Goal: Task Accomplishment & Management: Manage account settings

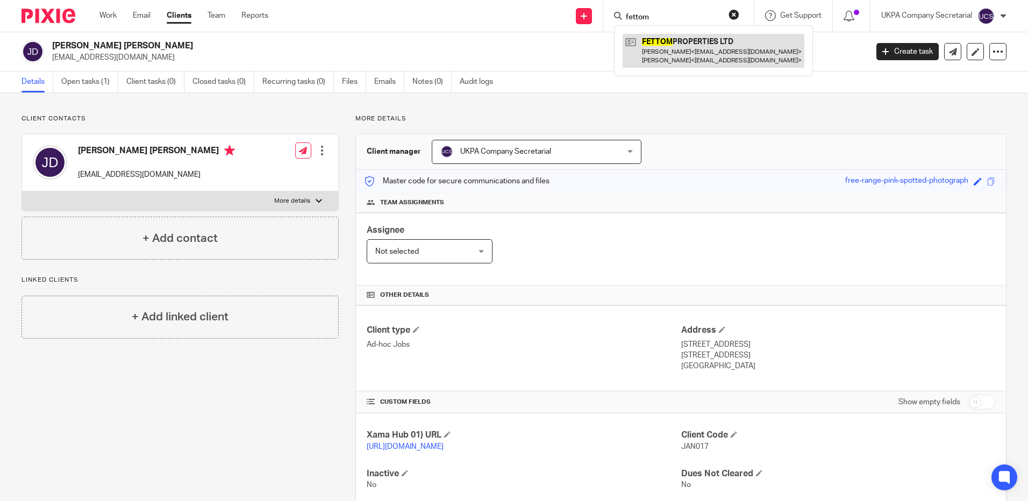
type input "fettom"
click at [706, 56] on link at bounding box center [714, 50] width 182 height 33
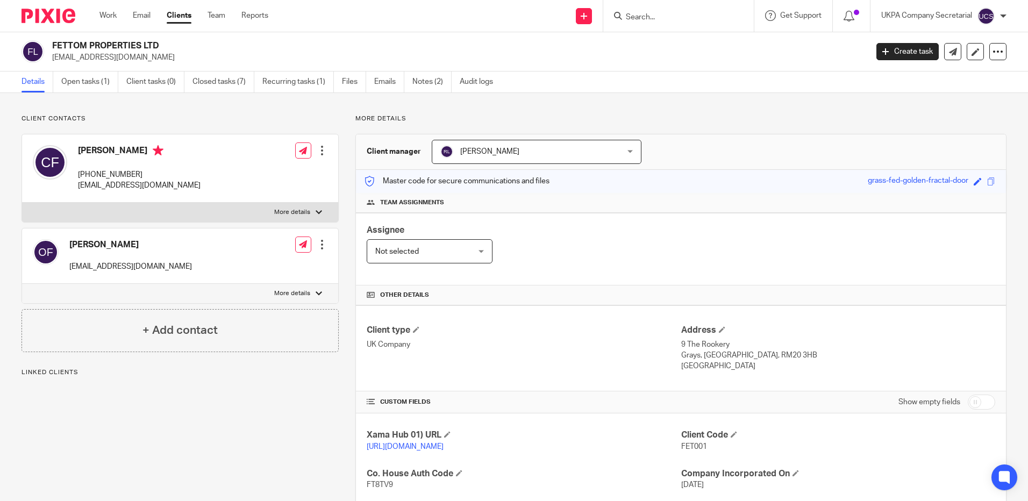
scroll to position [161, 0]
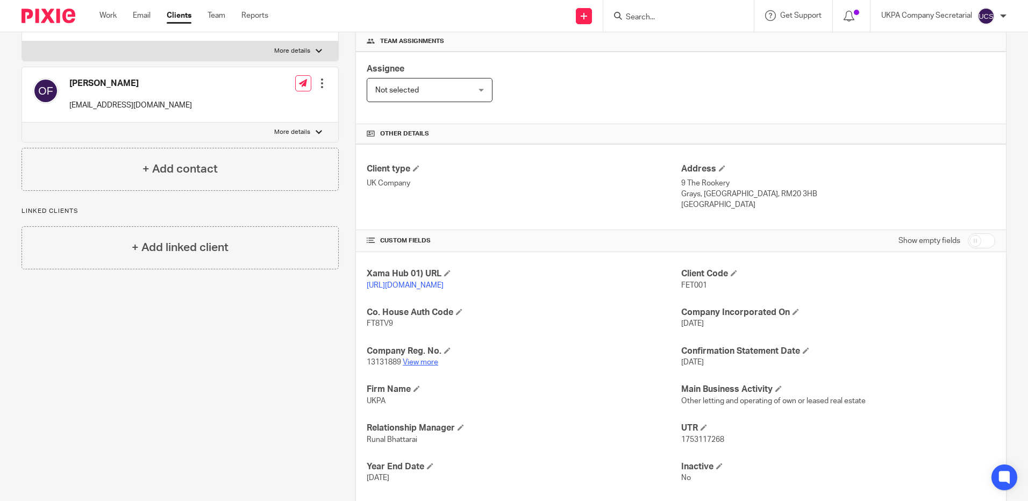
click at [411, 366] on link "View more" at bounding box center [420, 363] width 35 height 8
click at [670, 17] on input "Search" at bounding box center [673, 18] width 97 height 10
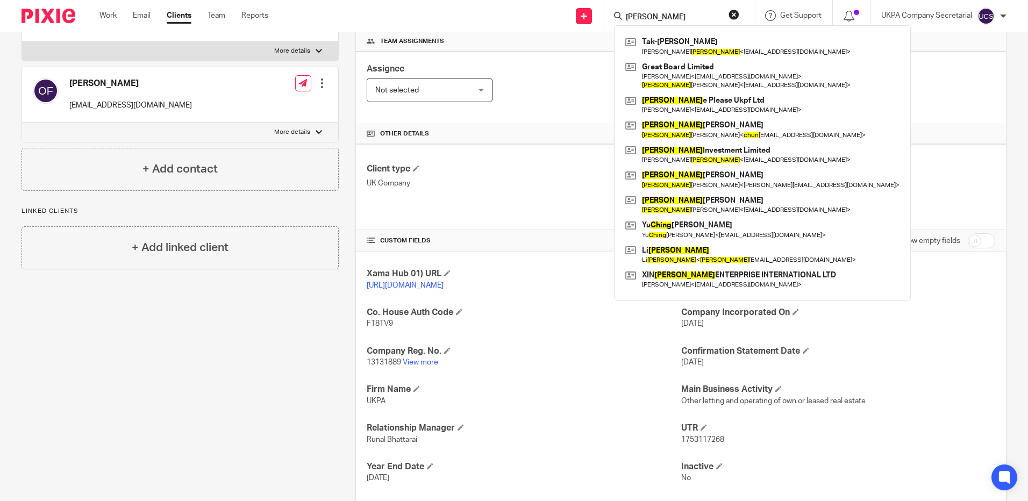
type input "chung"
click at [730, 15] on button "reset" at bounding box center [734, 14] width 11 height 11
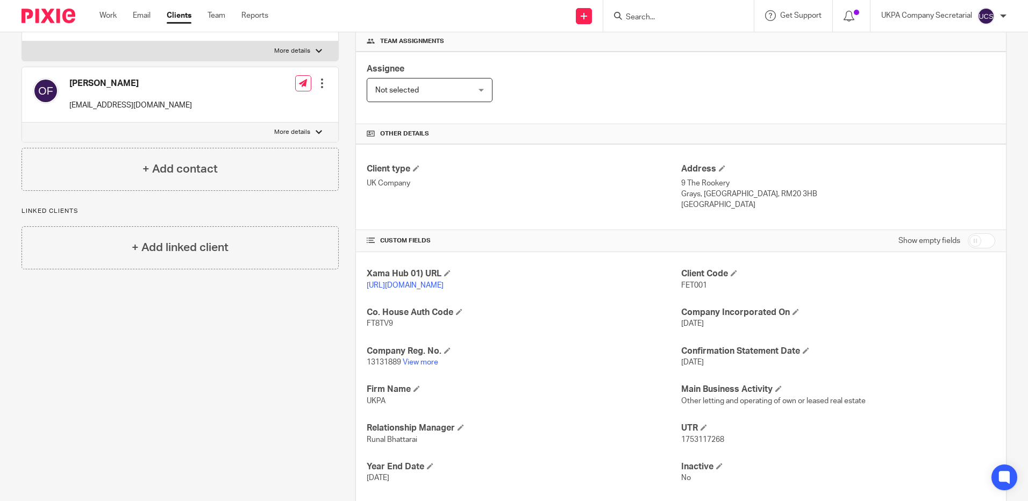
click at [698, 16] on input "Search" at bounding box center [673, 18] width 97 height 10
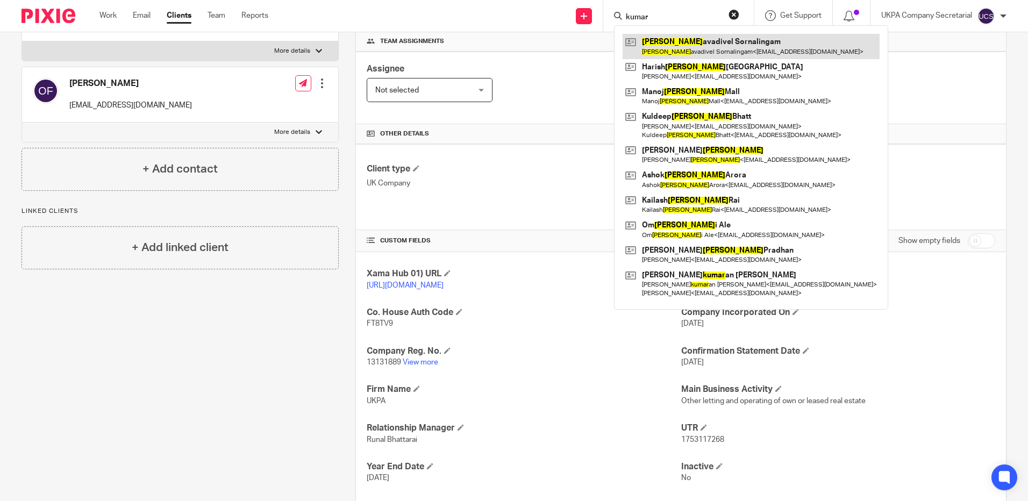
type input "kumar"
click at [746, 45] on link at bounding box center [751, 46] width 257 height 25
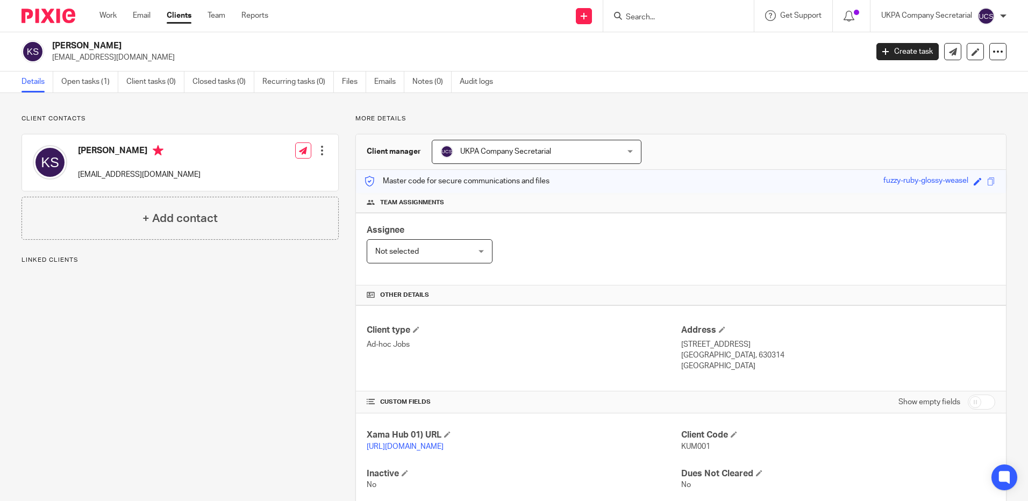
drag, startPoint x: 52, startPoint y: 57, endPoint x: 147, endPoint y: 59, distance: 94.7
click at [147, 59] on p "cumarvl2009@yahoo.co.uk" at bounding box center [456, 57] width 808 height 11
copy p "cumarvl2009@yahoo.co.uk"
click at [494, 335] on h4 "Client type" at bounding box center [524, 330] width 314 height 11
click at [688, 19] on input "Search" at bounding box center [673, 18] width 97 height 10
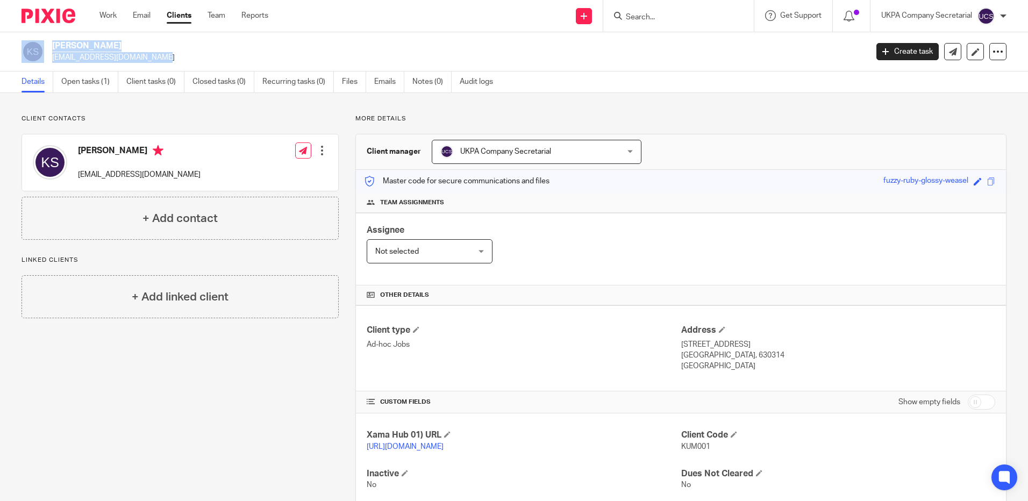
drag, startPoint x: 48, startPoint y: 56, endPoint x: 94, endPoint y: 60, distance: 45.8
click at [94, 60] on div "Kumaravadivel Sornalingam cumarvl2009@yahoo.co.uk" at bounding box center [441, 51] width 839 height 23
click at [227, 126] on div "Client contacts Kumaravadivel Sornalingam cumarvl2009@yahoo.co.uk Edit contact …" at bounding box center [180, 177] width 317 height 125
drag, startPoint x: 52, startPoint y: 60, endPoint x: 159, endPoint y: 68, distance: 107.3
click at [159, 68] on div "Kumaravadivel Sornalingam cumarvl2009@yahoo.co.uk Create task Update from Compa…" at bounding box center [514, 51] width 1028 height 39
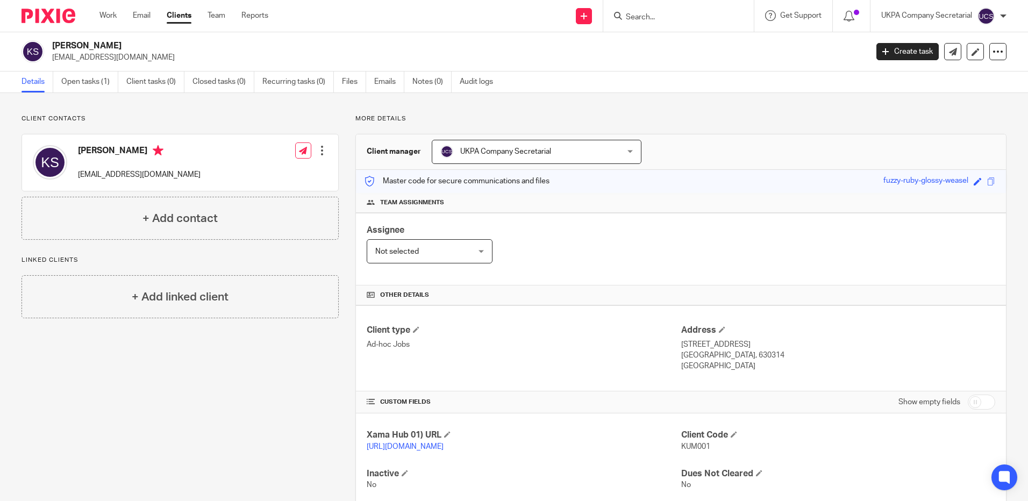
copy p "[EMAIL_ADDRESS][DOMAIN_NAME]"
drag, startPoint x: 515, startPoint y: 337, endPoint x: 465, endPoint y: 316, distance: 54.2
click at [514, 337] on div "Client type Ad-hoc Jobs" at bounding box center [524, 348] width 314 height 47
drag, startPoint x: 52, startPoint y: 59, endPoint x: 155, endPoint y: 66, distance: 104.1
click at [155, 66] on div "Kumaravadivel Sornalingam cumarvl2009@yahoo.co.uk Create task Update from Compa…" at bounding box center [514, 51] width 1028 height 39
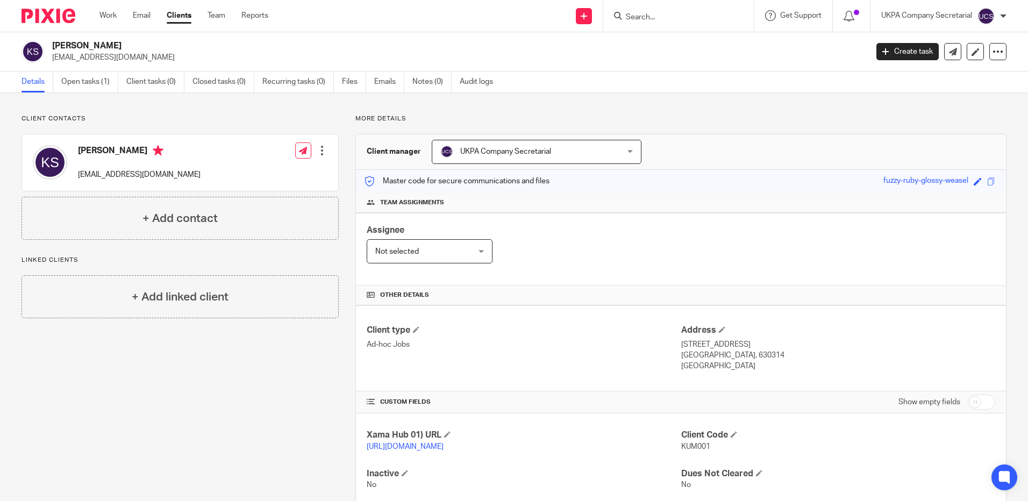
copy p "[EMAIL_ADDRESS][DOMAIN_NAME]"
click at [617, 362] on div "Client type Ad-hoc Jobs" at bounding box center [524, 348] width 314 height 47
click at [659, 19] on input "Search" at bounding box center [673, 18] width 97 height 10
click at [647, 19] on input "Search" at bounding box center [673, 18] width 97 height 10
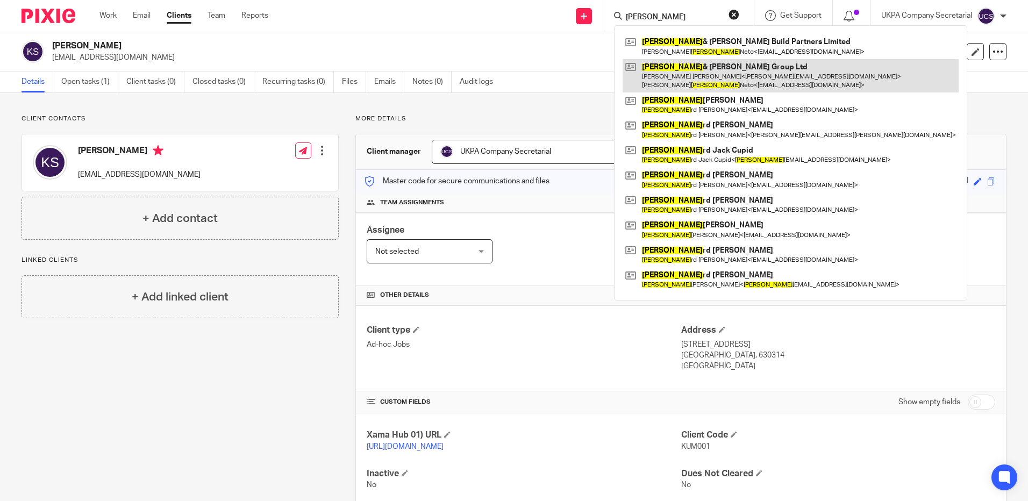
type input "rocha"
click at [700, 67] on link at bounding box center [791, 75] width 336 height 33
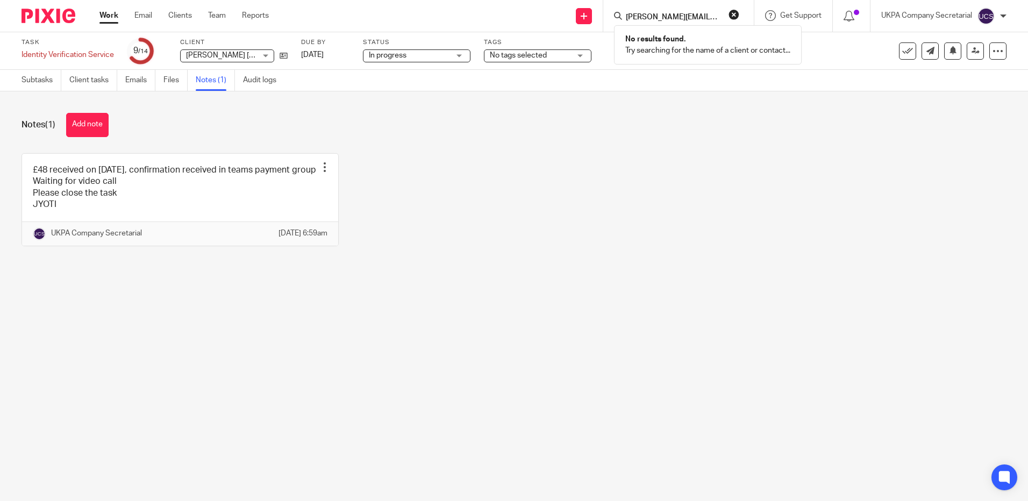
type input "steven@vaningelgem.be"
click at [732, 14] on button "reset" at bounding box center [734, 14] width 11 height 11
click at [677, 19] on input "Search" at bounding box center [673, 18] width 97 height 10
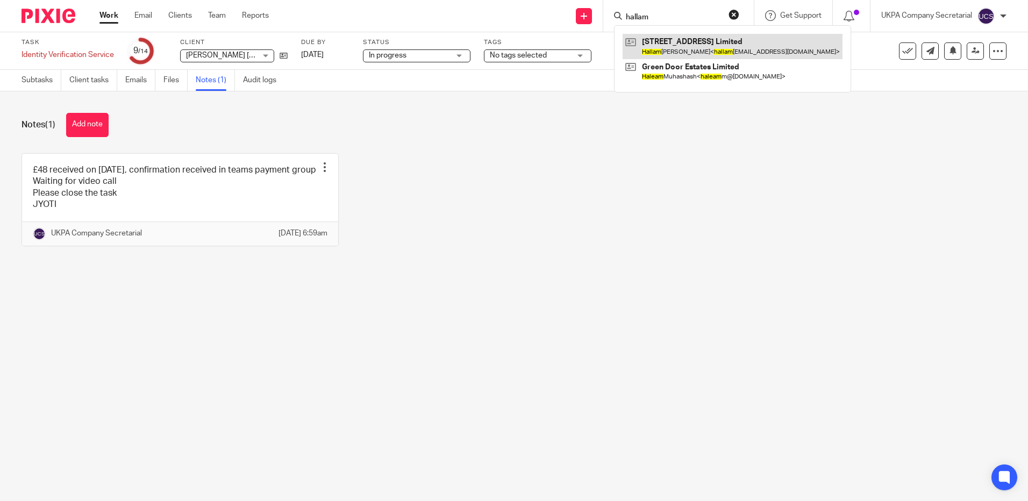
type input "hallam"
click at [672, 43] on link at bounding box center [733, 46] width 220 height 25
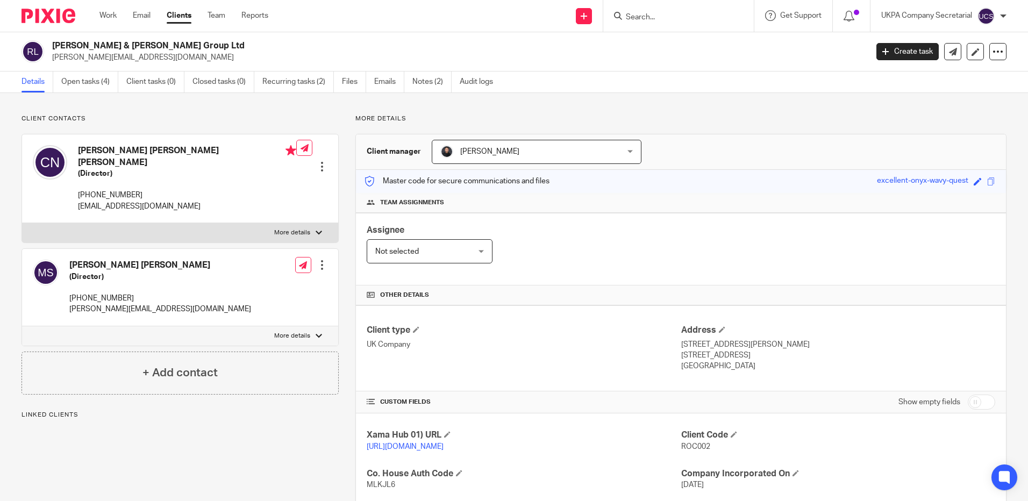
scroll to position [108, 0]
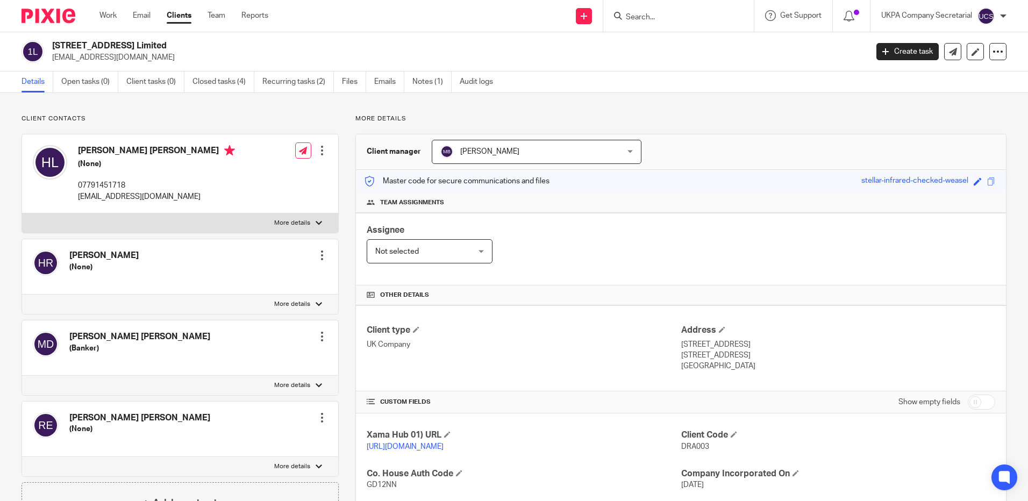
drag, startPoint x: 52, startPoint y: 60, endPoint x: 162, endPoint y: 56, distance: 109.8
click at [162, 57] on p "[EMAIL_ADDRESS][DOMAIN_NAME]" at bounding box center [456, 57] width 808 height 11
copy p "[EMAIL_ADDRESS][DOMAIN_NAME]"
click at [665, 19] on input "Search" at bounding box center [673, 18] width 97 height 10
drag, startPoint x: 51, startPoint y: 59, endPoint x: 142, endPoint y: 61, distance: 91.4
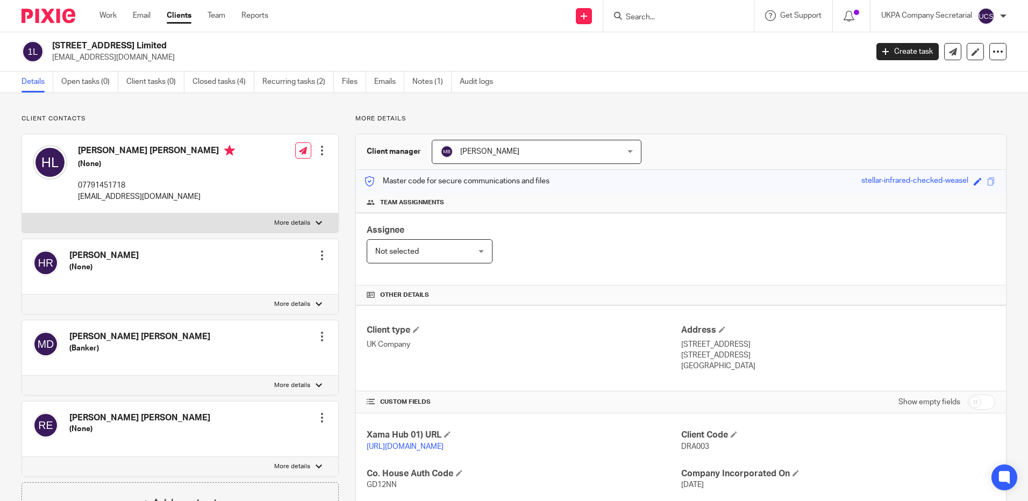
click at [142, 61] on div "127 Drakefield Road Limited hallamlewis56@gmail.com" at bounding box center [441, 51] width 839 height 23
copy p "hallamlewis56@gmail.com"
drag, startPoint x: 633, startPoint y: 239, endPoint x: 559, endPoint y: 75, distance: 180.3
click at [625, 231] on div "Assignee Not selected Not selected Not selected Aarshika Awale Aayush Niraula A…" at bounding box center [681, 249] width 650 height 73
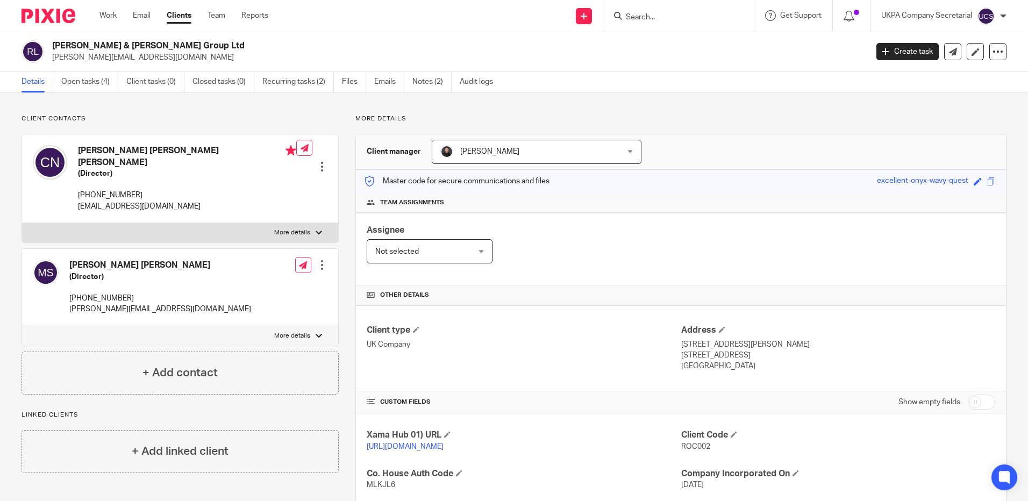
click at [641, 17] on input "Search" at bounding box center [673, 18] width 97 height 10
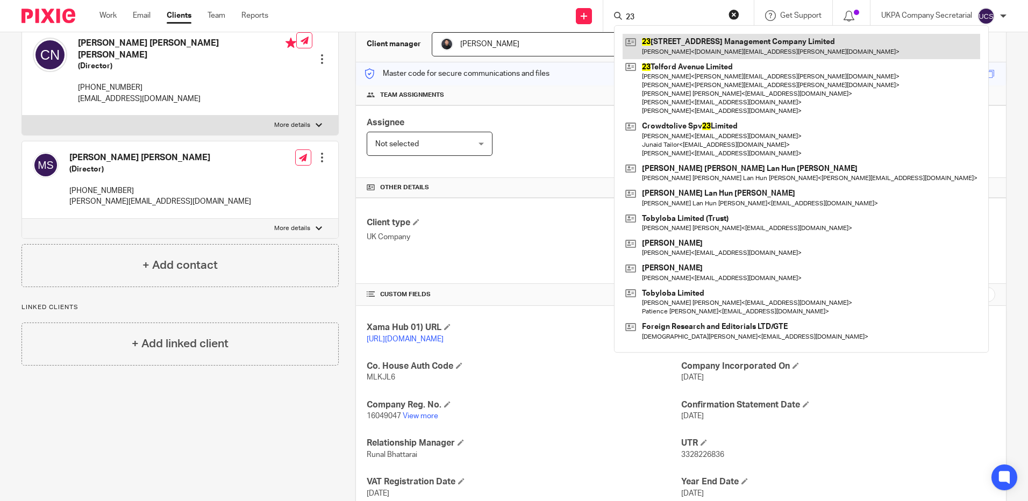
type input "23"
click at [675, 42] on link at bounding box center [802, 46] width 358 height 25
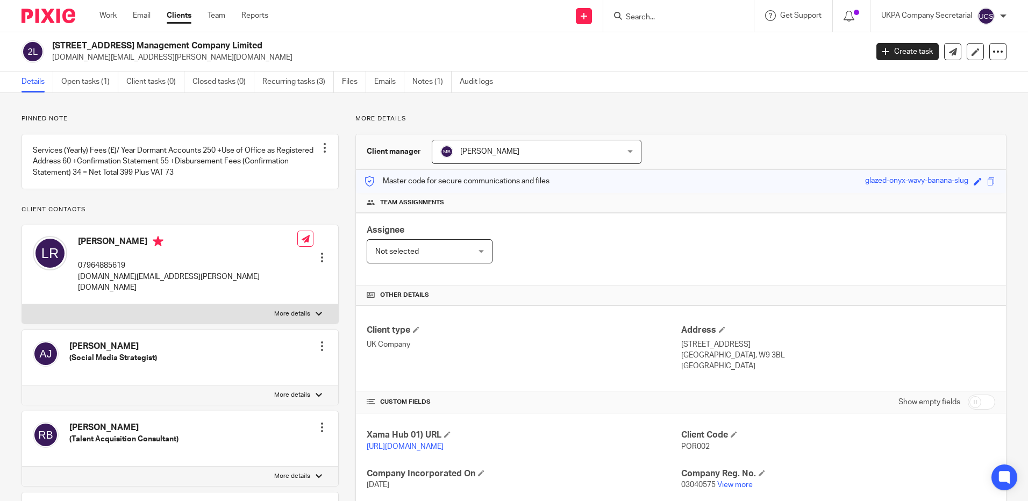
scroll to position [161, 0]
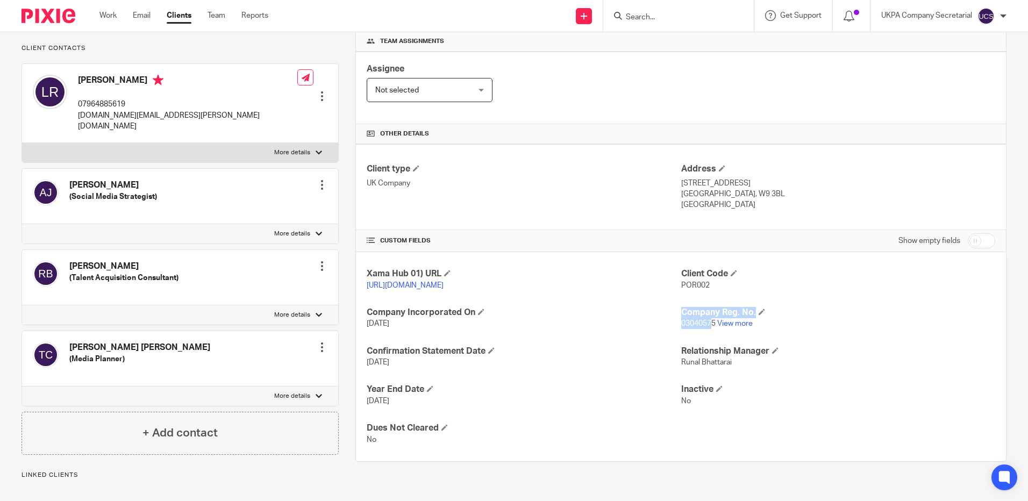
drag, startPoint x: 675, startPoint y: 333, endPoint x: 707, endPoint y: 337, distance: 31.9
click at [707, 337] on div "Xama Hub 01) URL https://platform.xamatech.com/portal/crm/clients/a6f1e630-9208…" at bounding box center [681, 356] width 650 height 209
drag, startPoint x: 707, startPoint y: 337, endPoint x: 600, endPoint y: 339, distance: 106.5
click at [557, 342] on div "Xama Hub 01) URL https://platform.xamatech.com/portal/crm/clients/a6f1e630-9208…" at bounding box center [681, 356] width 650 height 209
click at [696, 328] on span "03040575" at bounding box center [698, 324] width 34 height 8
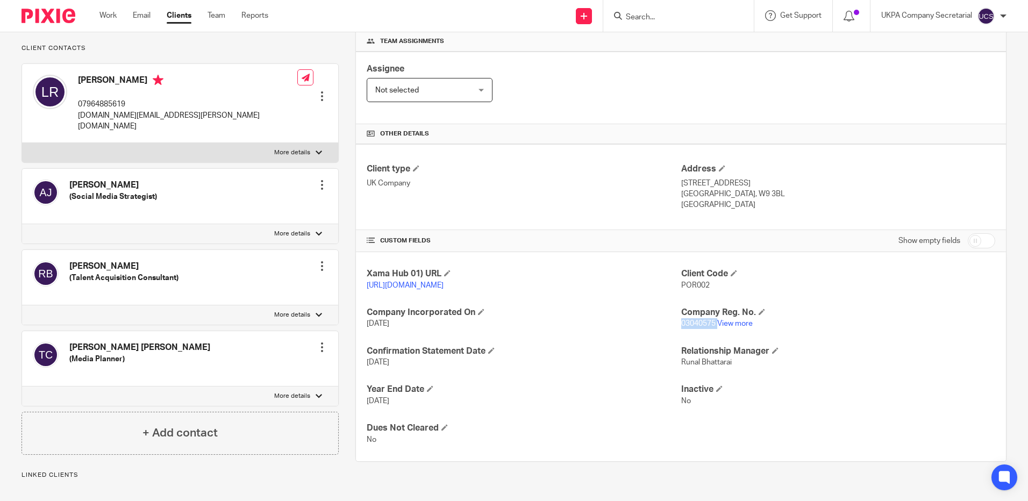
click at [696, 328] on span "03040575" at bounding box center [698, 324] width 34 height 8
copy p "03040575"
click at [579, 306] on div "Xama Hub 01) URL https://platform.xamatech.com/portal/crm/clients/a6f1e630-9208…" at bounding box center [681, 356] width 650 height 209
click at [968, 239] on input "checkbox" at bounding box center [981, 240] width 27 height 15
checkbox input "true"
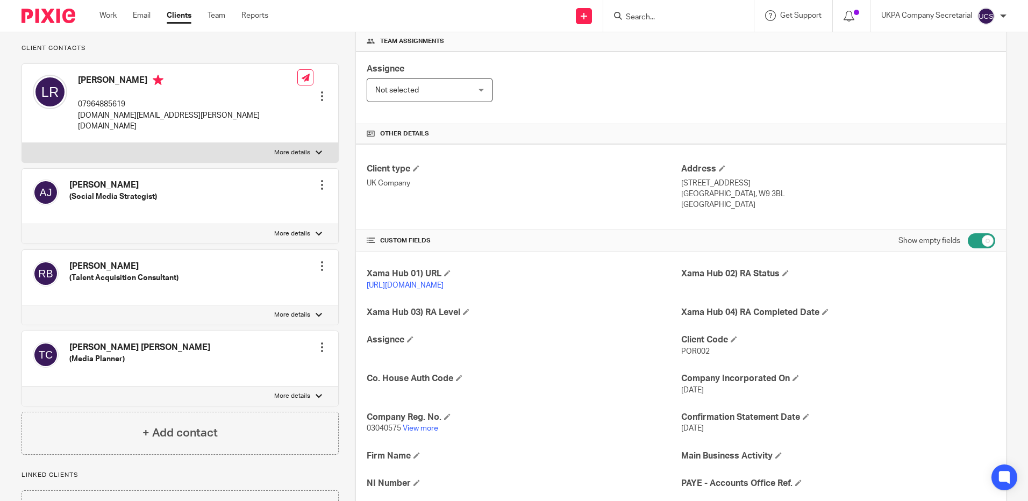
scroll to position [215, 0]
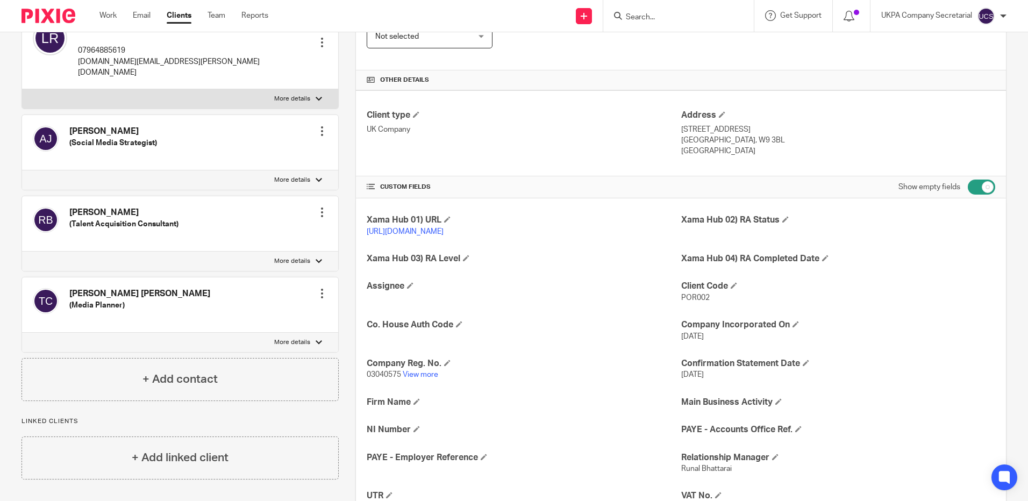
click at [701, 20] on input "Search" at bounding box center [673, 18] width 97 height 10
paste input "dwitko@miccant.com"
type input "dwitko@miccant.com"
click button "submit" at bounding box center [0, 0] width 0 height 0
click at [732, 11] on button "reset" at bounding box center [734, 14] width 11 height 11
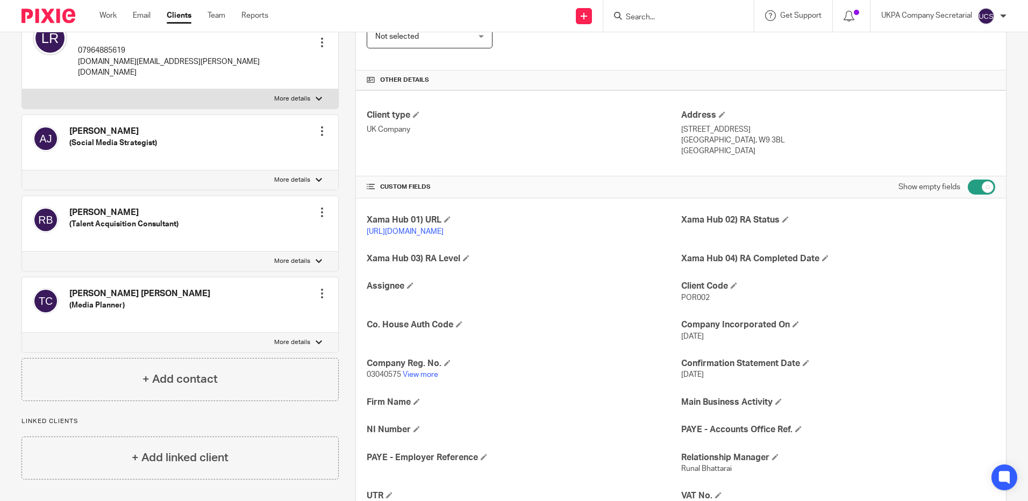
click at [684, 19] on input "Search" at bounding box center [673, 18] width 97 height 10
paste input "ian.sewellcasis@btinternet.com"
type input "ian.sewellcasis@btinternet.com"
click button "submit" at bounding box center [0, 0] width 0 height 0
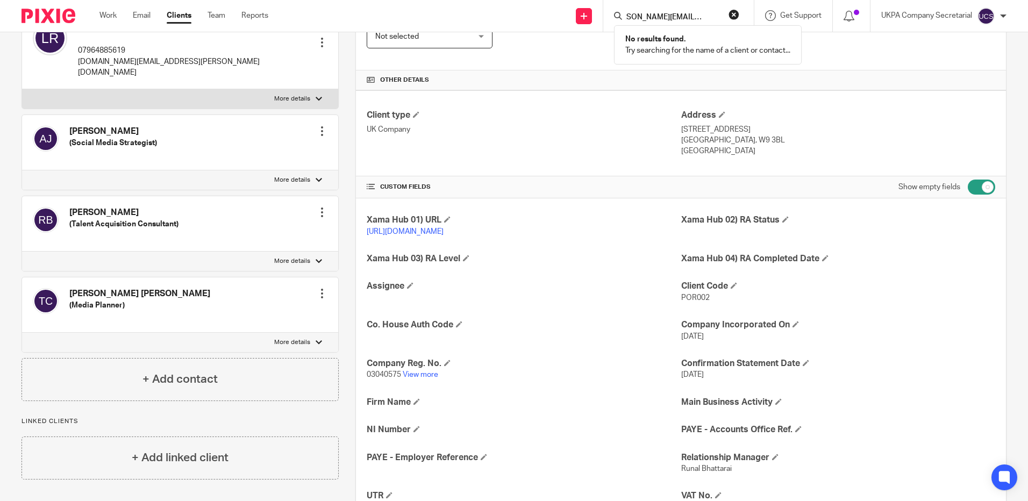
scroll to position [0, 0]
click at [732, 13] on button "reset" at bounding box center [734, 14] width 11 height 11
click at [694, 19] on input "Search" at bounding box center [673, 18] width 97 height 10
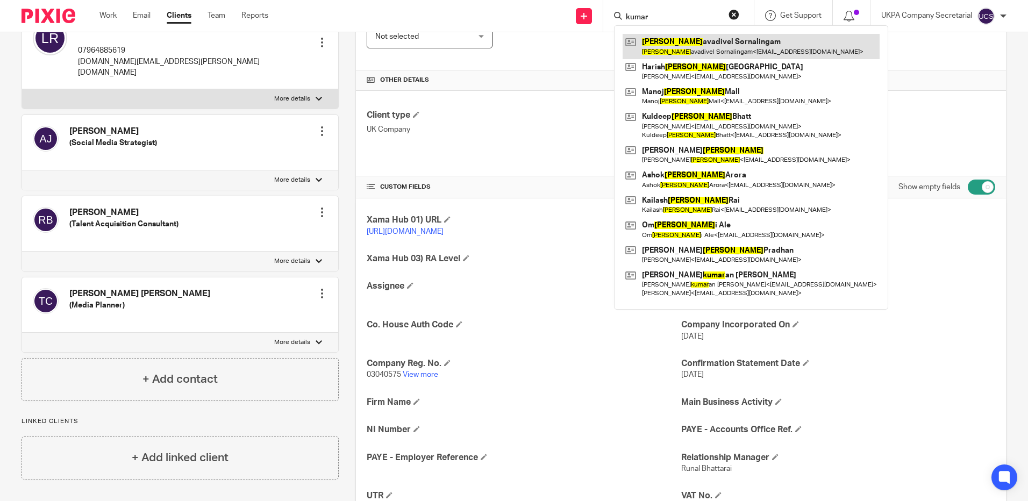
type input "kumar"
click at [707, 41] on link at bounding box center [751, 46] width 257 height 25
click at [706, 41] on link at bounding box center [751, 46] width 257 height 25
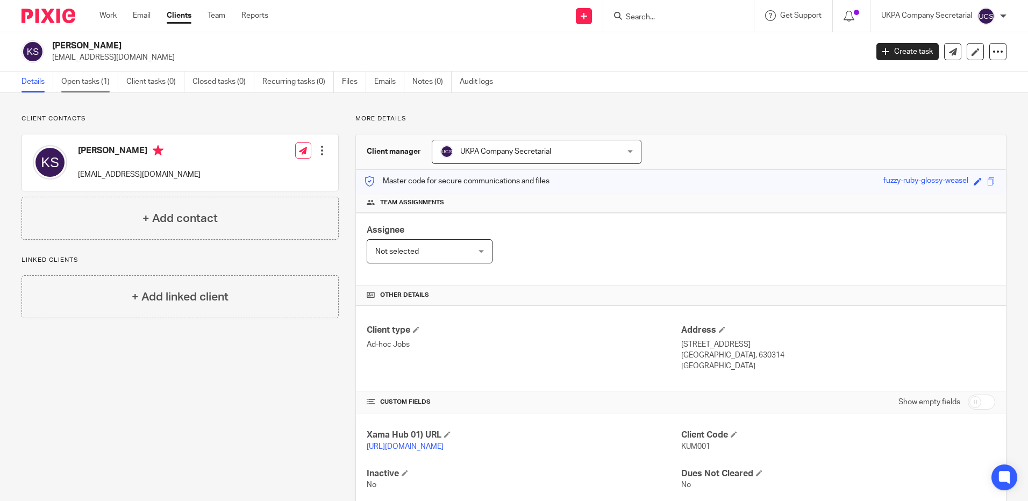
click at [100, 81] on link "Open tasks (1)" at bounding box center [89, 82] width 57 height 21
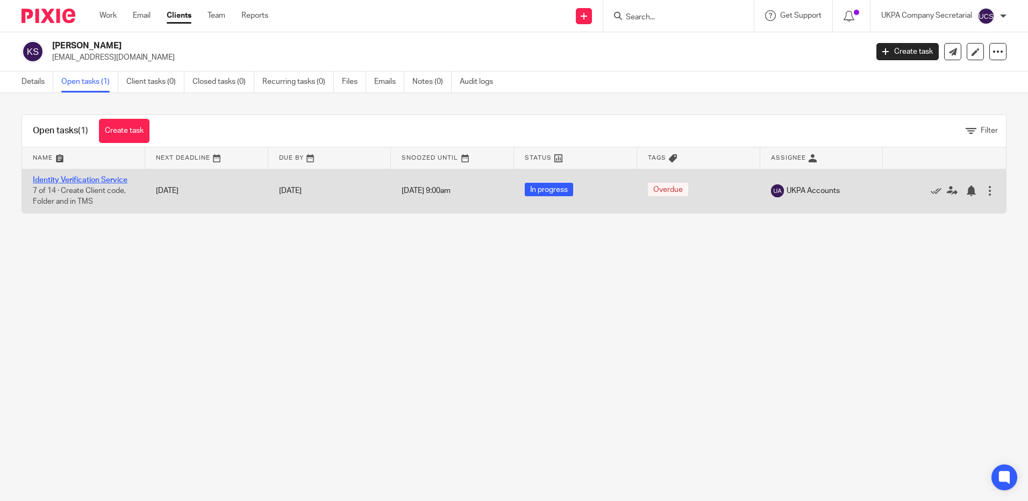
click at [101, 179] on link "Identity Verification Service" at bounding box center [80, 180] width 95 height 8
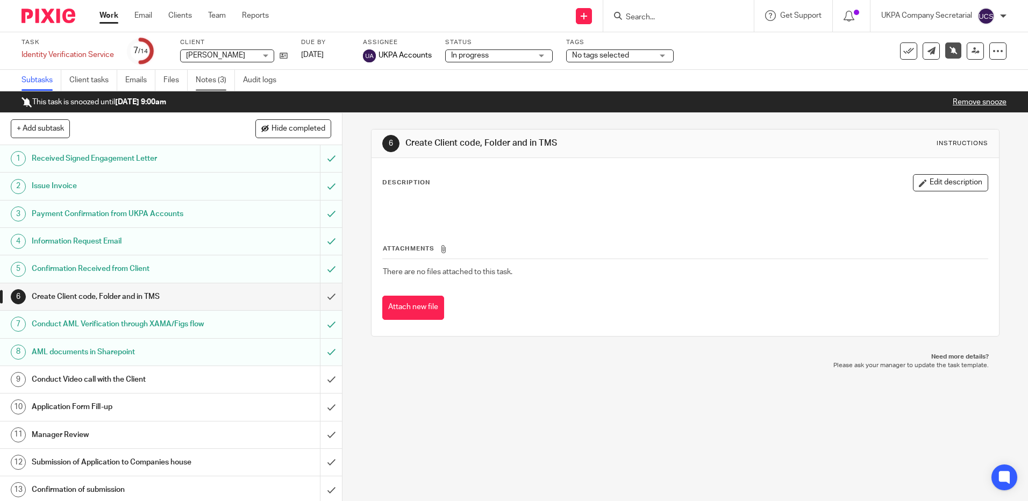
click at [211, 81] on link "Notes (3)" at bounding box center [215, 80] width 39 height 21
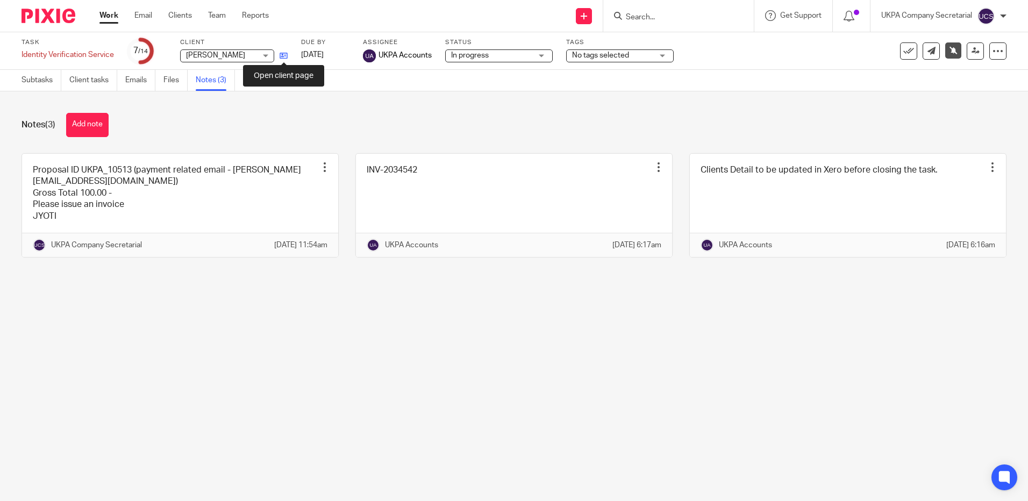
click at [284, 56] on icon at bounding box center [284, 56] width 8 height 8
click at [651, 16] on input "Search" at bounding box center [673, 18] width 97 height 10
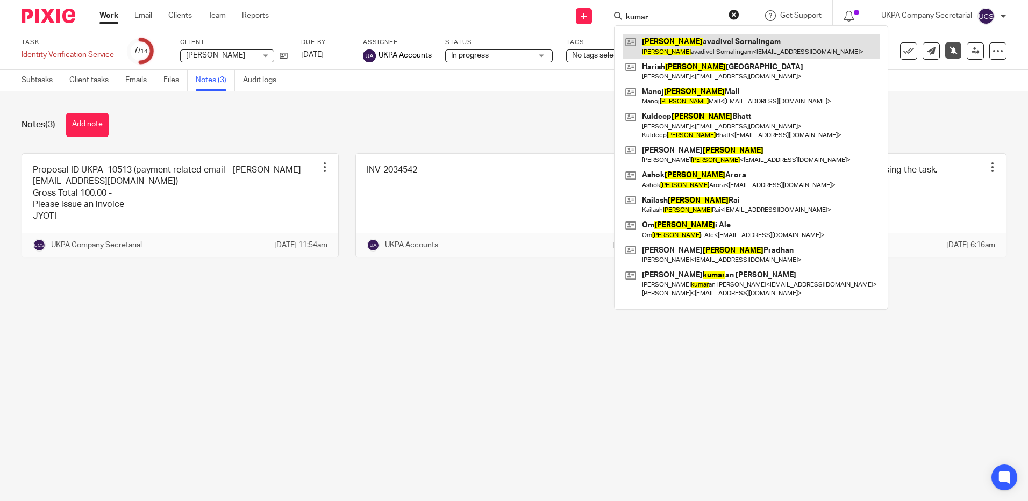
type input "kumar"
click at [714, 42] on link at bounding box center [751, 46] width 257 height 25
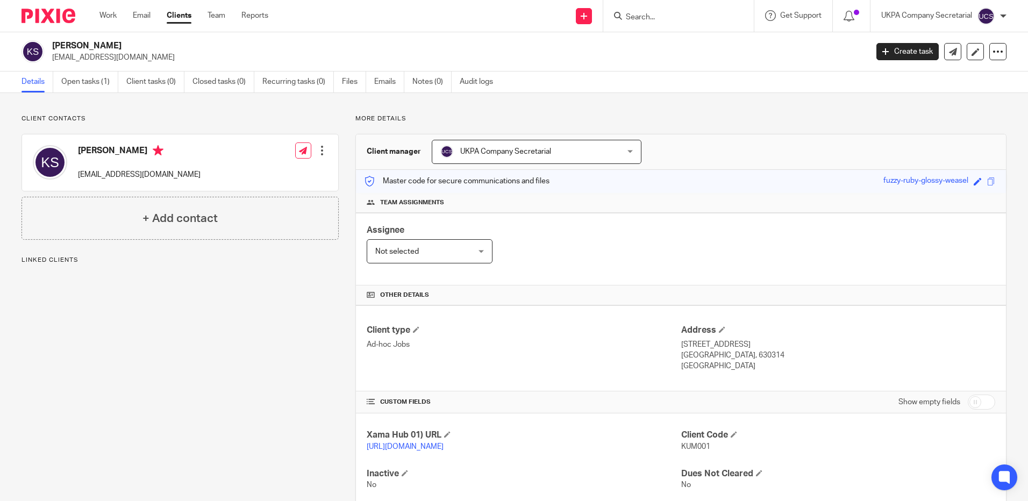
drag, startPoint x: 0, startPoint y: 0, endPoint x: 154, endPoint y: 56, distance: 164.4
click at [154, 56] on div "[PERSON_NAME] [EMAIL_ADDRESS][DOMAIN_NAME]" at bounding box center [441, 51] width 839 height 23
copy p "[EMAIL_ADDRESS][DOMAIN_NAME]"
click at [568, 399] on h4 "CUSTOM FIELDS" at bounding box center [524, 402] width 314 height 9
click at [643, 14] on input "Search" at bounding box center [673, 18] width 97 height 10
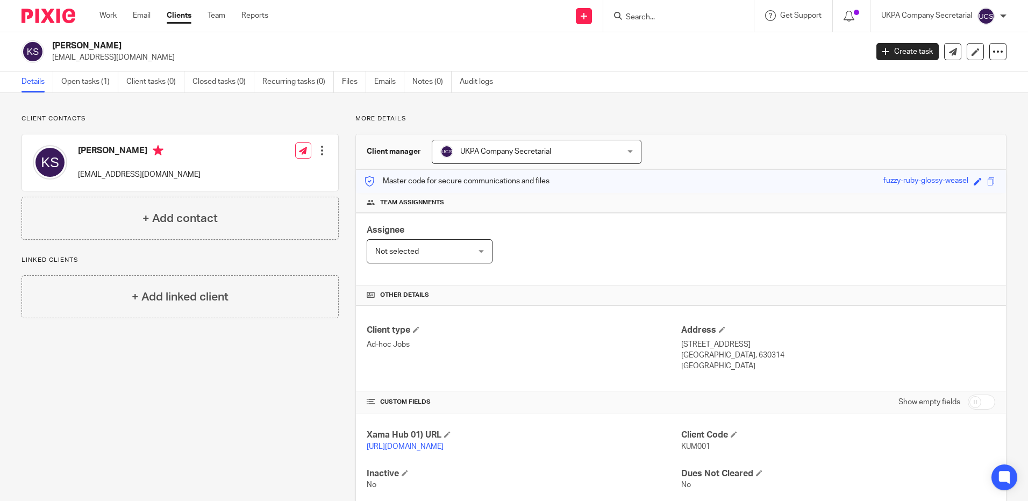
paste input "[EMAIL_ADDRESS][DOMAIN_NAME]"
type input "[EMAIL_ADDRESS][DOMAIN_NAME]"
click button "submit" at bounding box center [0, 0] width 0 height 0
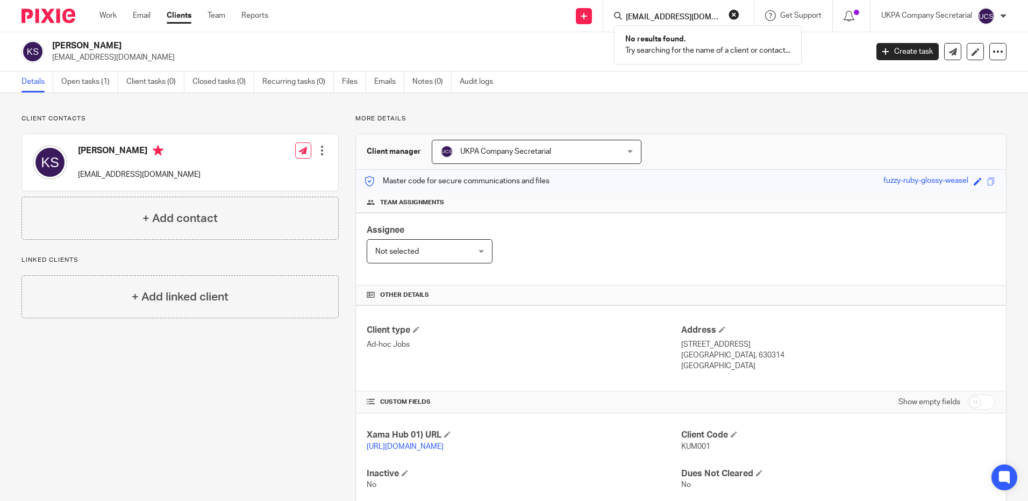
click at [734, 13] on button "reset" at bounding box center [734, 14] width 11 height 11
click at [704, 21] on input "Search" at bounding box center [673, 18] width 97 height 10
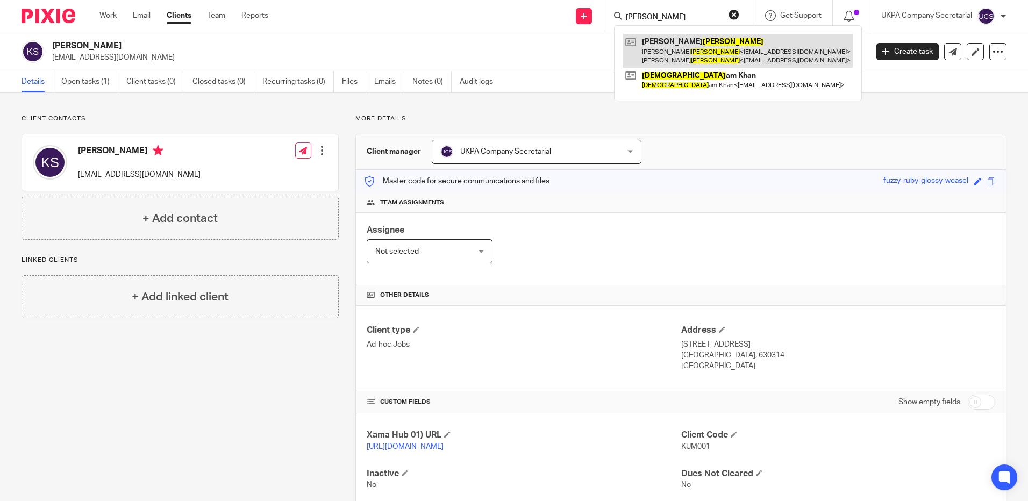
type input "[PERSON_NAME]"
click at [661, 54] on link at bounding box center [738, 50] width 231 height 33
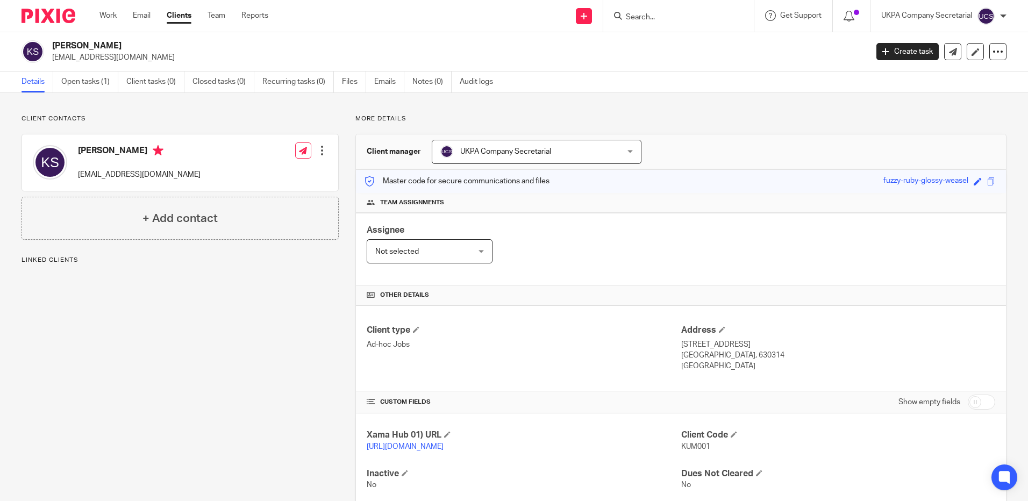
drag, startPoint x: 50, startPoint y: 59, endPoint x: 175, endPoint y: 59, distance: 124.8
click at [175, 59] on div "Kumaravadivel Sornalingam cumarvl2009@yahoo.co.uk" at bounding box center [441, 51] width 839 height 23
copy p "cumarvl2009@yahoo.co.uk"
drag, startPoint x: 515, startPoint y: 364, endPoint x: 568, endPoint y: 313, distance: 73.0
click at [515, 364] on div "Client type Ad-hoc Jobs" at bounding box center [524, 348] width 314 height 47
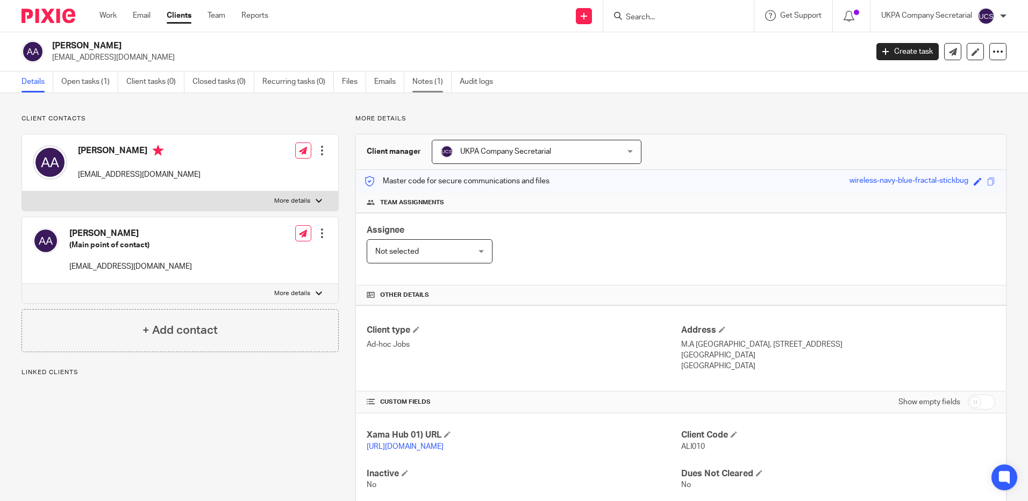
click at [431, 81] on link "Notes (1)" at bounding box center [431, 82] width 39 height 21
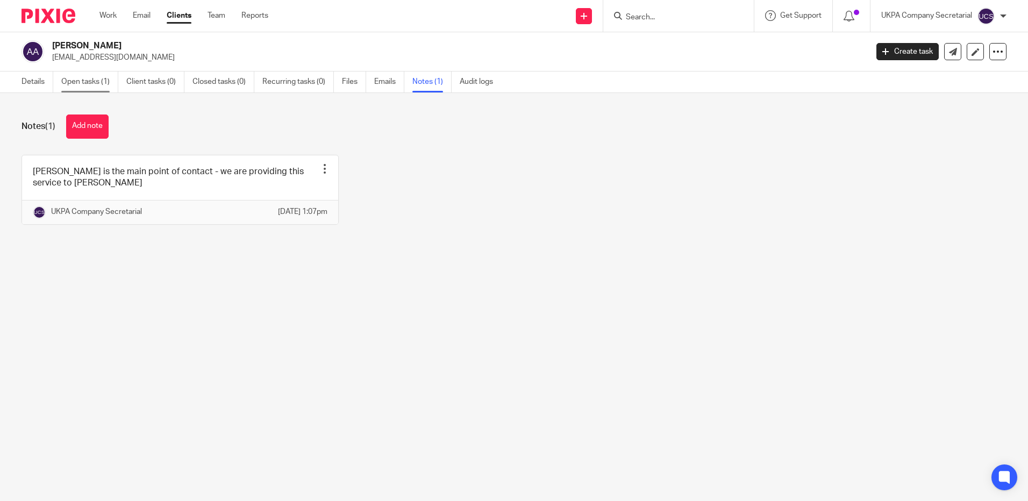
click at [83, 82] on link "Open tasks (1)" at bounding box center [89, 82] width 57 height 21
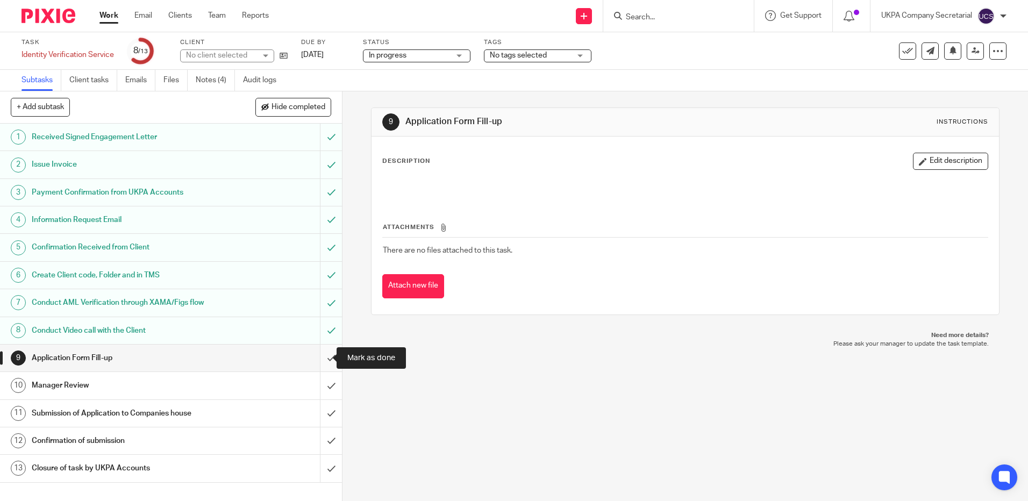
click at [320, 355] on input "submit" at bounding box center [171, 358] width 342 height 27
click at [325, 387] on input "submit" at bounding box center [171, 385] width 342 height 27
drag, startPoint x: 322, startPoint y: 413, endPoint x: 321, endPoint y: 420, distance: 7.0
click at [321, 413] on input "submit" at bounding box center [171, 413] width 342 height 27
click at [326, 438] on input "submit" at bounding box center [171, 441] width 342 height 27
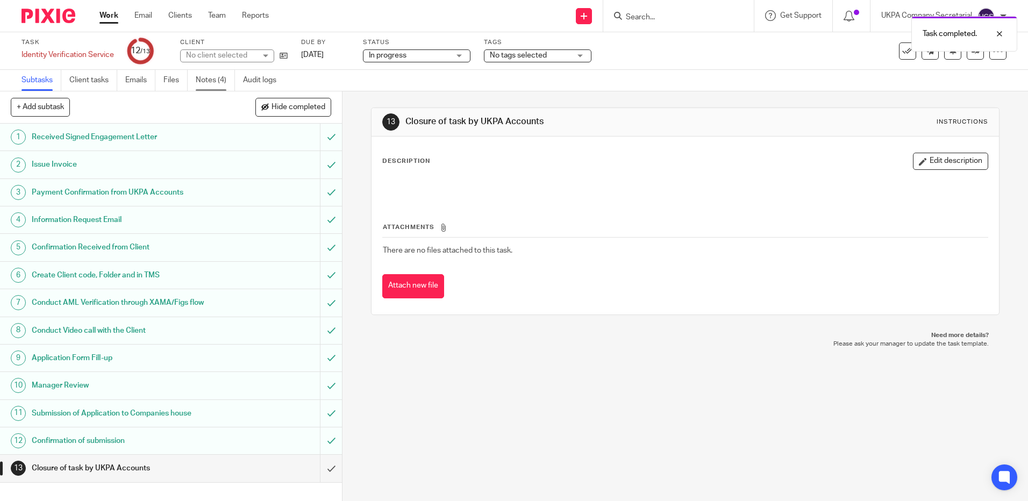
click at [208, 76] on link "Notes (4)" at bounding box center [215, 80] width 39 height 21
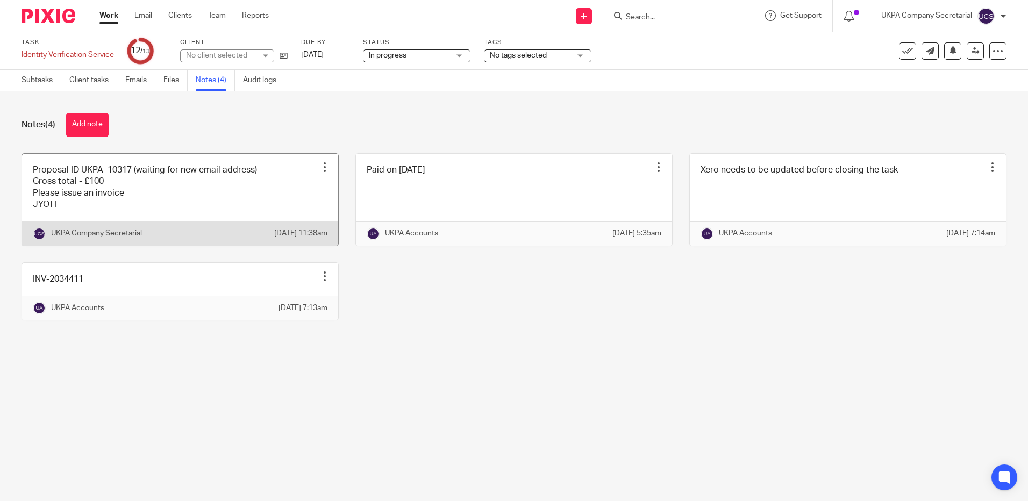
click at [121, 202] on link at bounding box center [180, 200] width 316 height 92
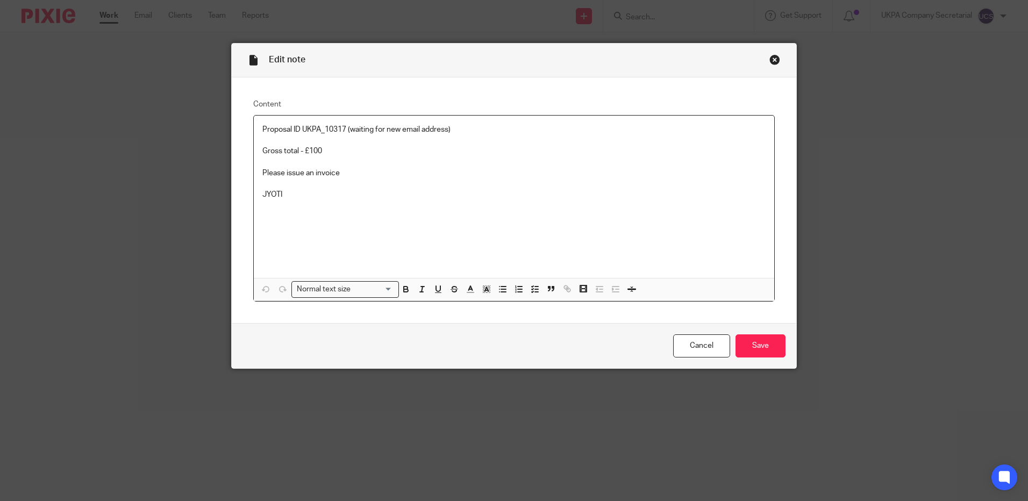
click at [341, 173] on p "Please issue an invoice" at bounding box center [513, 173] width 503 height 11
click at [746, 344] on input "Save" at bounding box center [761, 346] width 50 height 23
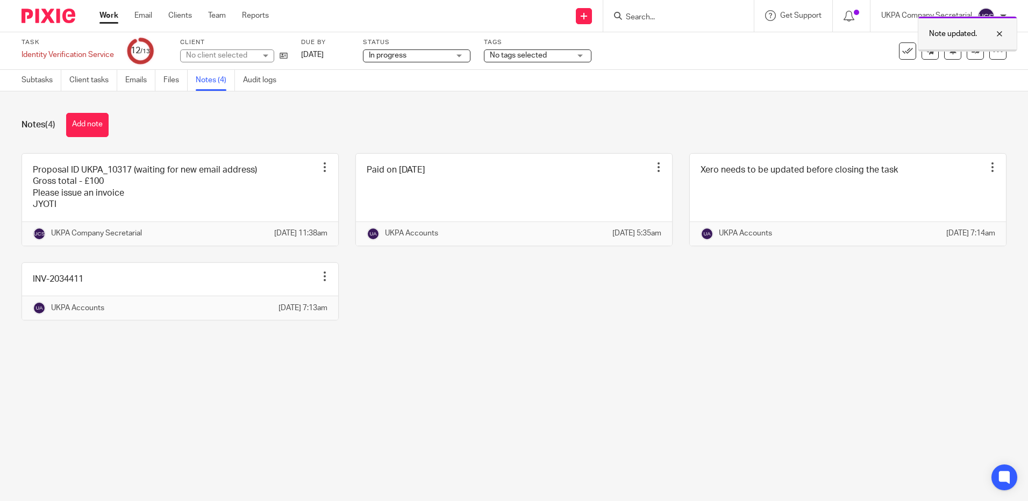
click at [1005, 30] on div at bounding box center [991, 33] width 29 height 13
click at [972, 51] on icon at bounding box center [976, 51] width 8 height 8
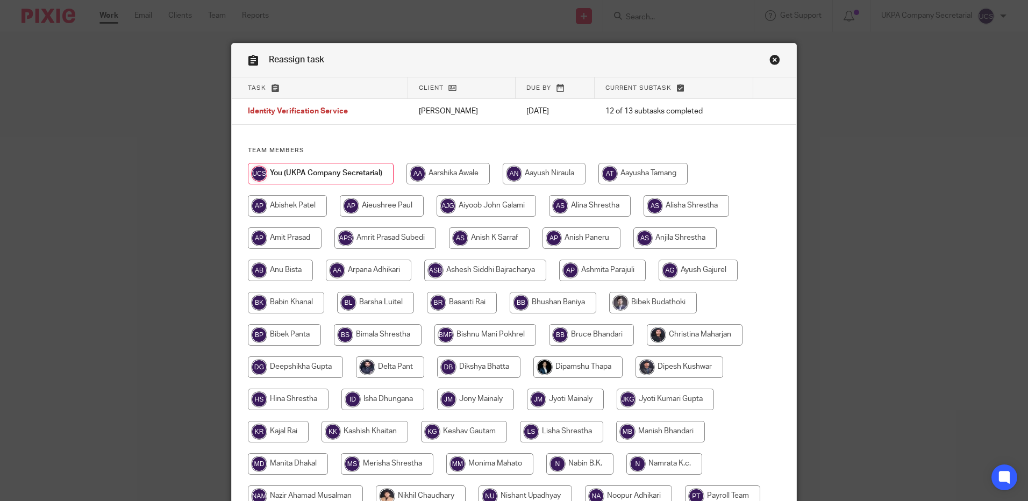
click at [770, 60] on link "Close this dialog window" at bounding box center [775, 61] width 11 height 15
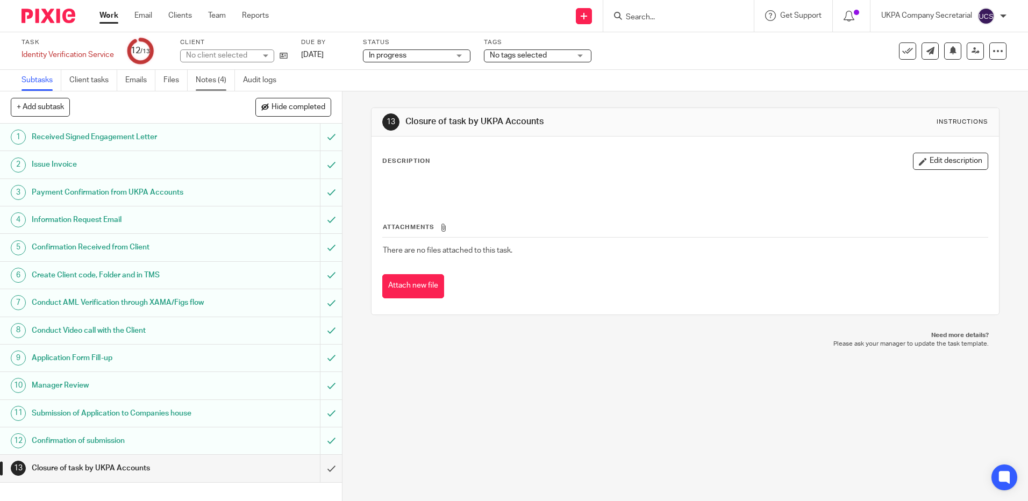
click at [208, 75] on link "Notes (4)" at bounding box center [215, 80] width 39 height 21
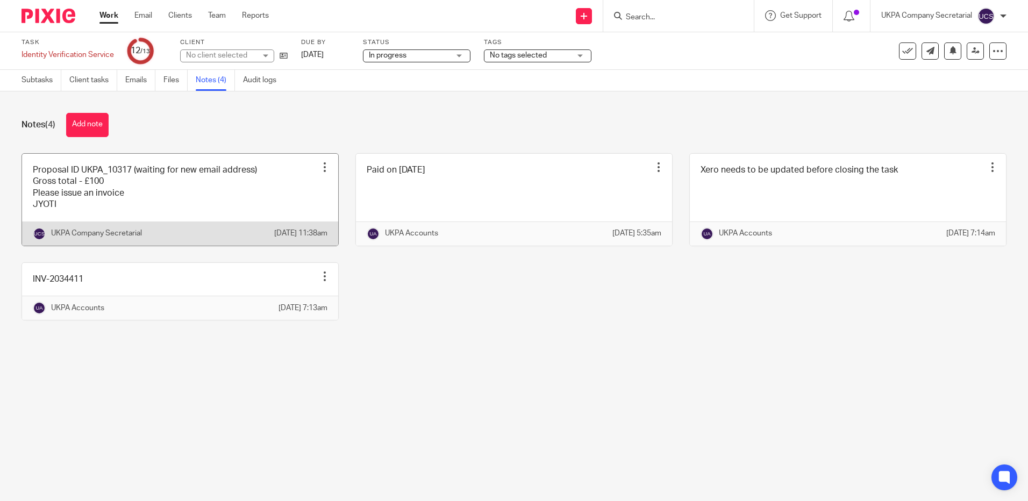
click at [128, 201] on link at bounding box center [180, 200] width 316 height 92
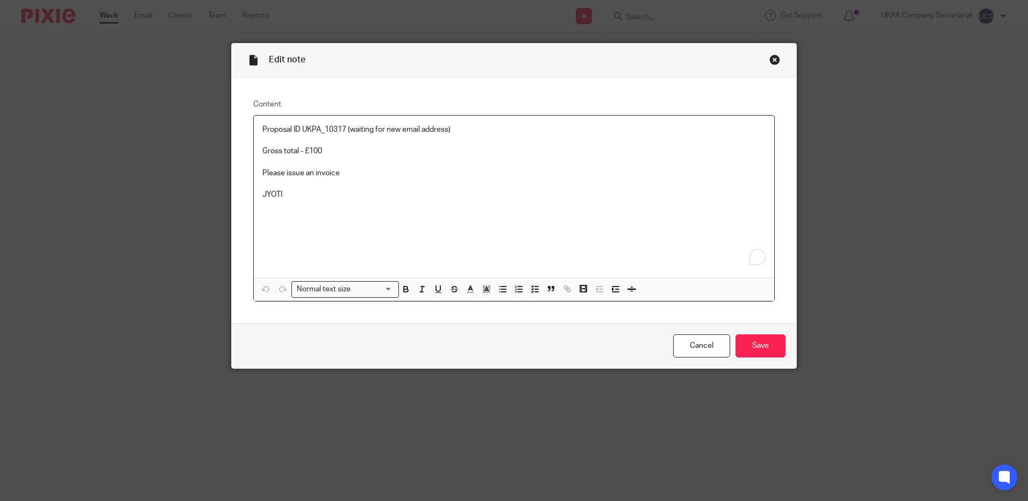
click at [343, 168] on p "Please issue an invoice" at bounding box center [513, 173] width 503 height 11
click at [758, 347] on input "Save" at bounding box center [761, 346] width 50 height 23
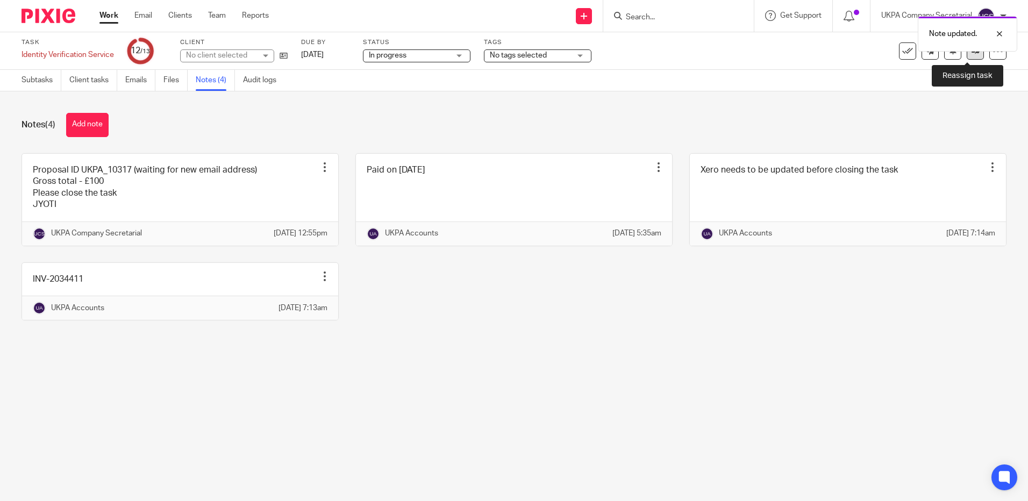
click at [970, 56] on link at bounding box center [975, 50] width 17 height 17
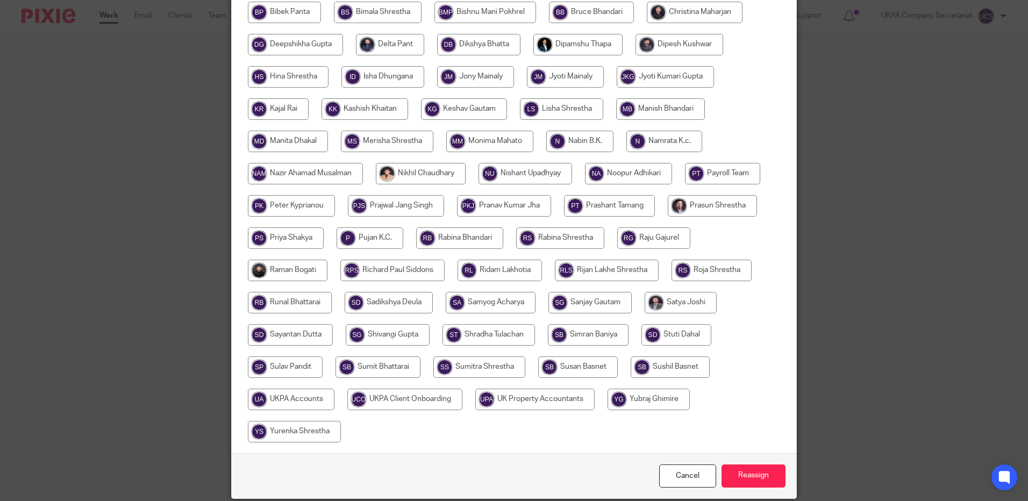
scroll to position [364, 0]
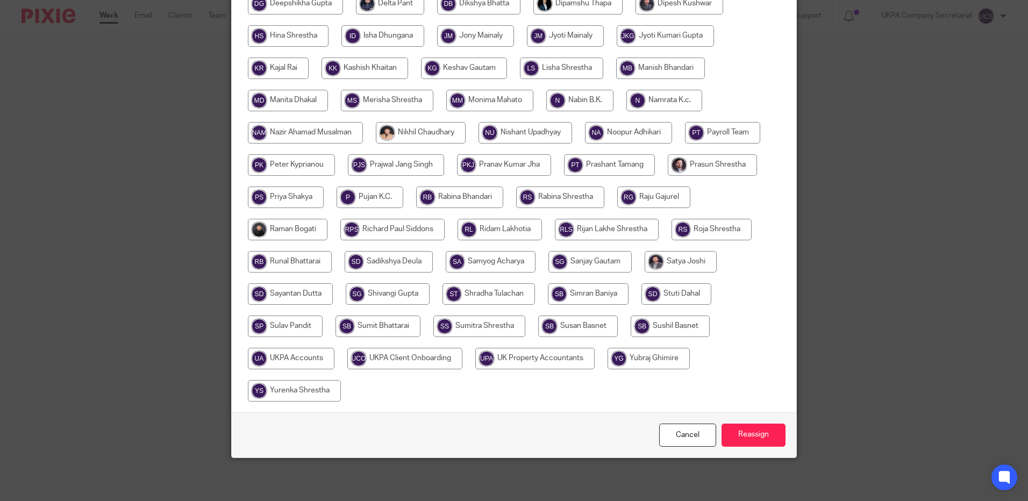
click at [307, 365] on input "radio" at bounding box center [291, 359] width 87 height 22
radio input "true"
click at [739, 435] on input "Reassign" at bounding box center [754, 435] width 64 height 23
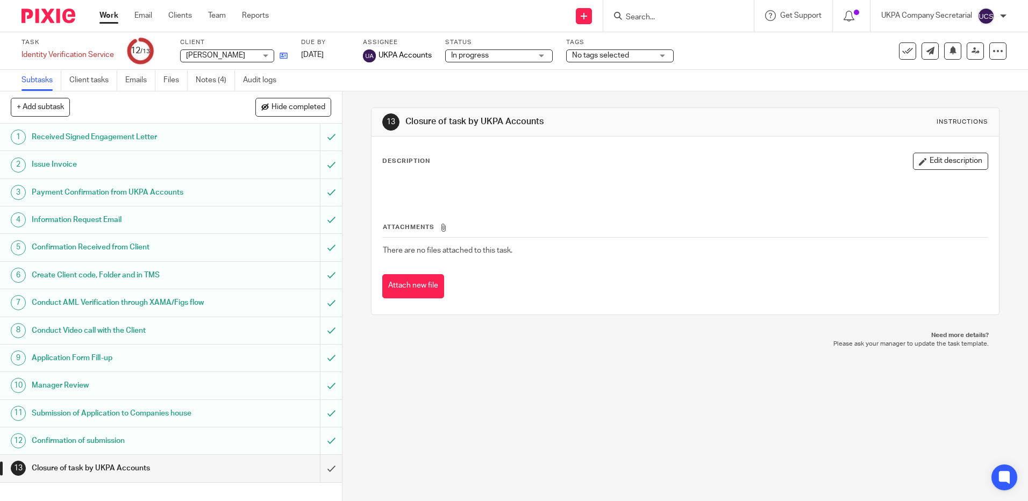
click at [279, 57] on link at bounding box center [280, 55] width 13 height 11
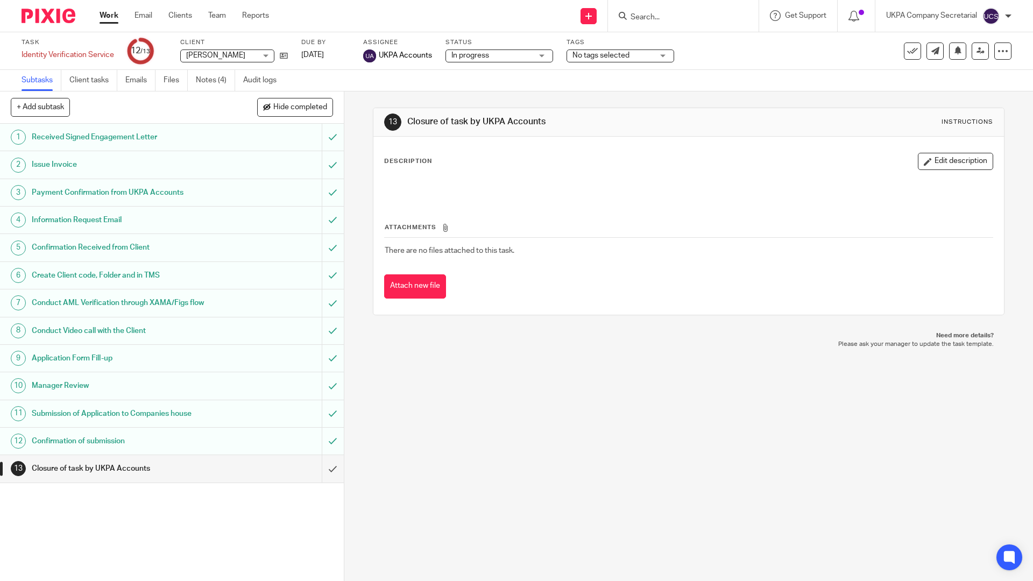
click at [274, 50] on link at bounding box center [280, 55] width 13 height 11
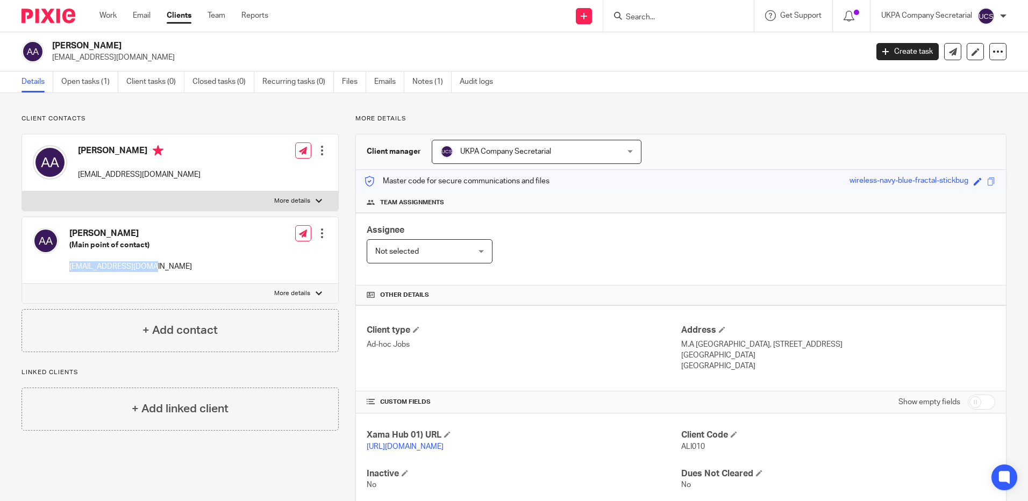
drag, startPoint x: 68, startPoint y: 266, endPoint x: 178, endPoint y: 275, distance: 110.6
click at [178, 275] on div "Ali Abbas (Main point of contact) ali@sortaccandco.com Edit contact Create clie…" at bounding box center [180, 250] width 316 height 66
copy p "ali@sortaccandco.com"
drag, startPoint x: 577, startPoint y: 255, endPoint x: 551, endPoint y: 248, distance: 27.4
click at [577, 255] on div "Assignee Not selected Not selected Not selected Aarshika Awale Aayush Niraula A…" at bounding box center [681, 249] width 650 height 73
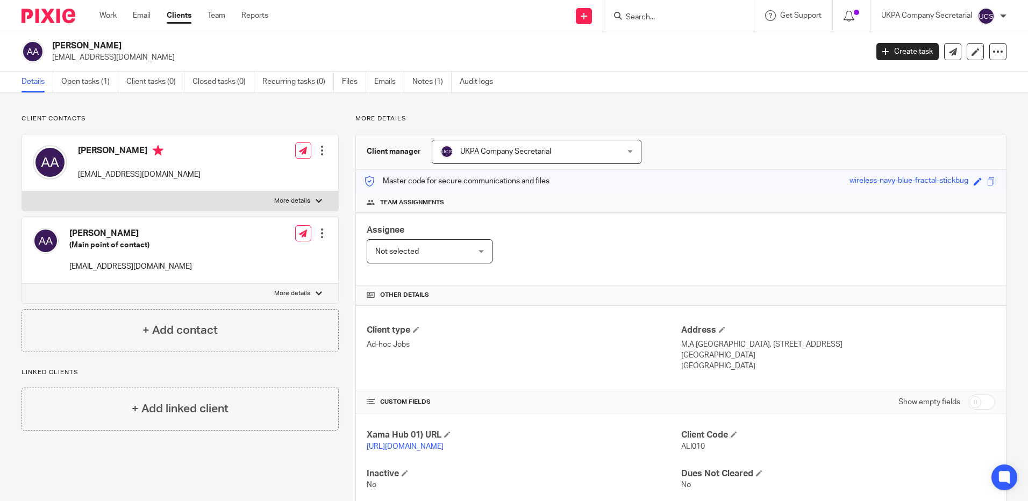
drag, startPoint x: 52, startPoint y: 54, endPoint x: 123, endPoint y: 60, distance: 70.7
click at [123, 60] on p "[EMAIL_ADDRESS][DOMAIN_NAME]" at bounding box center [456, 57] width 808 height 11
copy p "[EMAIL_ADDRESS][DOMAIN_NAME]"
click at [433, 79] on link "Notes (1)" at bounding box center [431, 82] width 39 height 21
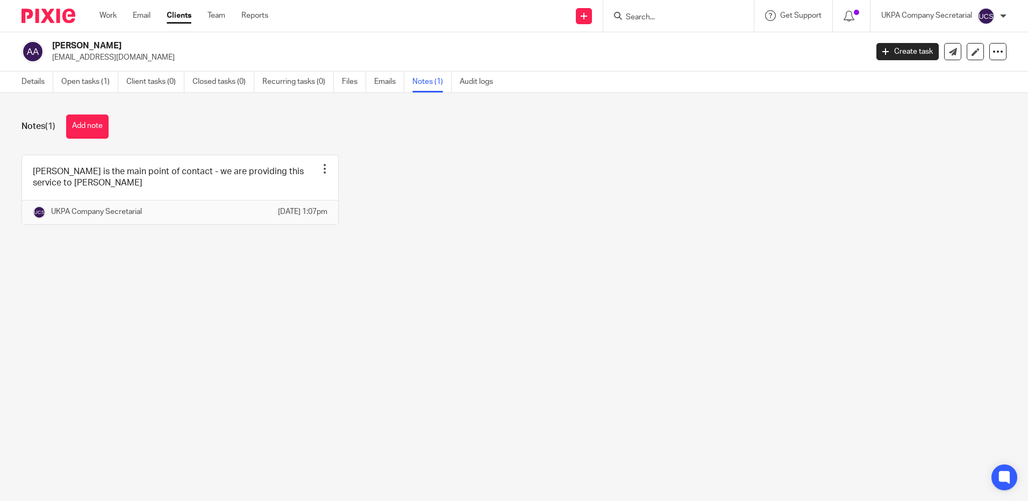
click at [650, 13] on input "Search" at bounding box center [673, 18] width 97 height 10
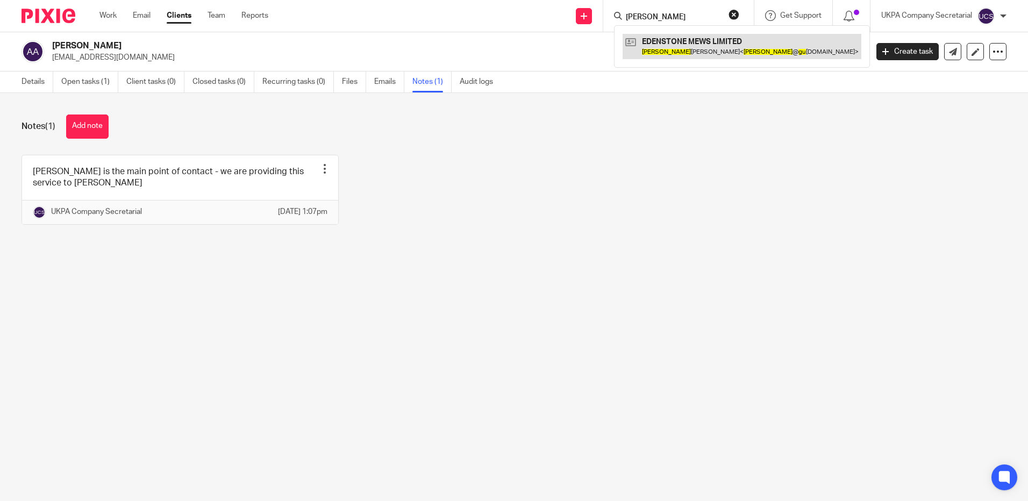
type input "[PERSON_NAME]"
click at [682, 49] on link at bounding box center [742, 46] width 239 height 25
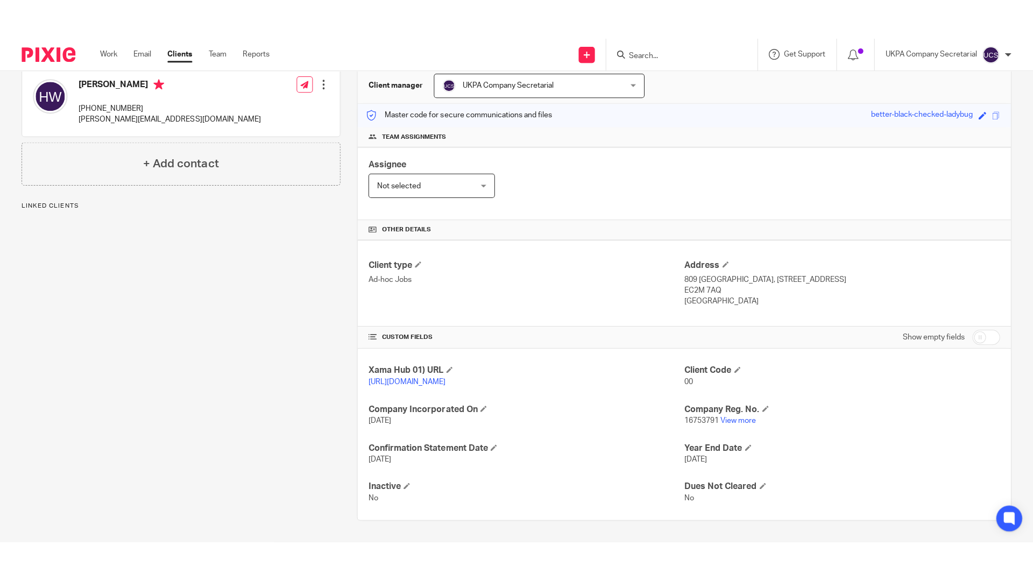
scroll to position [116, 0]
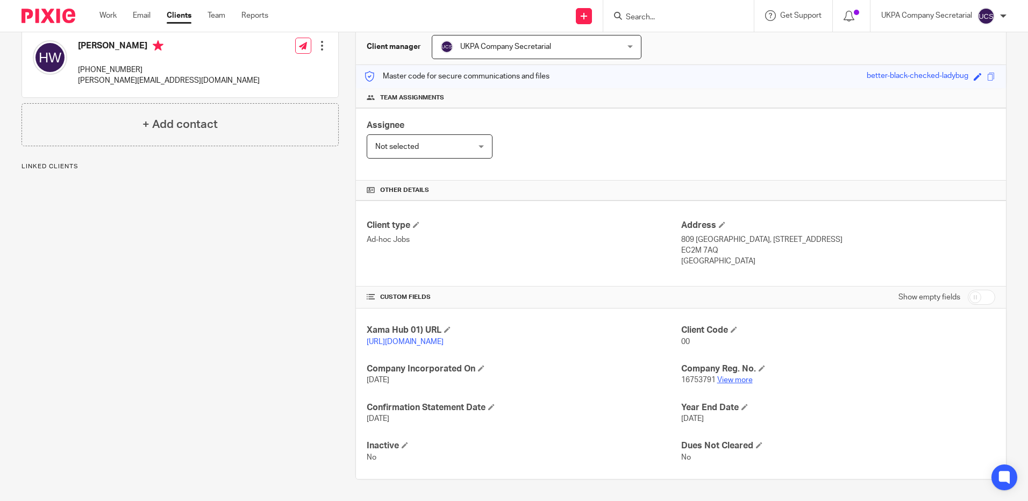
click at [730, 379] on link "View more" at bounding box center [734, 380] width 35 height 8
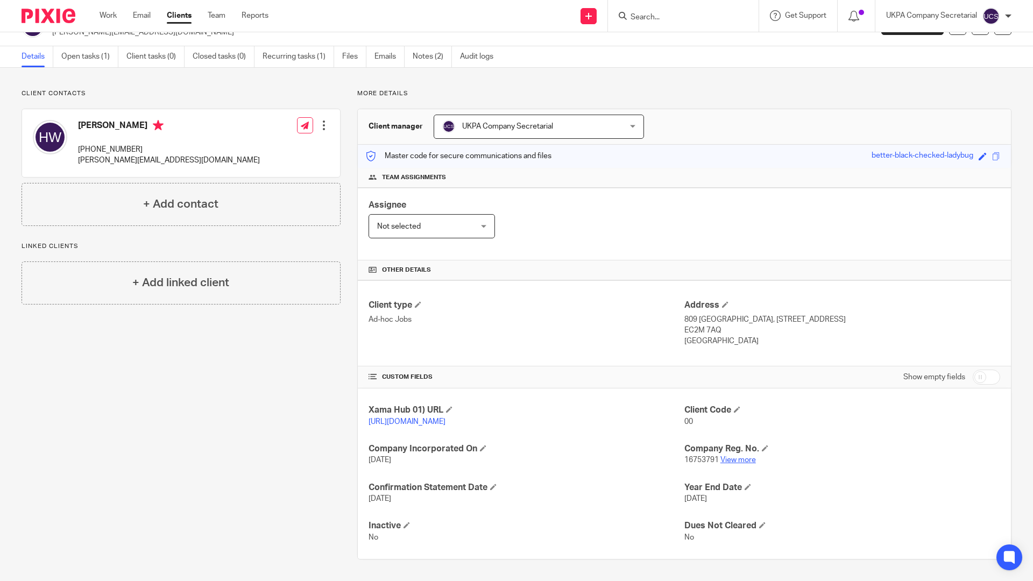
scroll to position [37, 0]
click at [437, 0] on div "Send new email Create task Add client Get Support Contact Support Help Document…" at bounding box center [658, 16] width 748 height 32
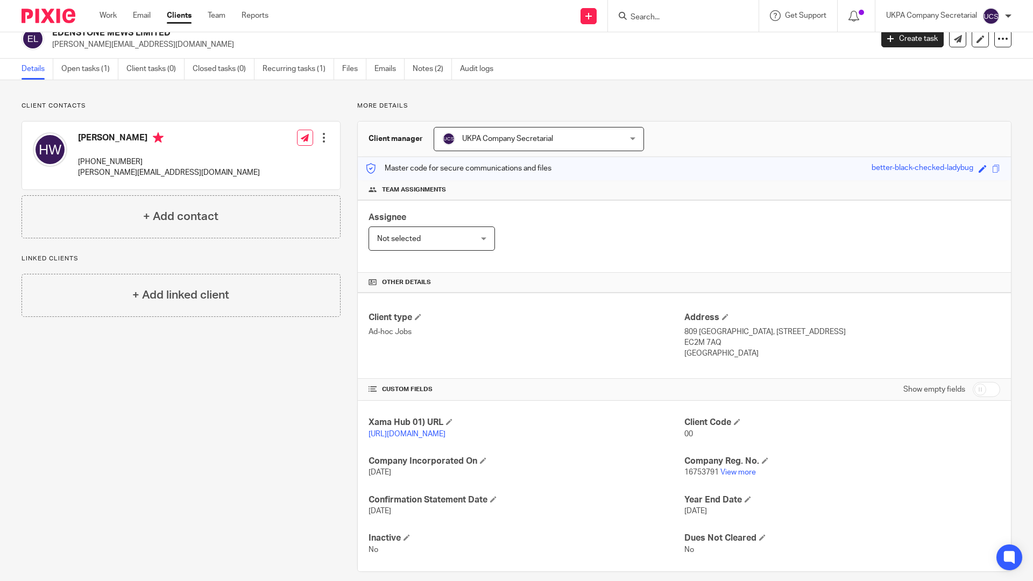
scroll to position [0, 0]
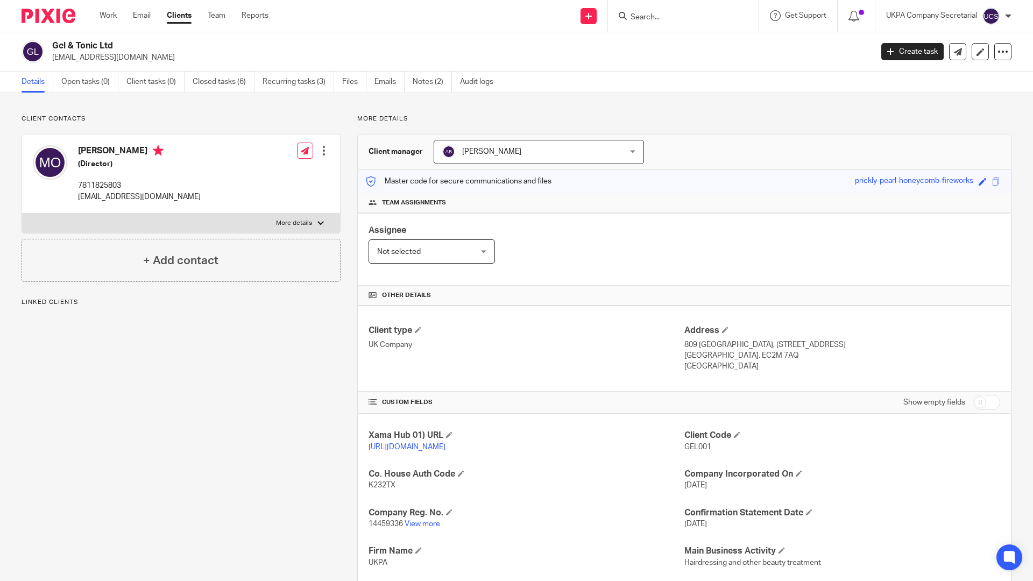
click at [639, 8] on div at bounding box center [683, 16] width 151 height 32
drag, startPoint x: 639, startPoint y: 8, endPoint x: 624, endPoint y: 275, distance: 268.2
click at [570, 384] on div "Client type UK Company Address 809 Salisbury House, 29 Finsbury Circus London, …" at bounding box center [684, 348] width 653 height 86
click at [666, 18] on input "Search" at bounding box center [677, 18] width 97 height 10
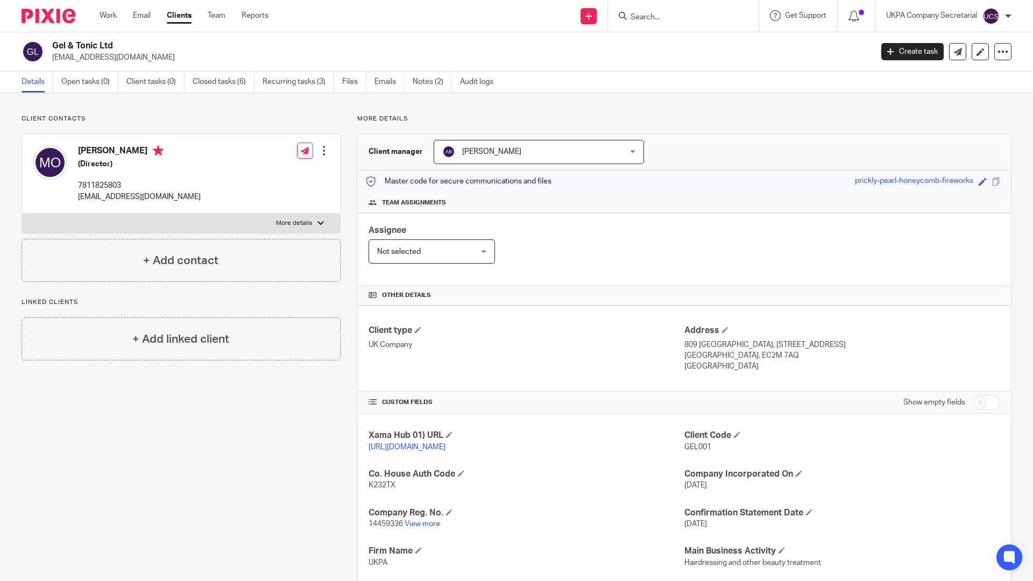
click at [670, 15] on input "Search" at bounding box center [677, 18] width 97 height 10
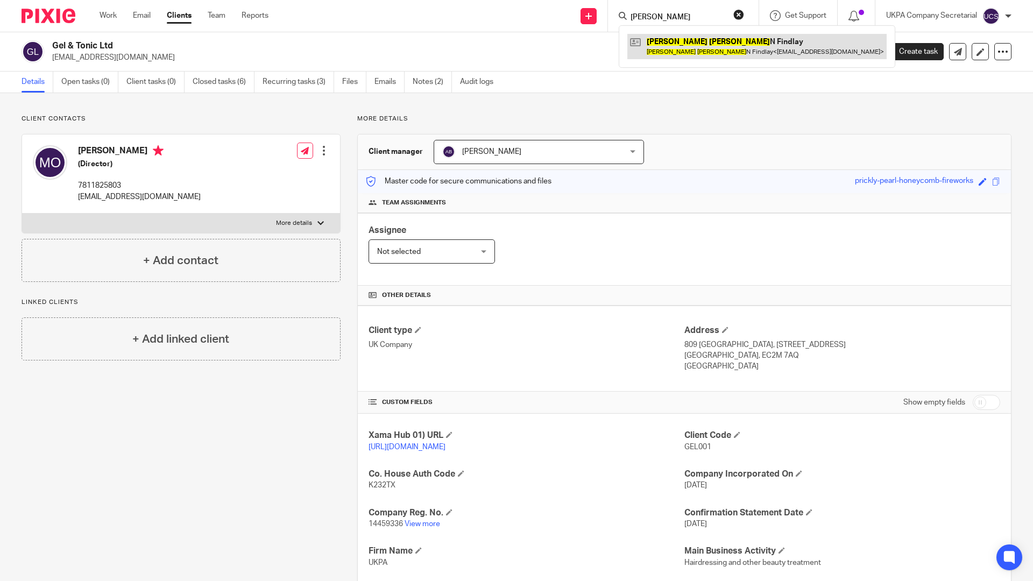
type input "andrew ronald"
click at [674, 45] on link at bounding box center [756, 46] width 259 height 25
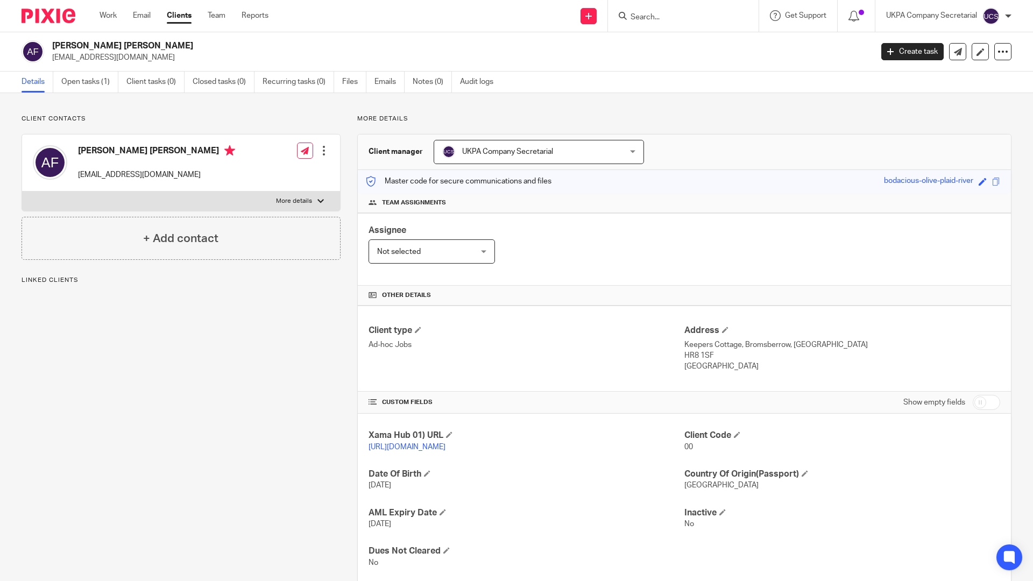
click at [679, 14] on input "Search" at bounding box center [677, 18] width 97 height 10
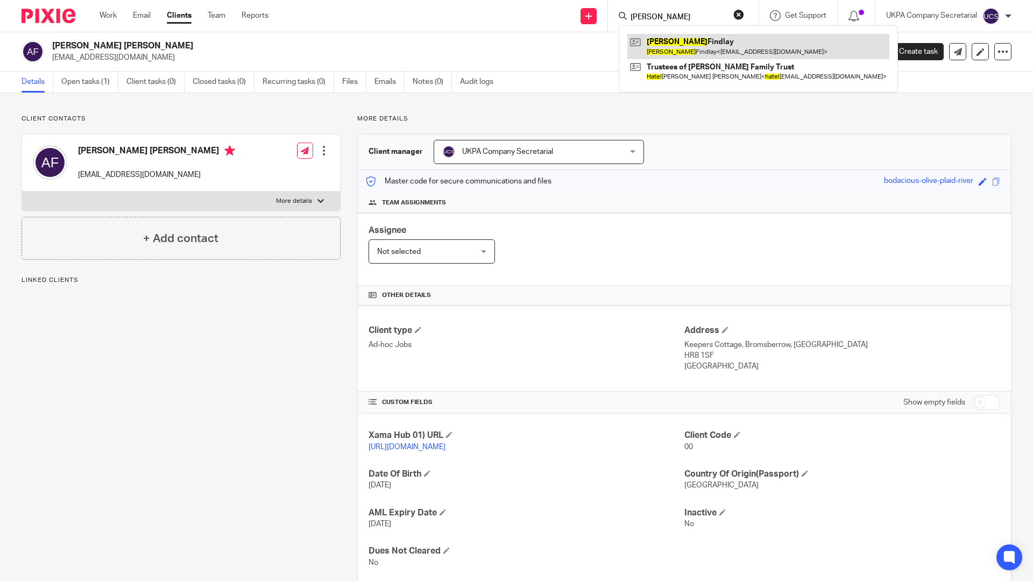
type input "[PERSON_NAME]"
click at [677, 41] on link at bounding box center [758, 46] width 262 height 25
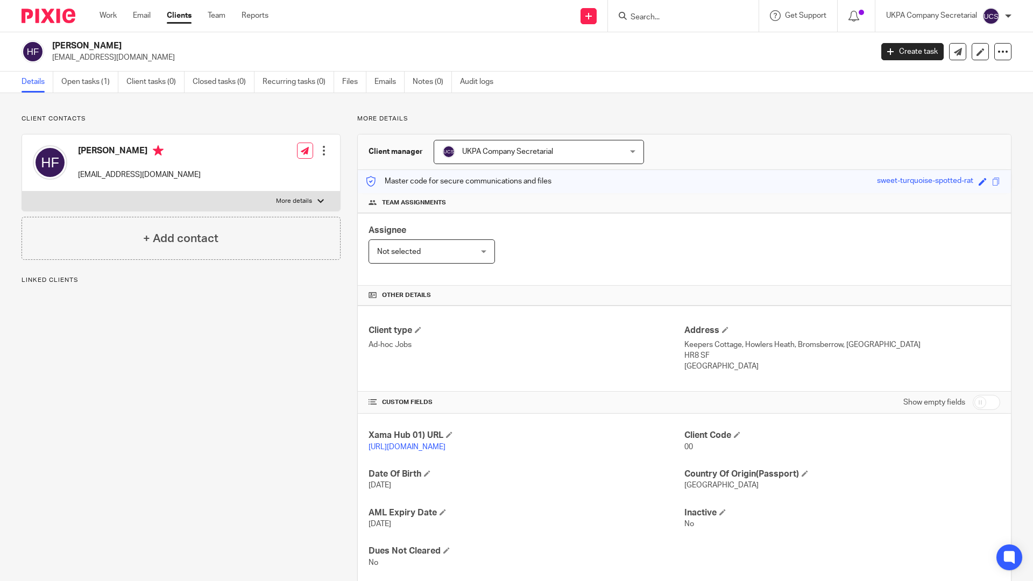
drag, startPoint x: 53, startPoint y: 46, endPoint x: 127, endPoint y: 38, distance: 74.7
click at [127, 38] on div "Hazel Findlay growingmetal2@gmail.com Create task Update from Companies House E…" at bounding box center [516, 51] width 1033 height 39
copy h2 "Hazel Findlay"
click at [665, 9] on form at bounding box center [686, 15] width 115 height 13
click at [663, 19] on input "Search" at bounding box center [677, 18] width 97 height 10
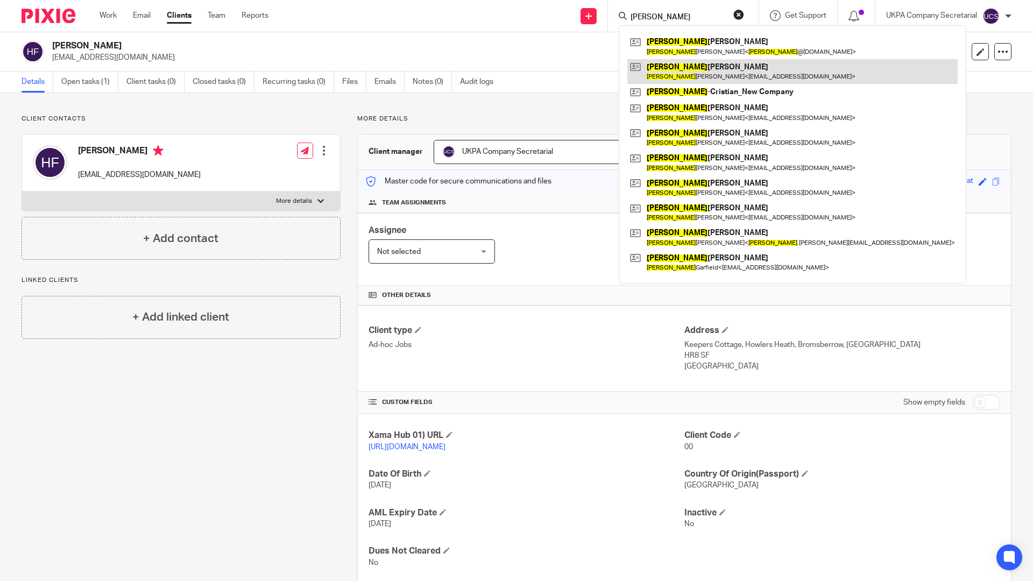
type input "[PERSON_NAME]"
click at [699, 73] on link at bounding box center [792, 71] width 330 height 25
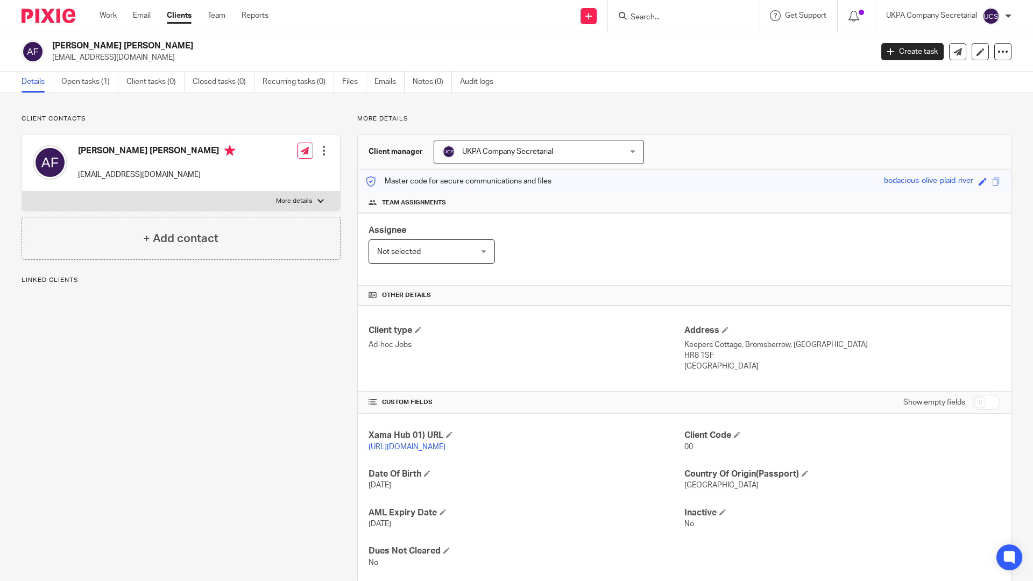
drag, startPoint x: 54, startPoint y: 47, endPoint x: 164, endPoint y: 34, distance: 110.4
click at [164, 34] on div "[PERSON_NAME] [PERSON_NAME] [EMAIL_ADDRESS][DOMAIN_NAME] Create task Update fro…" at bounding box center [516, 51] width 1033 height 39
copy h2 "[PERSON_NAME] [PERSON_NAME]"
click at [521, 368] on div "Client type Ad-hoc Jobs" at bounding box center [526, 348] width 316 height 47
drag, startPoint x: 52, startPoint y: 59, endPoint x: 145, endPoint y: 55, distance: 93.1
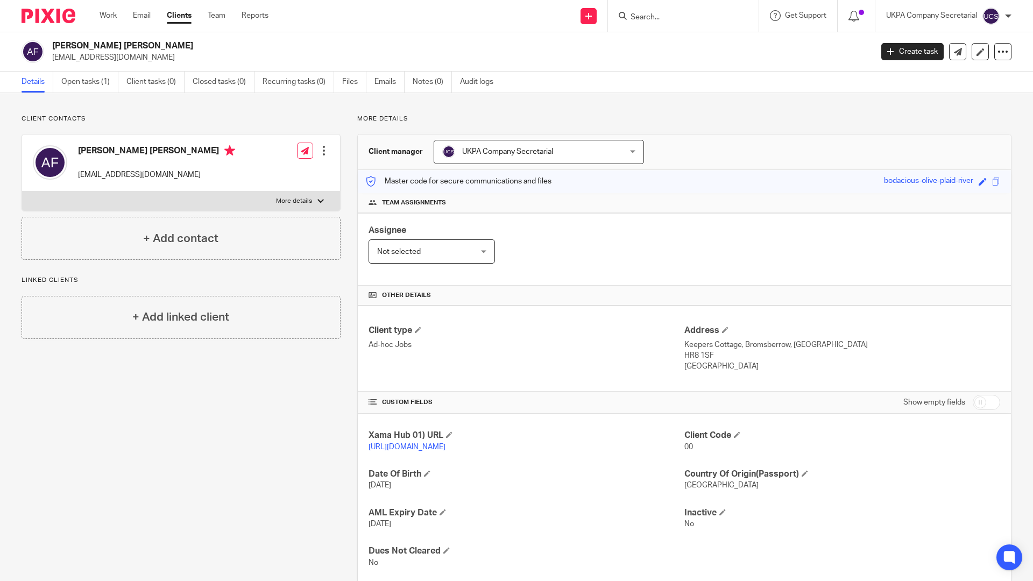
click at [145, 55] on div "[PERSON_NAME] [PERSON_NAME] [EMAIL_ADDRESS][DOMAIN_NAME]" at bounding box center [443, 51] width 843 height 23
copy p "[EMAIL_ADDRESS][DOMAIN_NAME]"
click at [584, 363] on div "Client type Ad-hoc Jobs" at bounding box center [526, 348] width 316 height 47
drag, startPoint x: 52, startPoint y: 59, endPoint x: 136, endPoint y: 56, distance: 83.4
click at [136, 56] on p "[EMAIL_ADDRESS][DOMAIN_NAME]" at bounding box center [458, 57] width 813 height 11
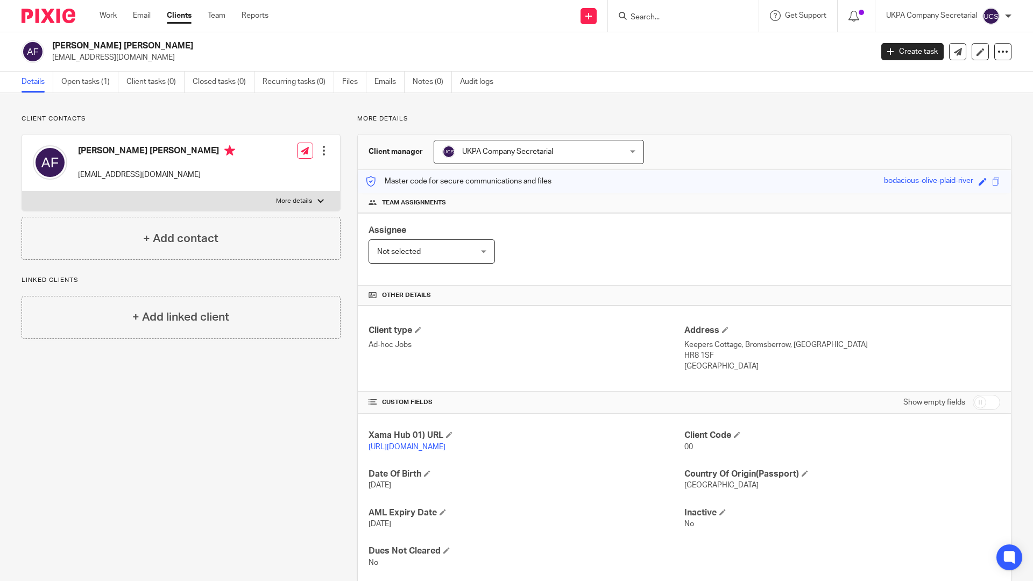
copy p "[EMAIL_ADDRESS][DOMAIN_NAME]"
drag, startPoint x: 610, startPoint y: 260, endPoint x: 464, endPoint y: 261, distance: 146.8
click at [610, 260] on div "Assignee Not selected Not selected Not selected [PERSON_NAME] [PERSON_NAME] [PE…" at bounding box center [684, 249] width 653 height 73
click at [656, 17] on input "Search" at bounding box center [677, 18] width 97 height 10
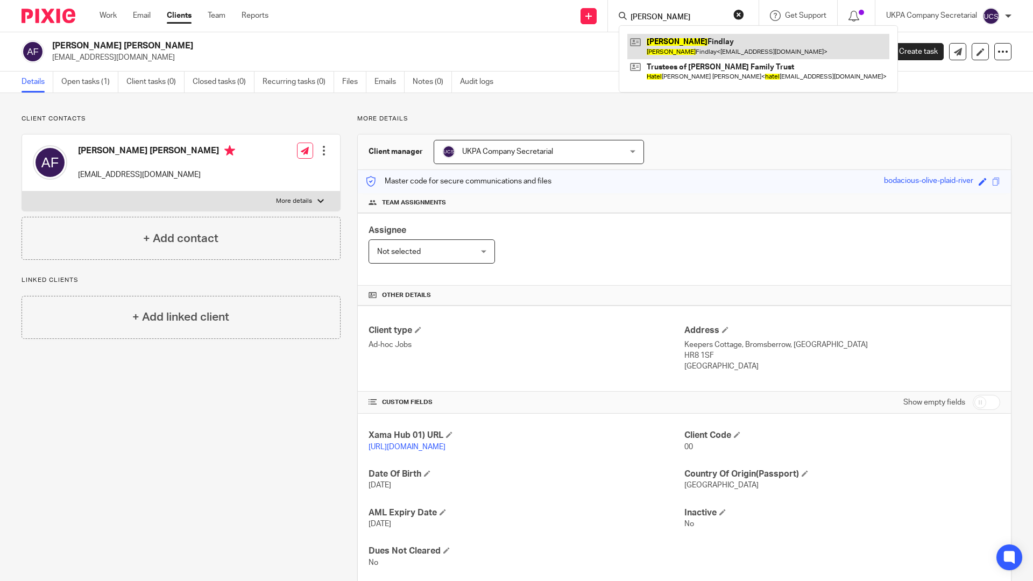
type input "hazel"
click at [670, 53] on link at bounding box center [758, 46] width 262 height 25
click at [670, 48] on link at bounding box center [758, 46] width 262 height 25
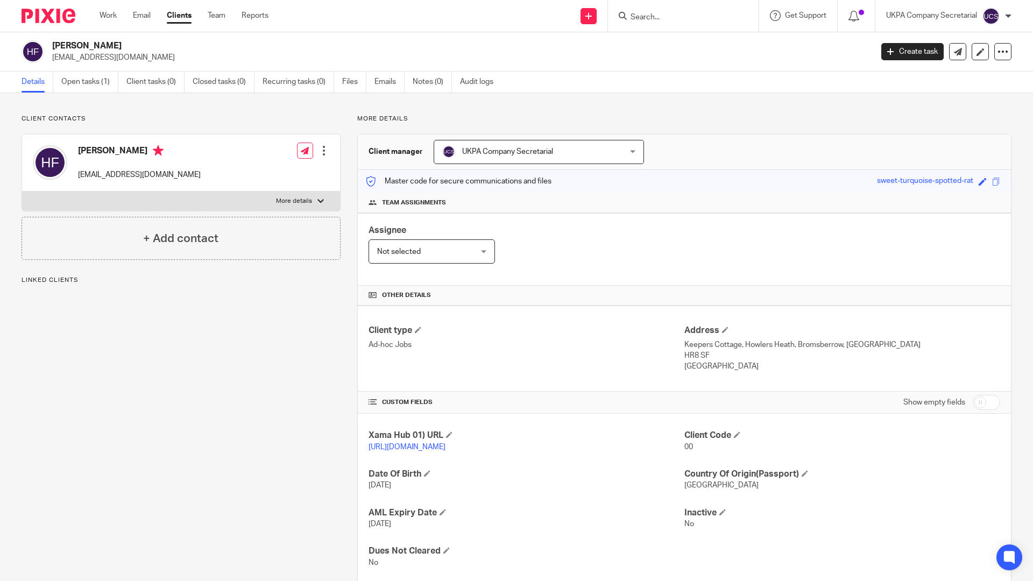
drag, startPoint x: 711, startPoint y: 14, endPoint x: 587, endPoint y: 109, distance: 156.1
click at [587, 109] on body "Work Email Clients Team Reports Work Email Clients Team Reports Settings Send n…" at bounding box center [516, 290] width 1033 height 581
drag, startPoint x: 539, startPoint y: 250, endPoint x: 646, endPoint y: 186, distance: 124.7
click at [539, 250] on div "Assignee Not selected Not selected Not selected Aarshika Awale Aayush Niraula A…" at bounding box center [684, 249] width 653 height 73
click at [654, 12] on form at bounding box center [686, 15] width 115 height 13
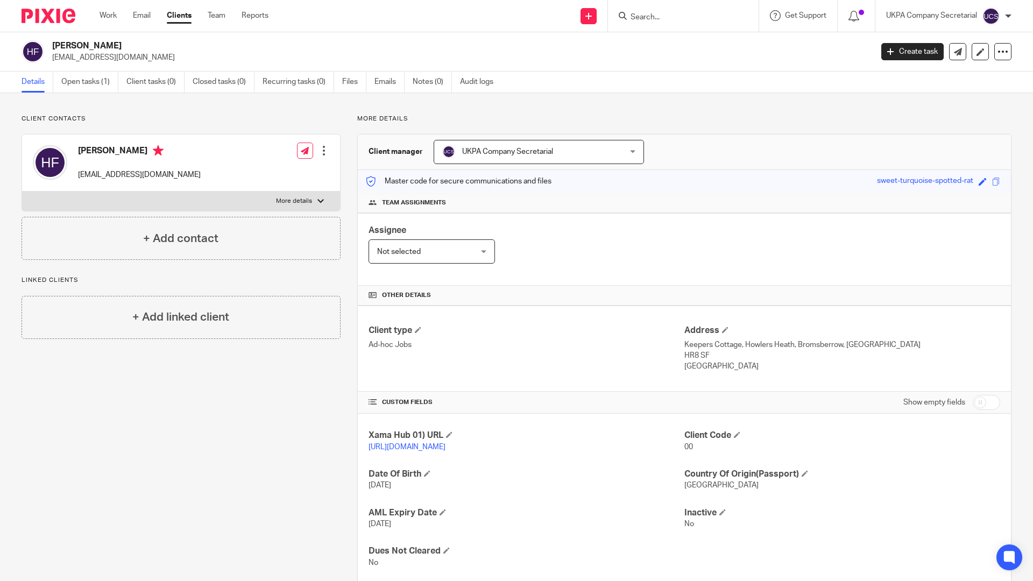
click at [522, 0] on div "Send new email Create task Add client Get Support Contact Support Help Document…" at bounding box center [658, 16] width 748 height 32
drag, startPoint x: 76, startPoint y: 173, endPoint x: 180, endPoint y: 171, distance: 103.3
click at [180, 171] on div "Hazel Findlay growingmetal2@gmail.com Edit contact Create client from contact E…" at bounding box center [181, 162] width 318 height 57
copy p "growingmetal2@gmail.com"
click at [528, 300] on div "Other details" at bounding box center [684, 296] width 653 height 20
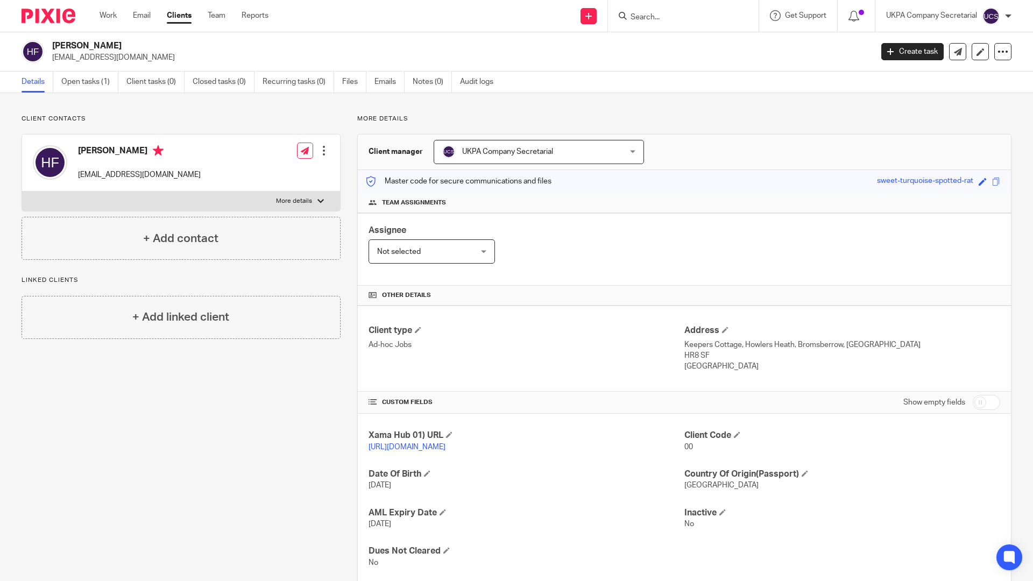
drag, startPoint x: 53, startPoint y: 56, endPoint x: 168, endPoint y: 57, distance: 115.1
click at [168, 57] on p "growingmetal2@gmail.com" at bounding box center [458, 57] width 813 height 11
drag, startPoint x: 168, startPoint y: 57, endPoint x: 509, endPoint y: 258, distance: 395.1
click at [591, 325] on h4 "Client type" at bounding box center [526, 330] width 316 height 11
drag, startPoint x: 53, startPoint y: 59, endPoint x: 174, endPoint y: 59, distance: 121.5
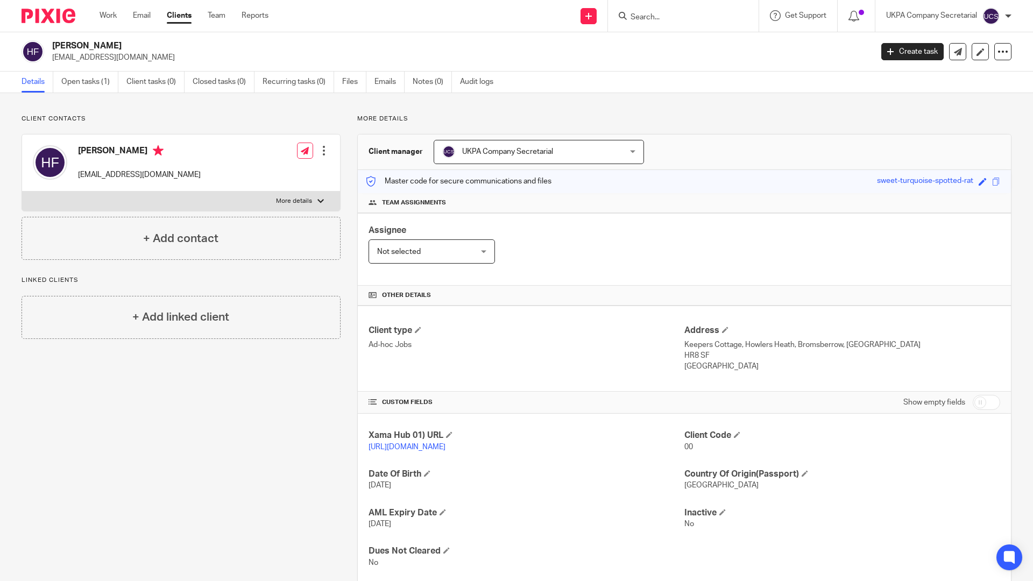
click at [174, 59] on p "growingmetal2@gmail.com" at bounding box center [458, 57] width 813 height 11
click at [660, 311] on div "Client type Ad-hoc Jobs Address Keepers Cottage, Howlers Heath, Bromsberrow, Le…" at bounding box center [684, 348] width 653 height 86
drag, startPoint x: 47, startPoint y: 59, endPoint x: 195, endPoint y: 60, distance: 147.9
click at [195, 60] on div "Hazel Findlay growingmetal2@gmail.com" at bounding box center [443, 51] width 843 height 23
click at [618, 432] on h4 "Xama Hub 01) URL" at bounding box center [526, 435] width 316 height 11
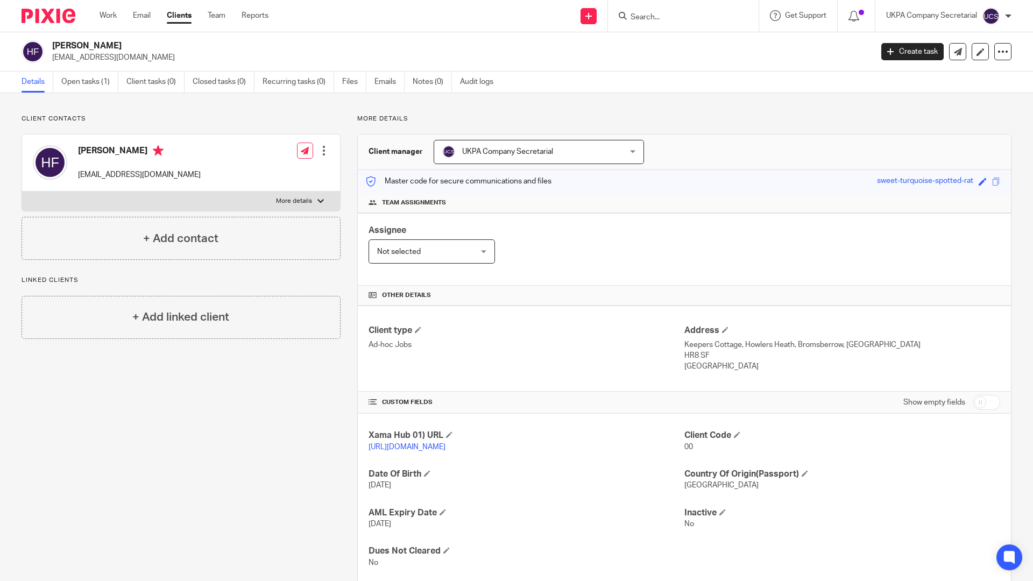
click at [667, 0] on div at bounding box center [683, 16] width 151 height 32
click at [660, 16] on input "Search" at bounding box center [677, 18] width 97 height 10
click at [712, 264] on div "Assignee Not selected Not selected Not selected Aarshika Awale Aayush Niraula A…" at bounding box center [684, 249] width 653 height 73
click at [680, 17] on input "Search" at bounding box center [677, 18] width 97 height 10
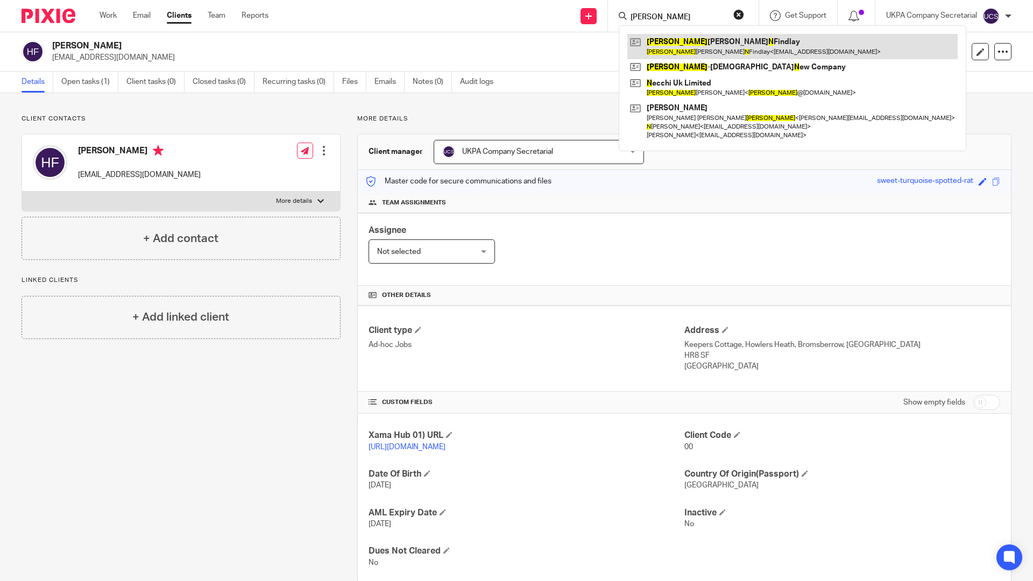
type input "andrew n"
click at [713, 41] on link at bounding box center [792, 46] width 330 height 25
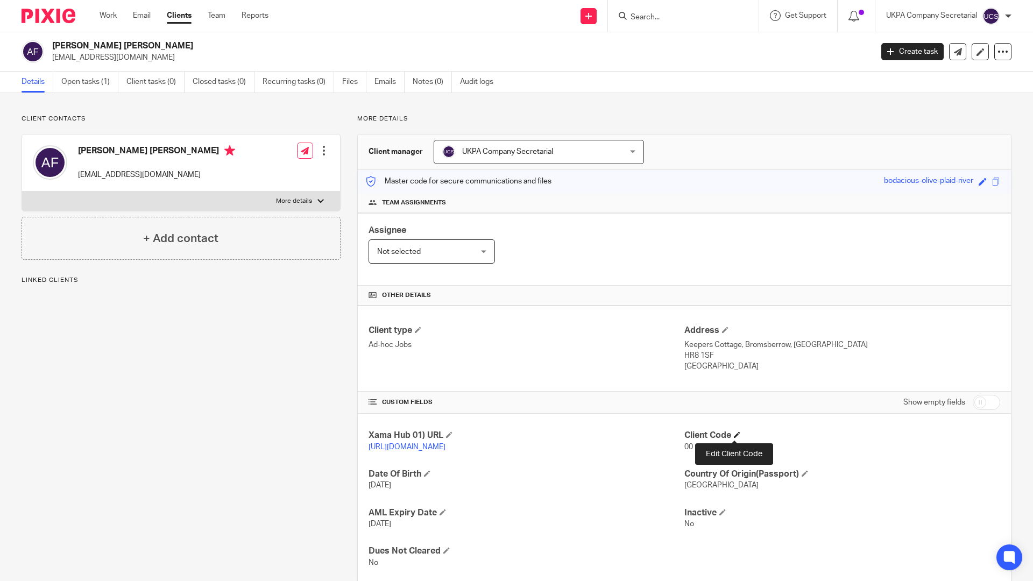
click at [734, 435] on span at bounding box center [737, 434] width 6 height 6
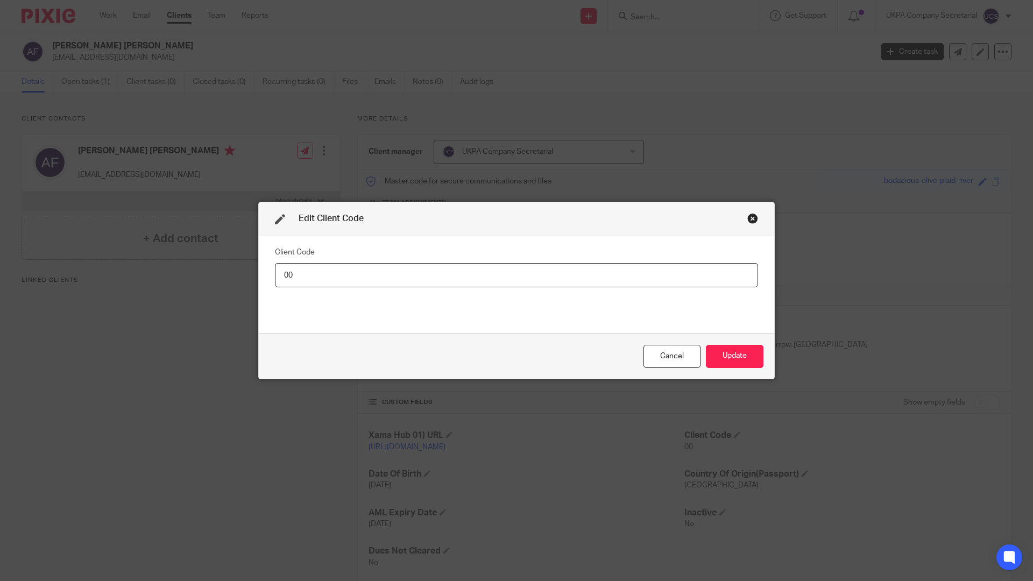
click at [393, 277] on input "00" at bounding box center [516, 275] width 483 height 24
type input "0"
type input "AND020"
click at [724, 356] on button "Update" at bounding box center [735, 356] width 58 height 23
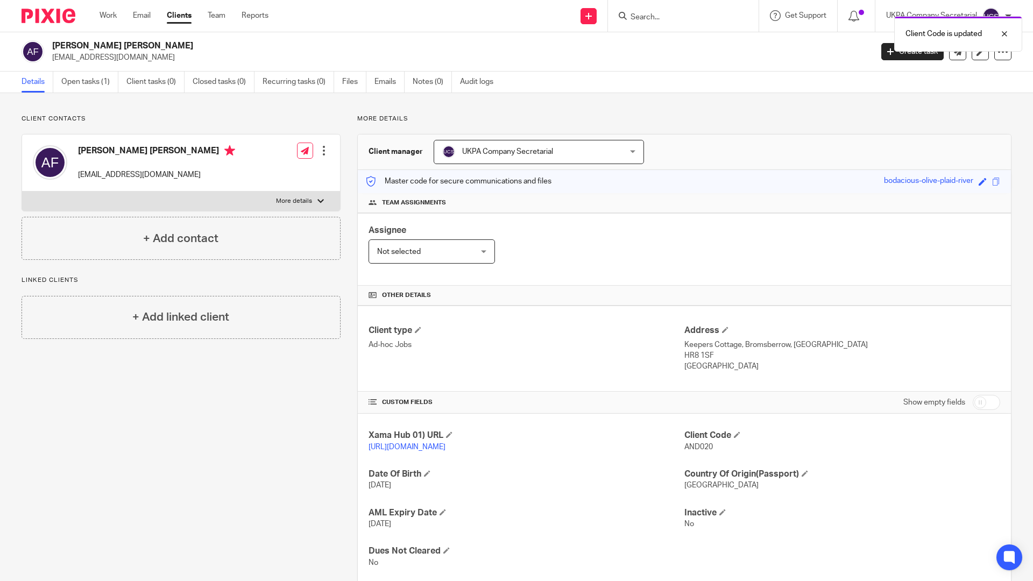
click at [651, 14] on div "Client Code is updated" at bounding box center [769, 31] width 506 height 41
click at [651, 18] on div "Client Code is updated" at bounding box center [769, 31] width 506 height 41
click at [497, 2] on div "Send new email Create task Add client Get Support Contact Support Help Document…" at bounding box center [658, 16] width 748 height 32
click at [495, 0] on div "Send new email Create task Add client Get Support Contact Support Help Document…" at bounding box center [658, 16] width 748 height 32
click at [570, 102] on div "Client contacts Andrew Ronald N Findlay growingmetal@aol.com Edit contact Creat…" at bounding box center [516, 349] width 1033 height 513
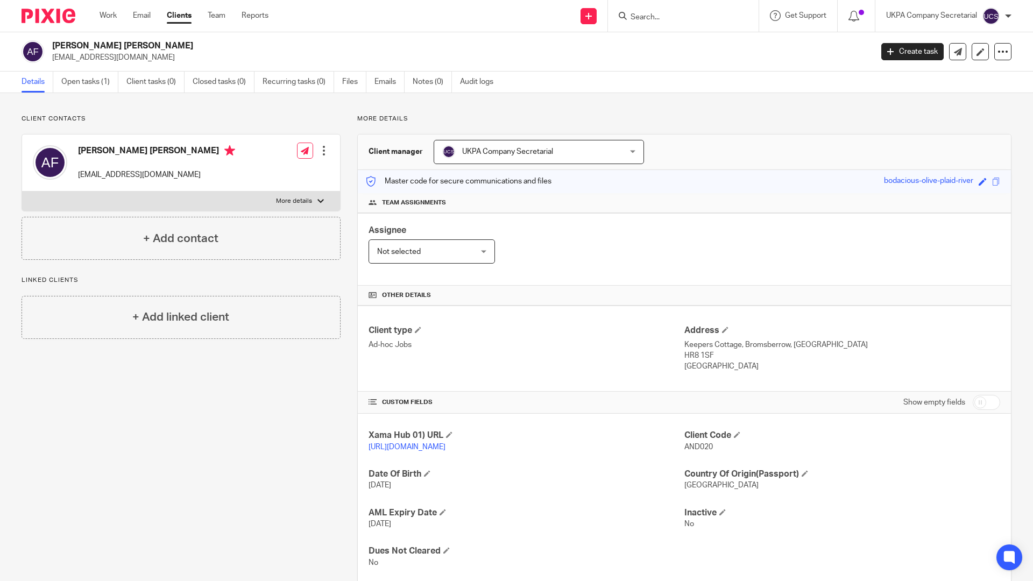
click at [570, 103] on div "Client contacts Andrew Ronald N Findlay growingmetal@aol.com Edit contact Creat…" at bounding box center [516, 349] width 1033 height 513
drag, startPoint x: 578, startPoint y: 319, endPoint x: 561, endPoint y: 291, distance: 32.6
click at [575, 314] on div "Client type Ad-hoc Jobs Address Keepers Cottage, Bromsberrow, Ledbury HR8 1SF U…" at bounding box center [684, 348] width 653 height 86
drag, startPoint x: 48, startPoint y: 57, endPoint x: 153, endPoint y: 68, distance: 104.9
click at [153, 68] on div "Andrew Ronald N Findlay growingmetal@aol.com Create task Update from Companies …" at bounding box center [516, 51] width 1033 height 39
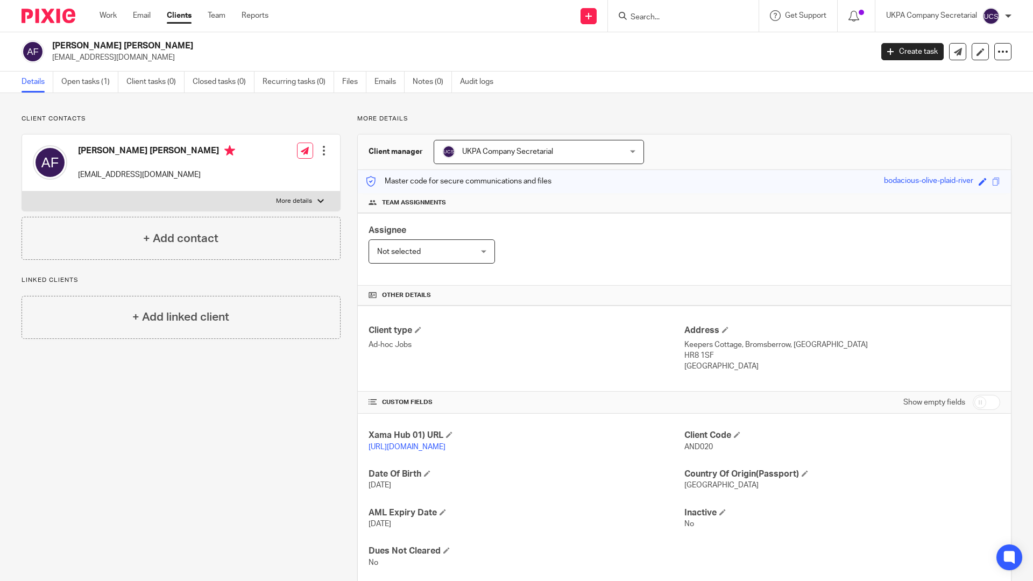
drag, startPoint x: 593, startPoint y: 296, endPoint x: 585, endPoint y: 290, distance: 10.1
click at [593, 296] on h4 "Other details" at bounding box center [683, 295] width 631 height 9
drag, startPoint x: 50, startPoint y: 58, endPoint x: 147, endPoint y: 59, distance: 96.8
click at [147, 59] on div "Andrew Ronald N Findlay growingmetal@aol.com" at bounding box center [443, 51] width 843 height 23
copy p "[EMAIL_ADDRESS][DOMAIN_NAME]"
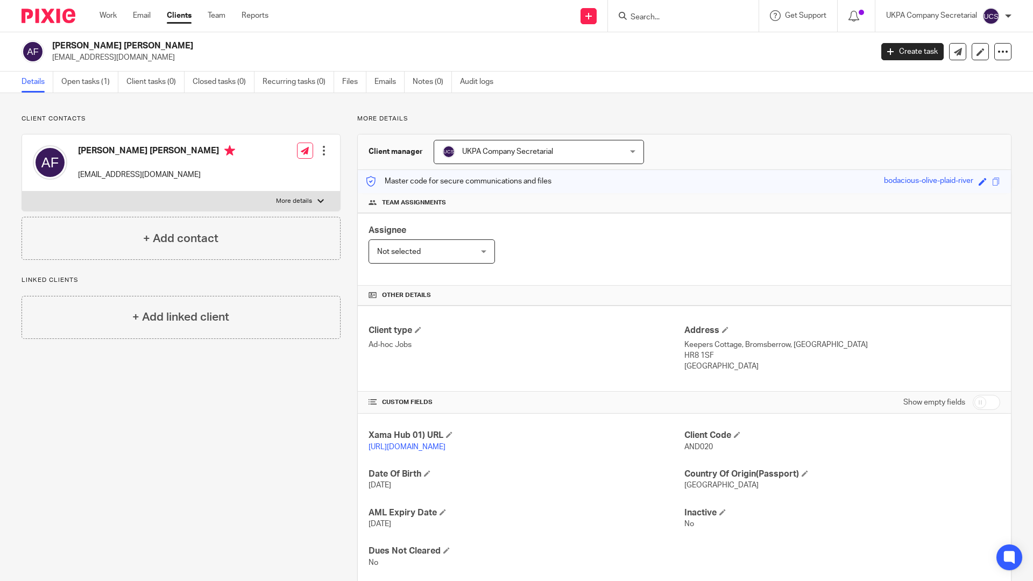
click at [646, 15] on input "Search" at bounding box center [677, 18] width 97 height 10
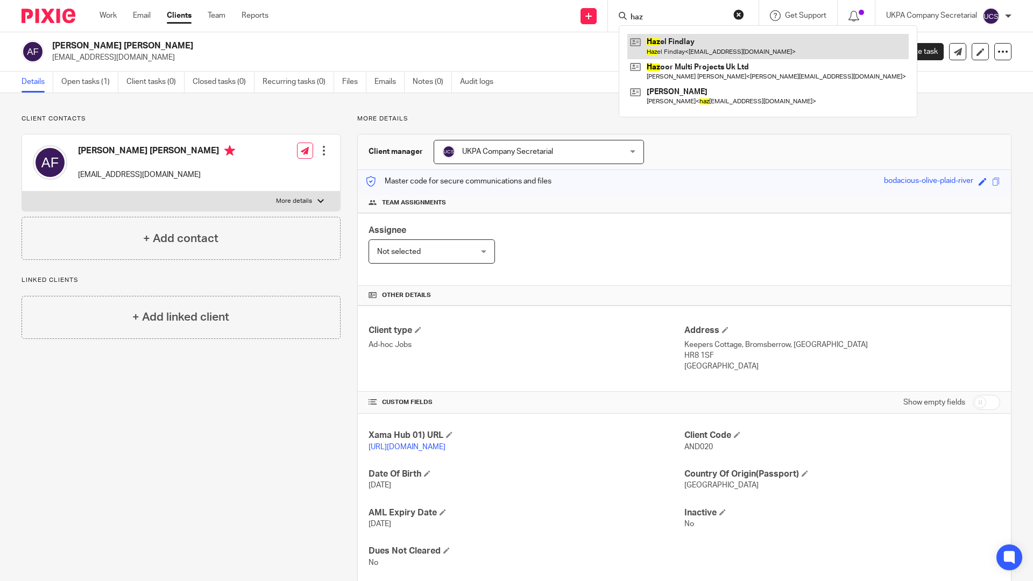
type input "haz"
click at [692, 41] on link at bounding box center [767, 46] width 281 height 25
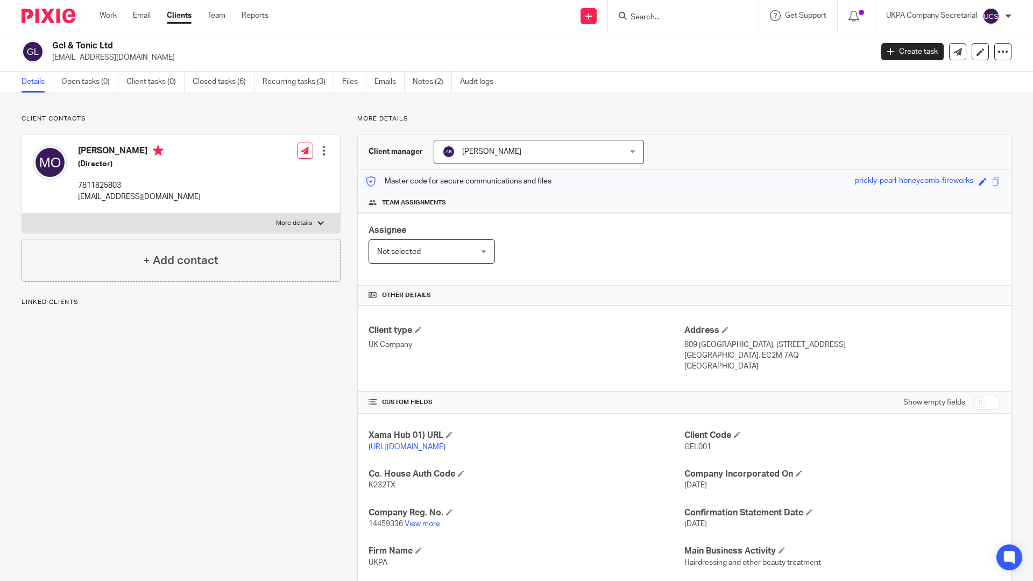
drag, startPoint x: 609, startPoint y: 279, endPoint x: 602, endPoint y: 288, distance: 12.3
click at [609, 279] on div "Assignee Not selected Not selected Not selected [PERSON_NAME] [PERSON_NAME] [PE…" at bounding box center [684, 249] width 653 height 73
click at [602, 289] on div "Other details" at bounding box center [684, 296] width 653 height 20
click at [608, 276] on div "Assignee Not selected Not selected Not selected Aarshika Awale Aayush Niraula A…" at bounding box center [684, 249] width 653 height 73
click at [647, 13] on input "Search" at bounding box center [677, 18] width 97 height 10
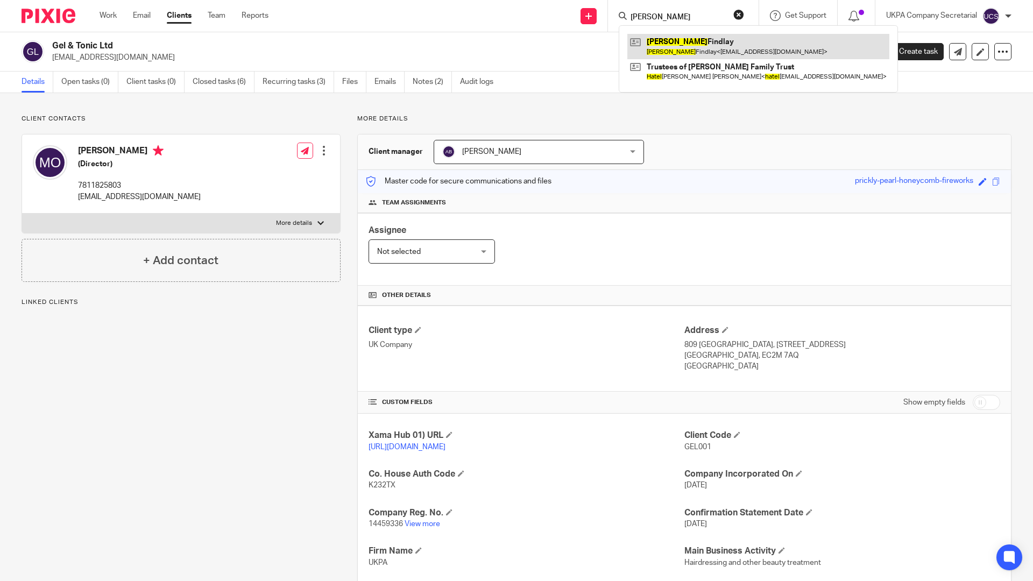
type input "HAZEL"
click at [660, 47] on link at bounding box center [758, 46] width 262 height 25
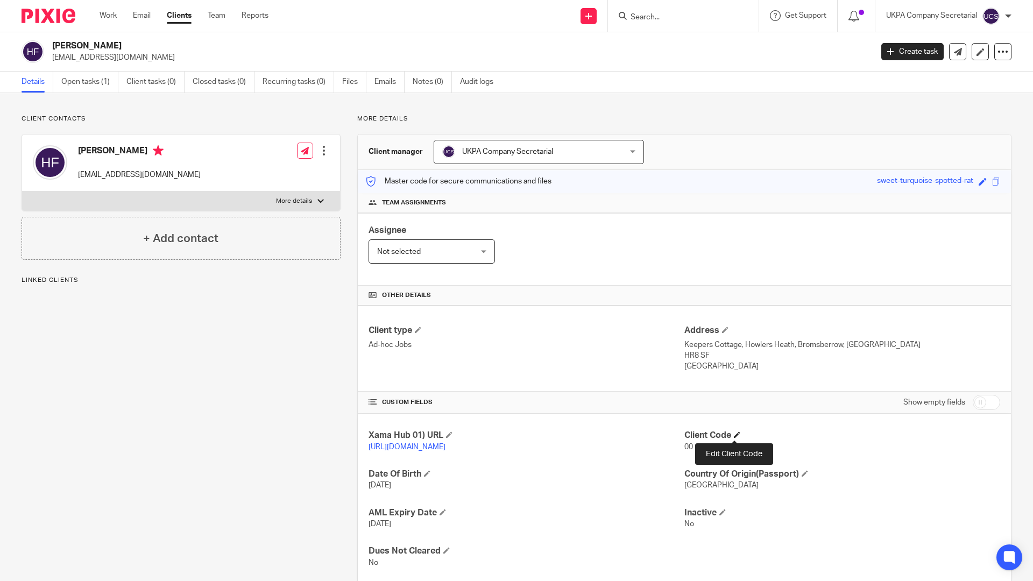
click at [734, 433] on span at bounding box center [737, 434] width 6 height 6
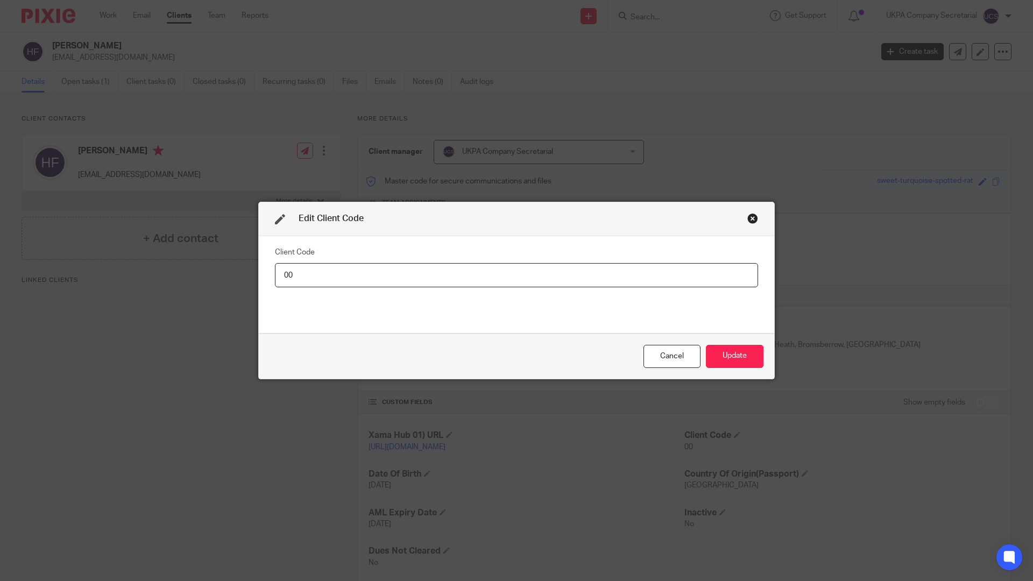
click at [410, 268] on input "00" at bounding box center [516, 275] width 483 height 24
type input "0"
type input "HAZ002"
click at [750, 360] on button "Update" at bounding box center [735, 356] width 58 height 23
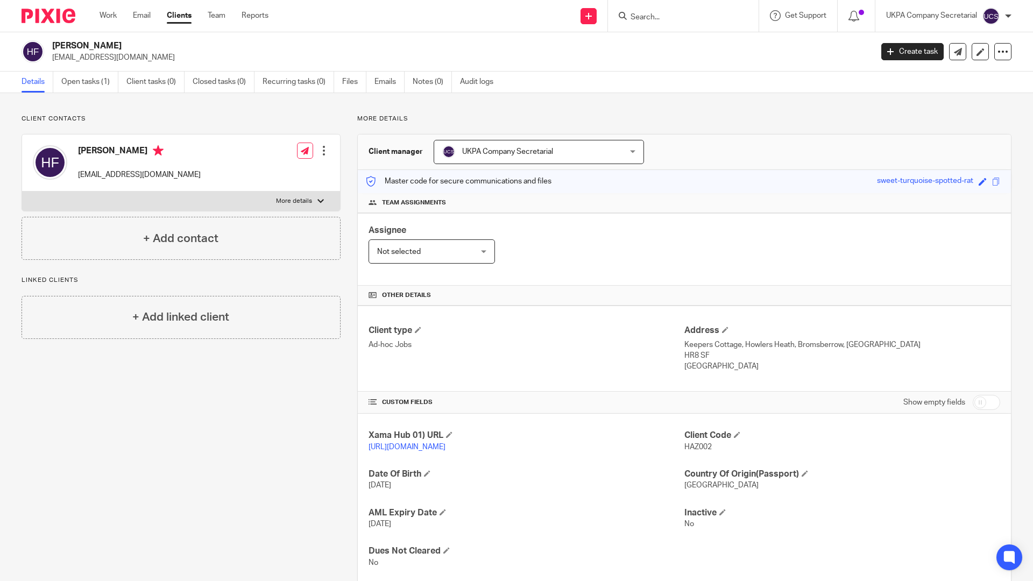
click at [651, 11] on form at bounding box center [686, 15] width 115 height 13
click at [652, 19] on input "Search" at bounding box center [677, 18] width 97 height 10
click at [639, 18] on input "Search" at bounding box center [677, 18] width 97 height 10
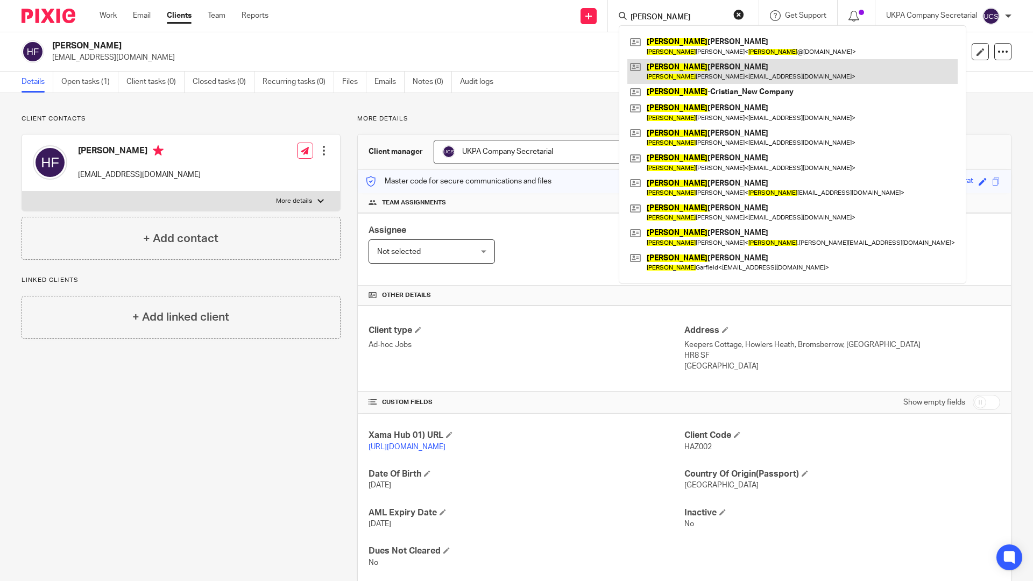
type input "[PERSON_NAME]"
click at [679, 72] on link at bounding box center [792, 71] width 330 height 25
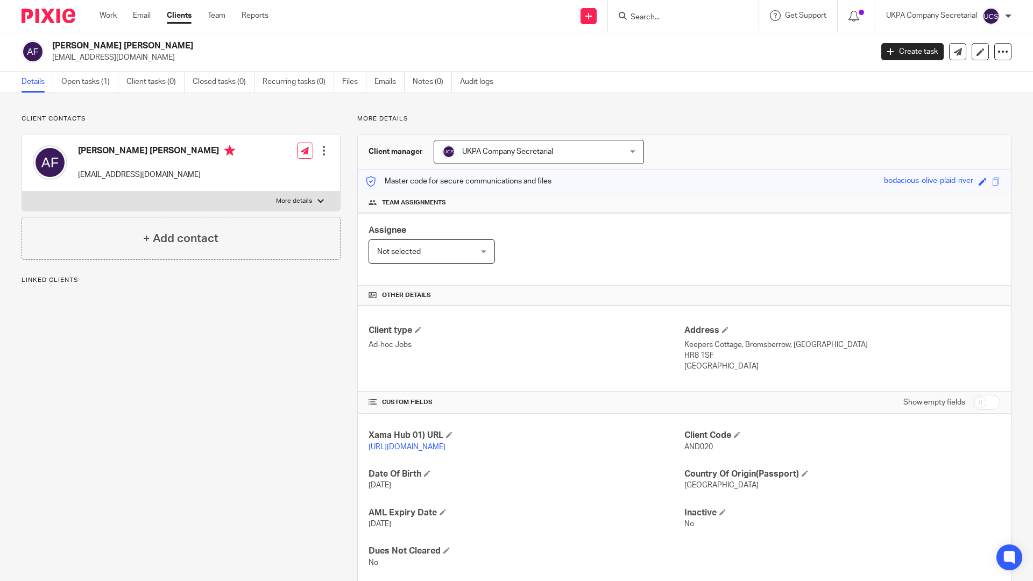
drag, startPoint x: 0, startPoint y: 0, endPoint x: 136, endPoint y: 61, distance: 149.0
click at [136, 61] on p "[EMAIL_ADDRESS][DOMAIN_NAME]" at bounding box center [458, 57] width 813 height 11
click at [663, 191] on div "Master code for secure communications and files bodacious-olive-plaid-river Sav…" at bounding box center [684, 181] width 653 height 23
click at [688, 13] on form at bounding box center [686, 15] width 115 height 13
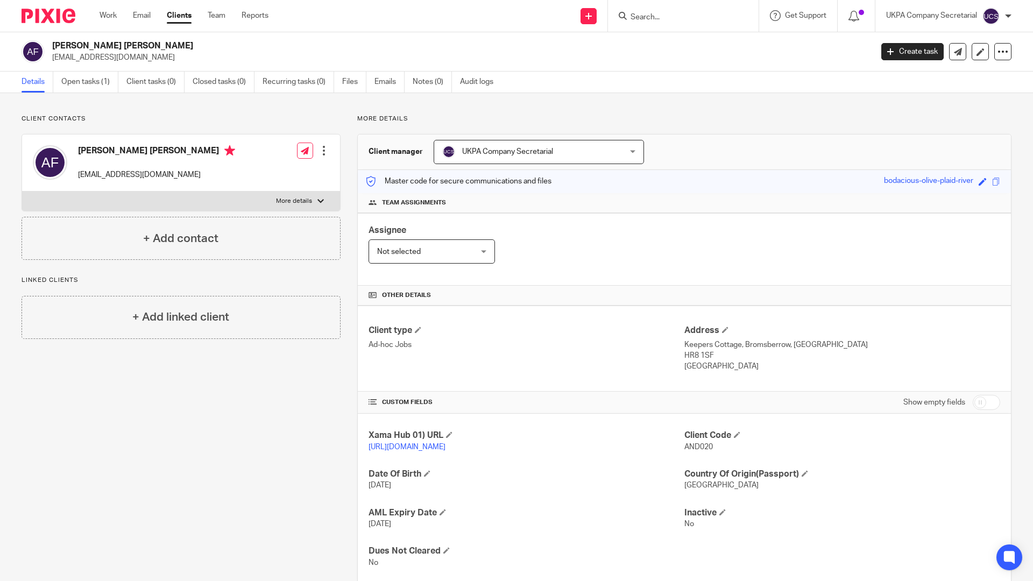
click at [687, 16] on input "Search" at bounding box center [677, 18] width 97 height 10
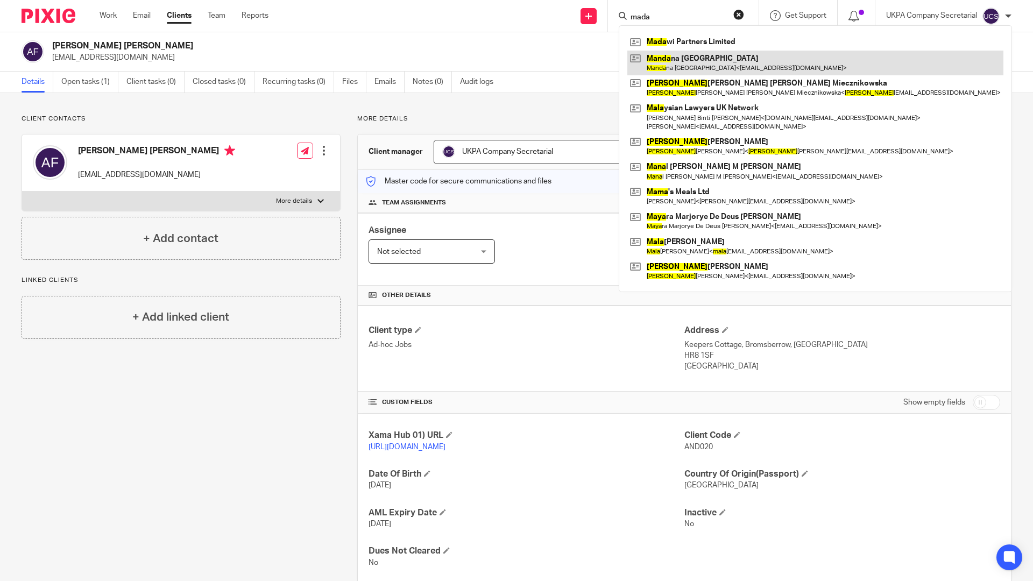
type input "mada"
click at [714, 51] on link at bounding box center [815, 63] width 376 height 25
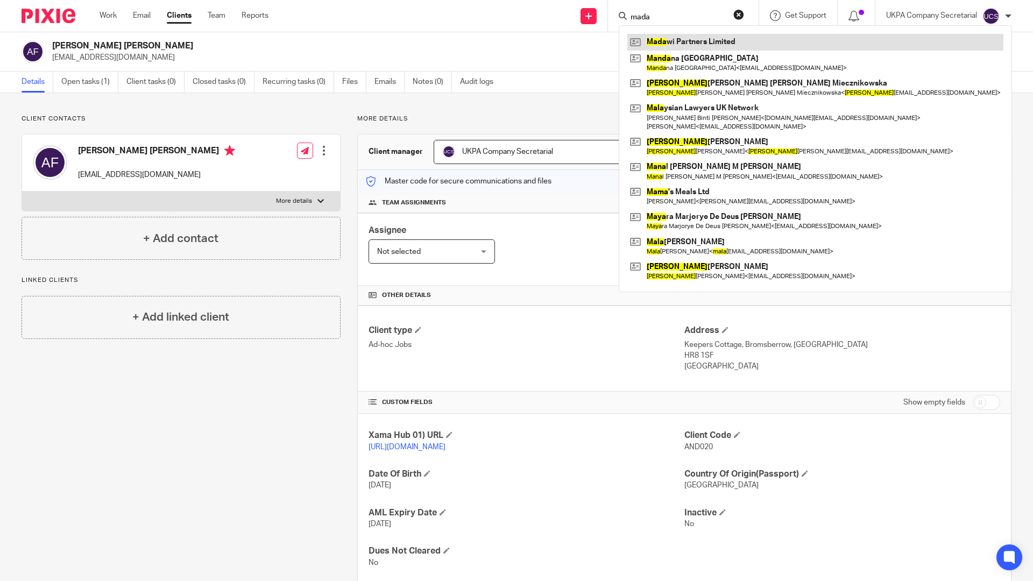
click at [713, 44] on link at bounding box center [815, 42] width 376 height 16
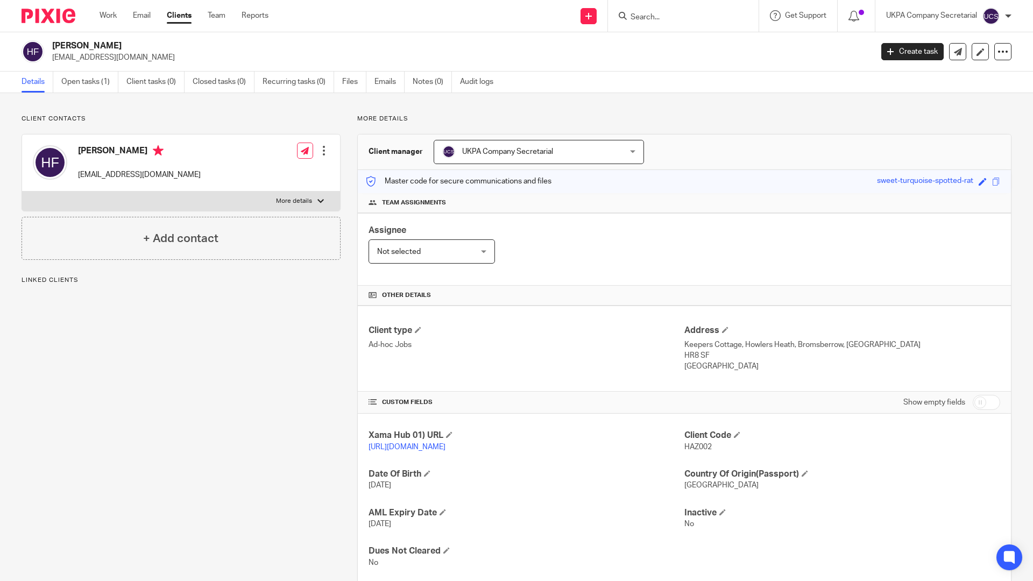
drag, startPoint x: 51, startPoint y: 57, endPoint x: 169, endPoint y: 59, distance: 118.3
click at [169, 59] on div "[PERSON_NAME] [EMAIL_ADDRESS][DOMAIN_NAME]" at bounding box center [443, 51] width 843 height 23
copy p "[EMAIL_ADDRESS][DOMAIN_NAME]"
click at [472, 280] on div "Assignee Not selected Not selected Not selected [PERSON_NAME] [PERSON_NAME] [PE…" at bounding box center [684, 249] width 653 height 73
click at [646, 20] on input "Search" at bounding box center [677, 18] width 97 height 10
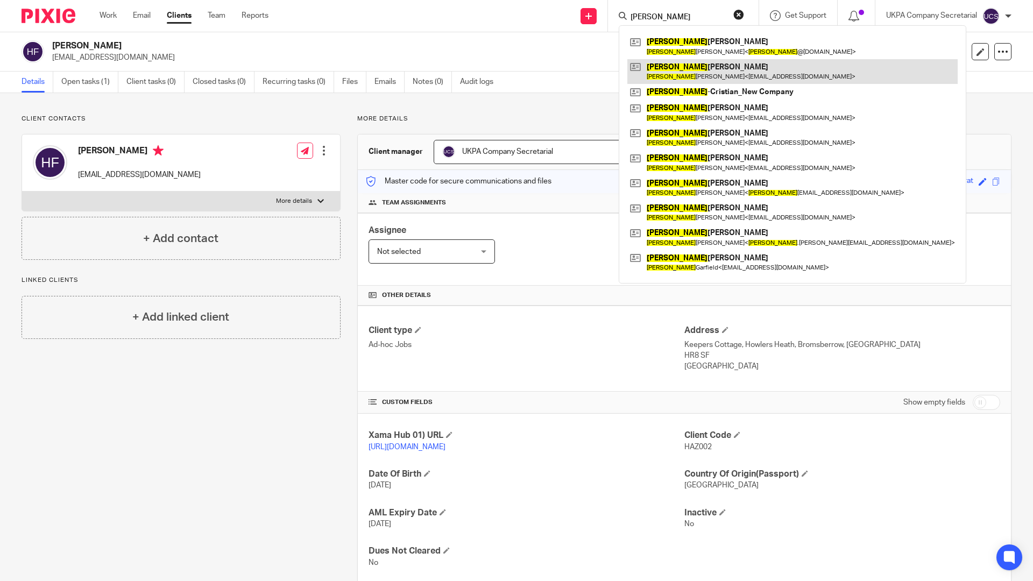
type input "[PERSON_NAME]"
click at [687, 70] on link at bounding box center [792, 71] width 330 height 25
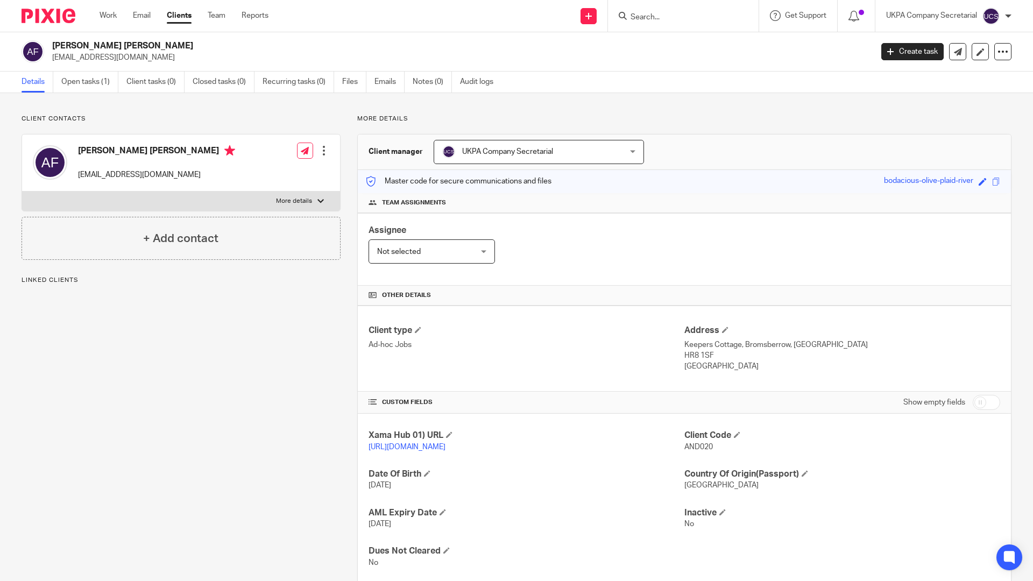
drag, startPoint x: 51, startPoint y: 60, endPoint x: 140, endPoint y: 62, distance: 89.3
click at [140, 62] on div "Andrew Ronald N Findlay growingmetal@aol.com" at bounding box center [443, 51] width 843 height 23
copy p "growingmetal@aol.com"
click at [616, 360] on div "Client type Ad-hoc Jobs" at bounding box center [526, 348] width 316 height 47
click at [568, 329] on h4 "Client type" at bounding box center [526, 330] width 316 height 11
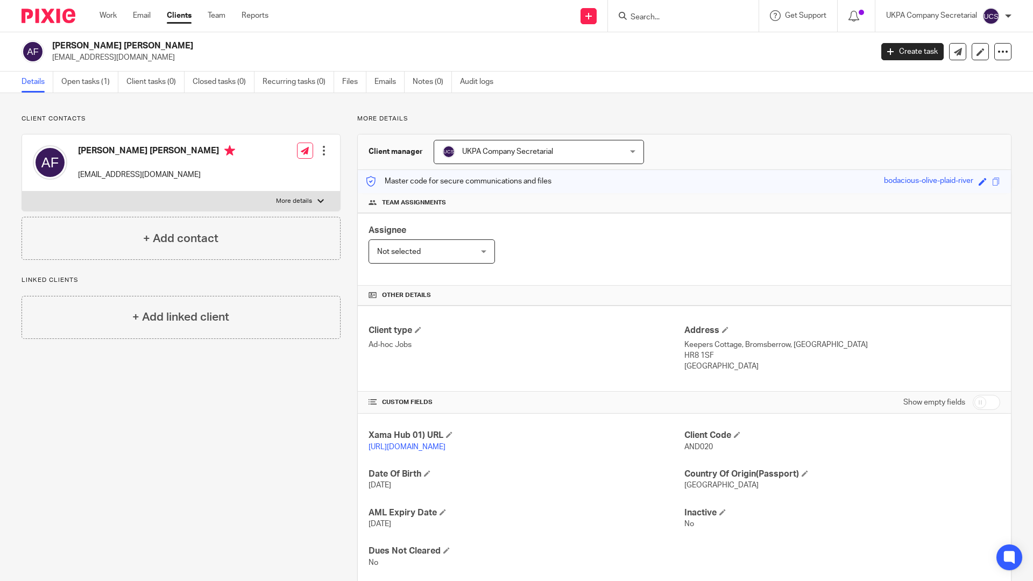
click at [711, 14] on input "Search" at bounding box center [677, 18] width 97 height 10
click at [594, 480] on h4 "Date Of Birth" at bounding box center [526, 473] width 316 height 11
click at [706, 0] on div at bounding box center [683, 16] width 151 height 32
click at [638, 22] on input "Search" at bounding box center [677, 18] width 97 height 10
click at [638, 20] on input "Search" at bounding box center [677, 18] width 97 height 10
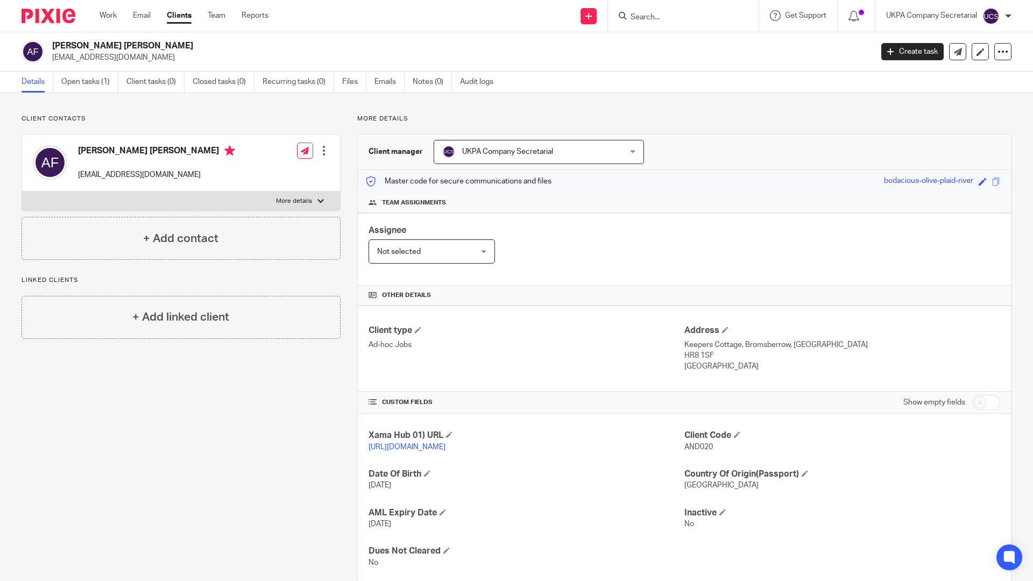
click at [687, 9] on form at bounding box center [686, 15] width 115 height 13
click at [682, 15] on input "Search" at bounding box center [677, 18] width 97 height 10
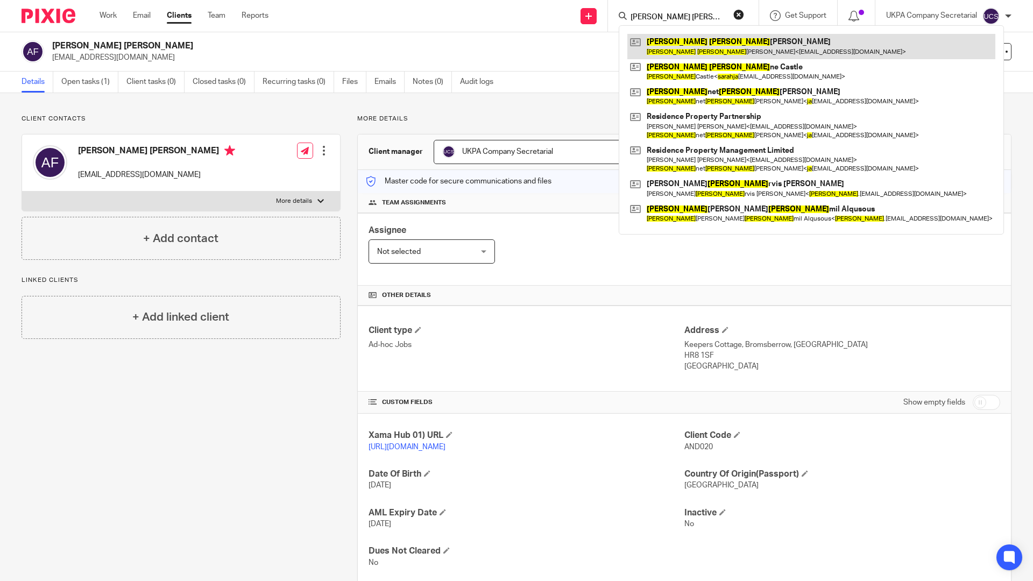
type input "sarah ja"
click at [689, 47] on link at bounding box center [811, 46] width 368 height 25
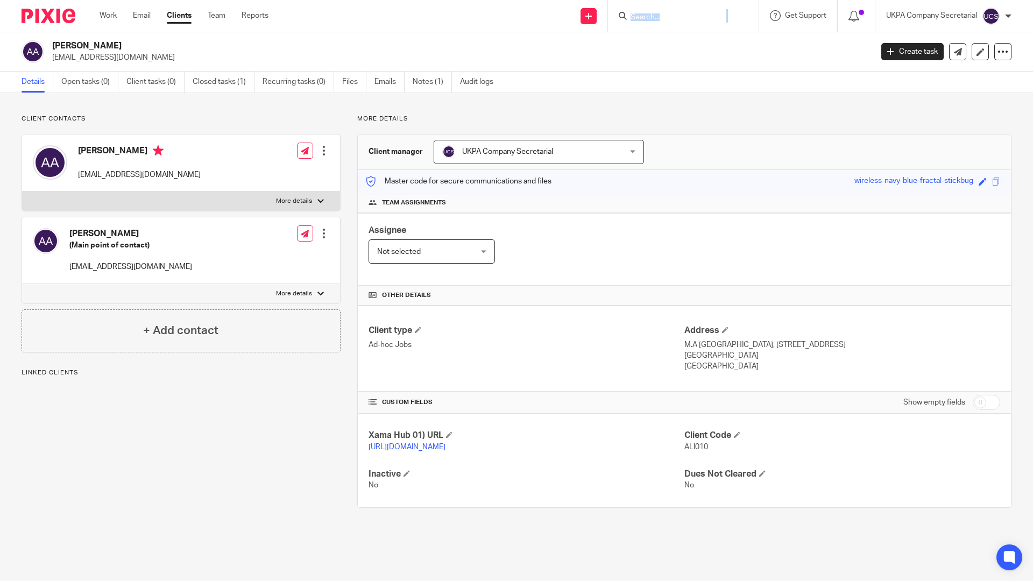
click at [689, 24] on div at bounding box center [683, 16] width 151 height 32
click at [683, 17] on input "Search" at bounding box center [677, 18] width 97 height 10
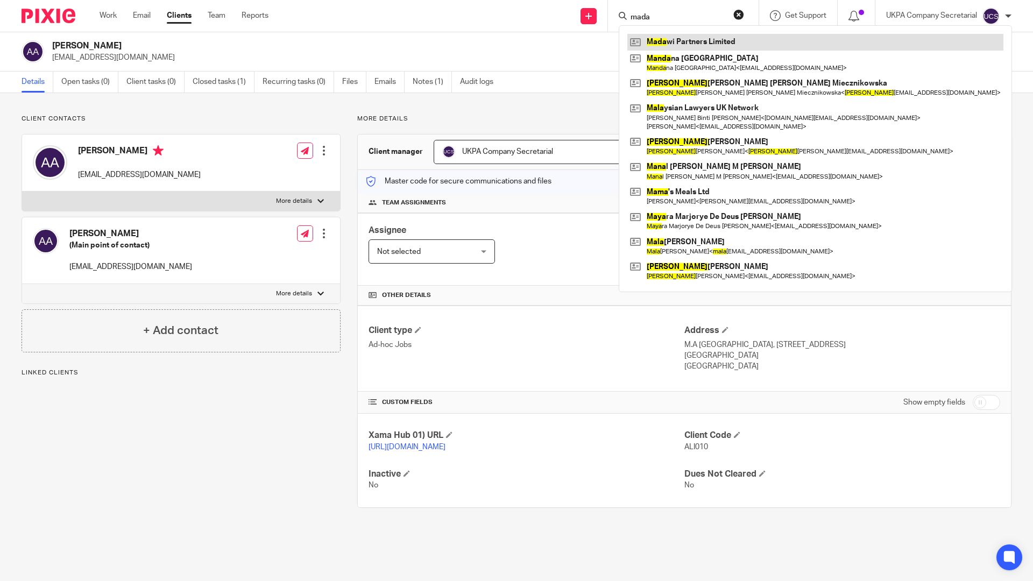
type input "mada"
click at [718, 43] on link at bounding box center [815, 42] width 376 height 16
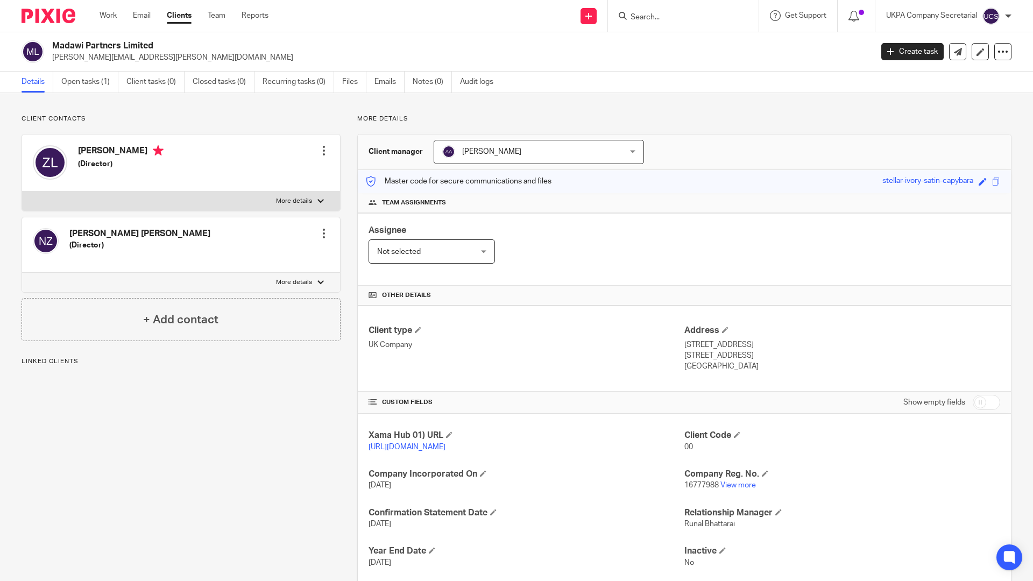
click at [972, 402] on input "checkbox" at bounding box center [985, 402] width 27 height 15
checkbox input "true"
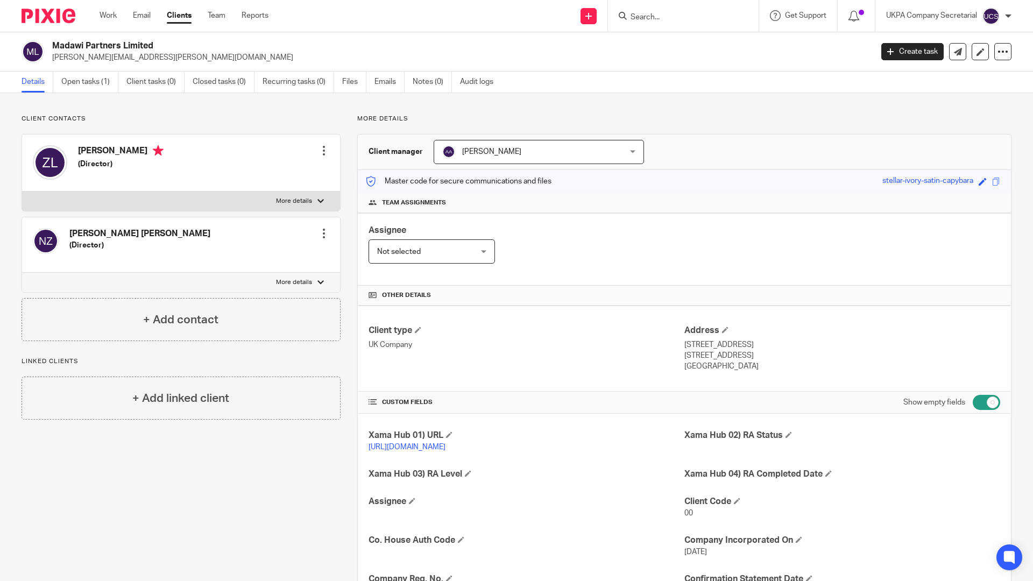
drag, startPoint x: 676, startPoint y: 4, endPoint x: 661, endPoint y: 27, distance: 27.3
click at [676, 4] on div at bounding box center [683, 16] width 151 height 32
click at [663, 16] on input "Search" at bounding box center [677, 18] width 97 height 10
click at [668, 0] on div at bounding box center [683, 16] width 151 height 32
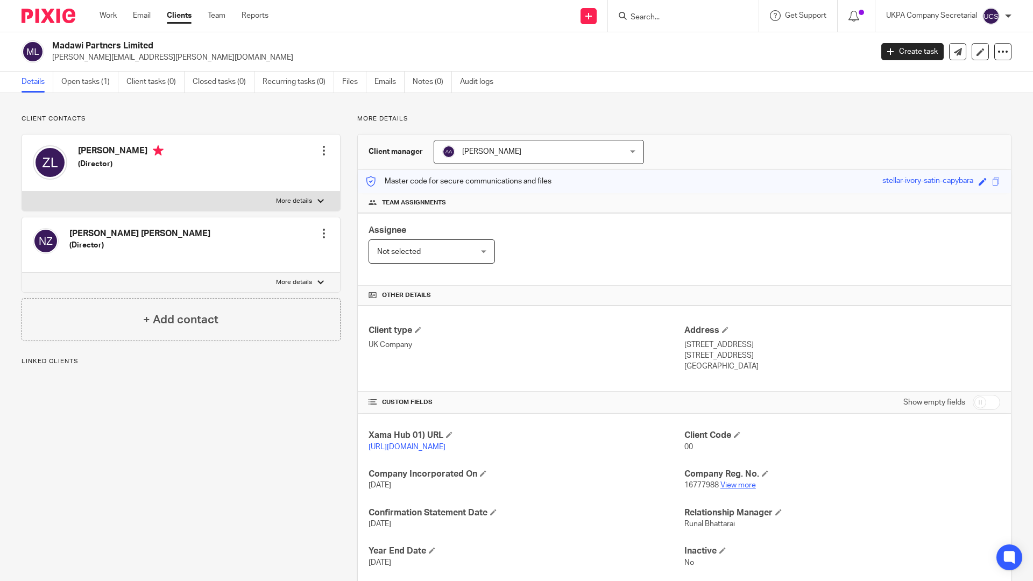
click at [735, 489] on link "View more" at bounding box center [737, 485] width 35 height 8
click at [663, 22] on input "Search" at bounding box center [677, 18] width 97 height 10
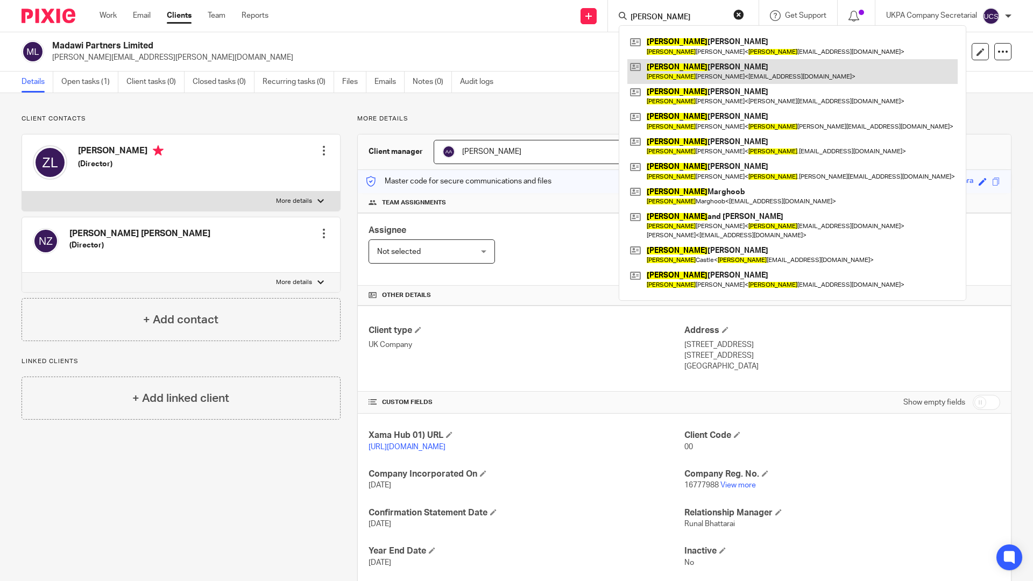
type input "sarah"
click at [695, 69] on link at bounding box center [792, 71] width 330 height 25
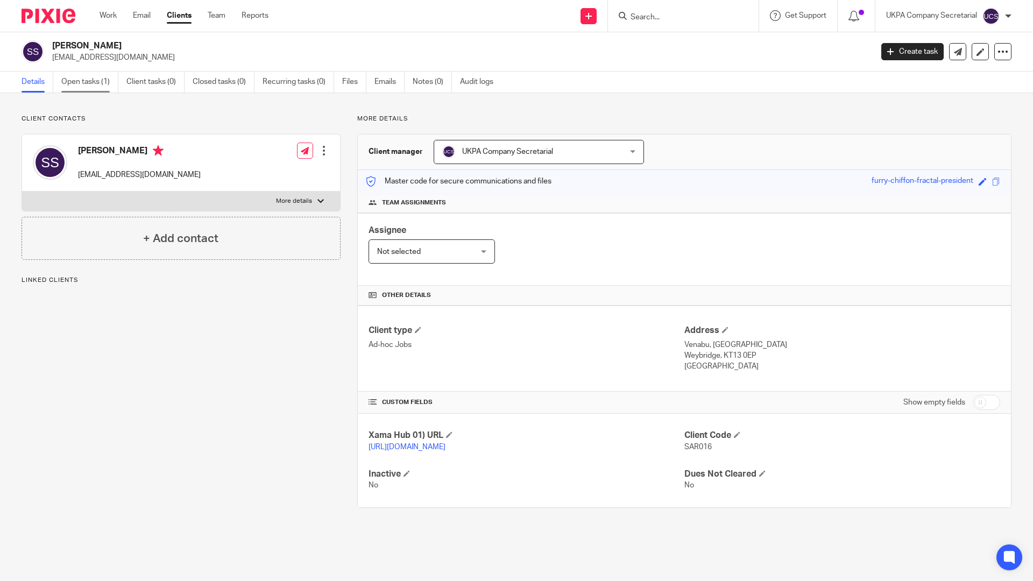
click at [81, 81] on link "Open tasks (1)" at bounding box center [89, 82] width 57 height 21
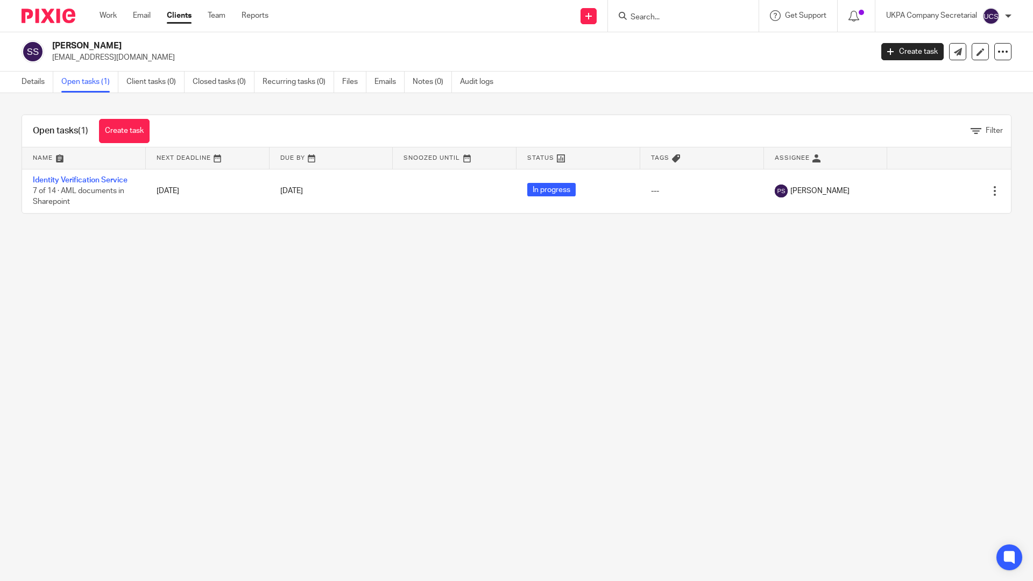
click at [77, 180] on link "Identity Verification Service" at bounding box center [80, 180] width 95 height 8
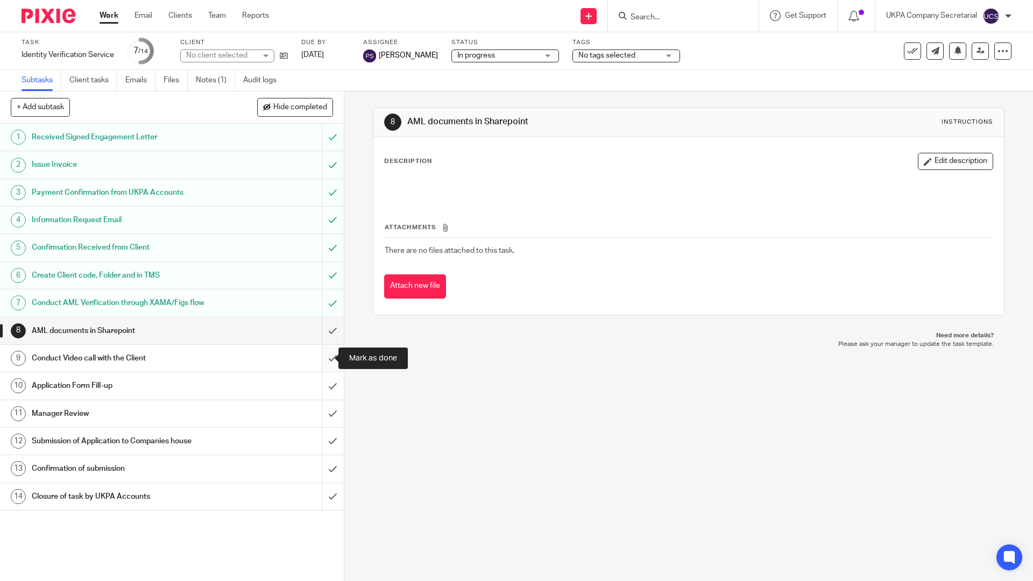
click at [322, 355] on input "submit" at bounding box center [172, 358] width 344 height 27
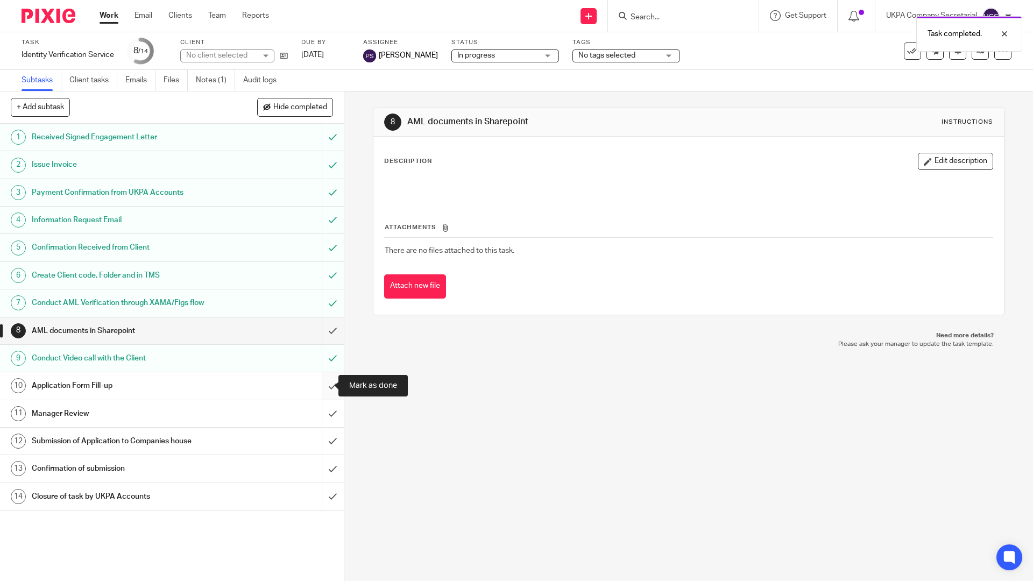
click at [323, 385] on input "submit" at bounding box center [172, 385] width 344 height 27
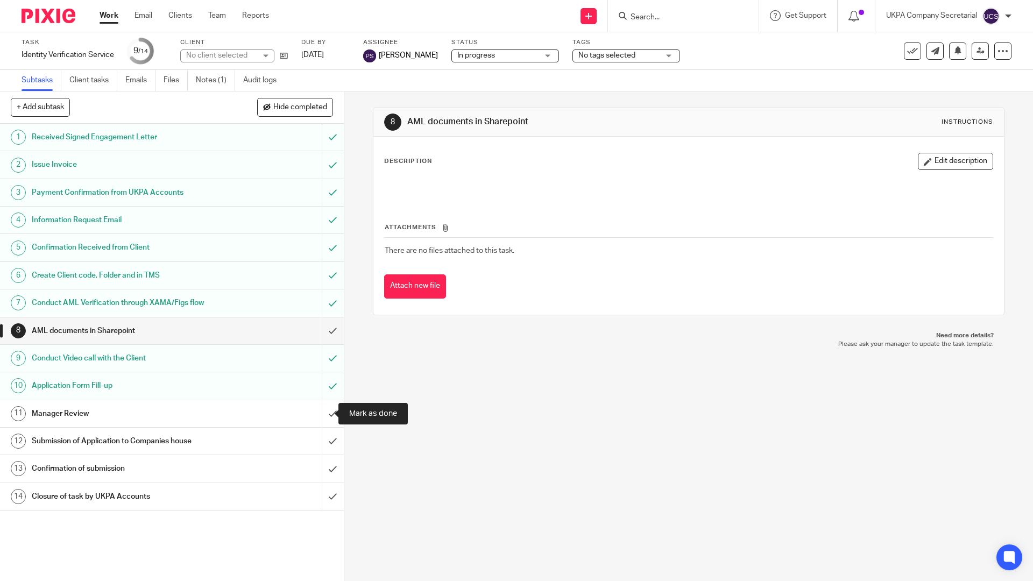
click at [317, 414] on input "submit" at bounding box center [172, 413] width 344 height 27
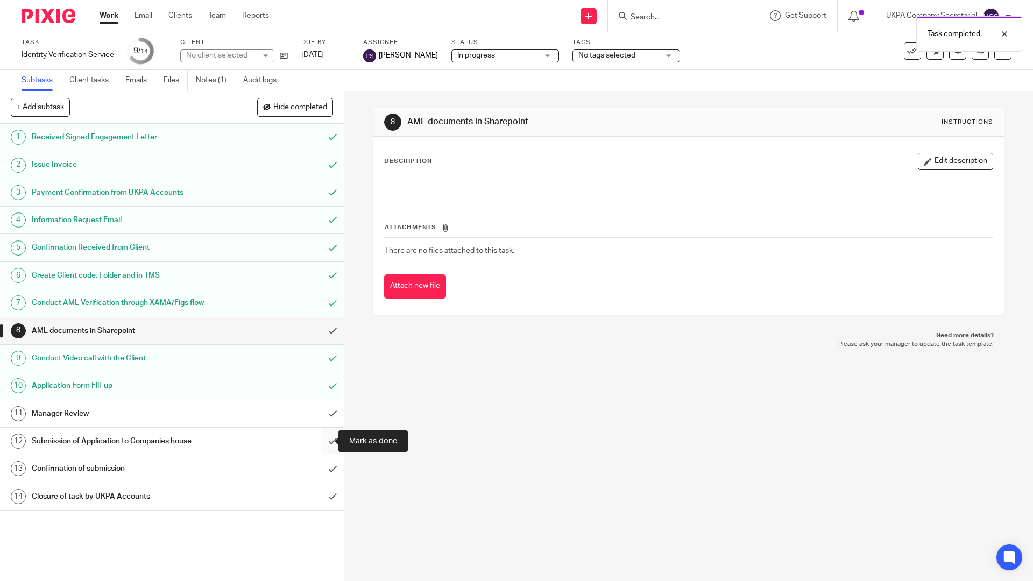
click at [320, 439] on input "submit" at bounding box center [172, 441] width 344 height 27
click at [321, 468] on input "submit" at bounding box center [172, 468] width 344 height 27
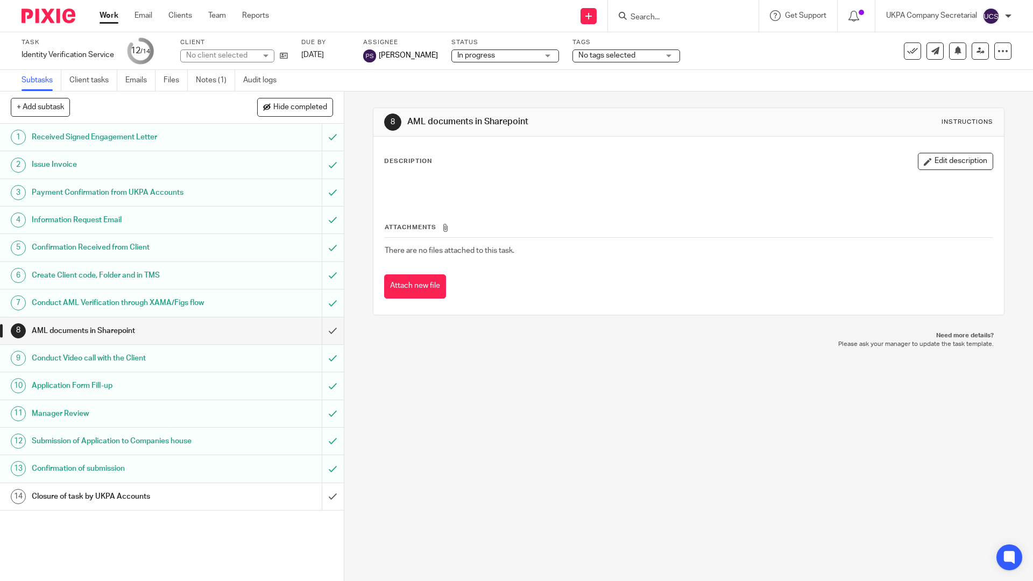
click at [721, 8] on div at bounding box center [683, 16] width 151 height 32
click at [717, 0] on div at bounding box center [683, 16] width 151 height 32
click at [705, 91] on div "8 AML documents in Sharepoint Instructions Description Edit description Attachm…" at bounding box center [688, 211] width 631 height 240
click at [720, 185] on p at bounding box center [688, 186] width 607 height 11
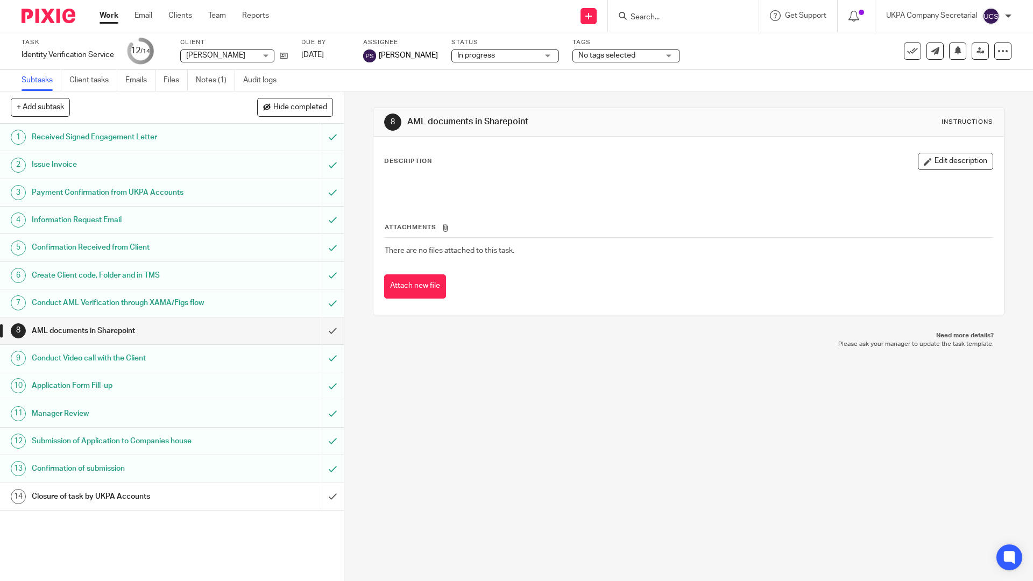
click at [720, 185] on p at bounding box center [688, 186] width 607 height 11
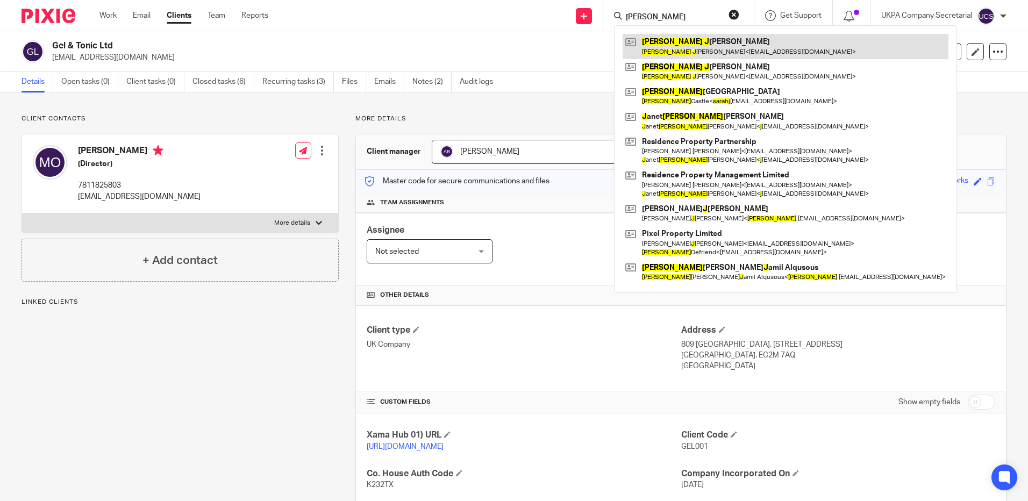
type input "[PERSON_NAME]"
click at [677, 48] on link at bounding box center [786, 46] width 326 height 25
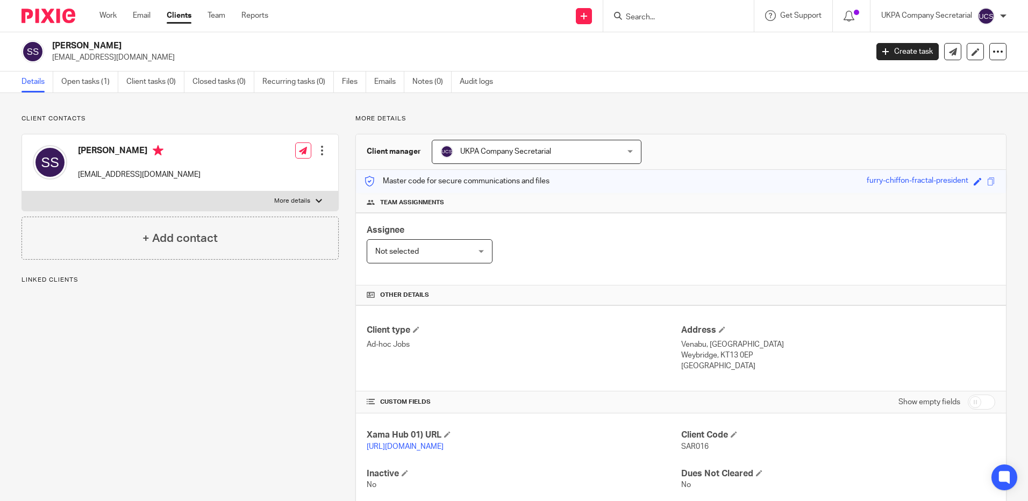
drag, startPoint x: 52, startPoint y: 58, endPoint x: 135, endPoint y: 57, distance: 83.4
click at [135, 57] on div "Sarah Jayne Sharman ssharman66@gmail.com" at bounding box center [441, 51] width 839 height 23
copy p "ssharman66@gmail.com"
click at [563, 274] on div "Assignee Not selected Not selected Not selected Aarshika Awale Aayush Niraula A…" at bounding box center [681, 249] width 650 height 73
click at [71, 84] on link "Open tasks (1)" at bounding box center [89, 82] width 57 height 21
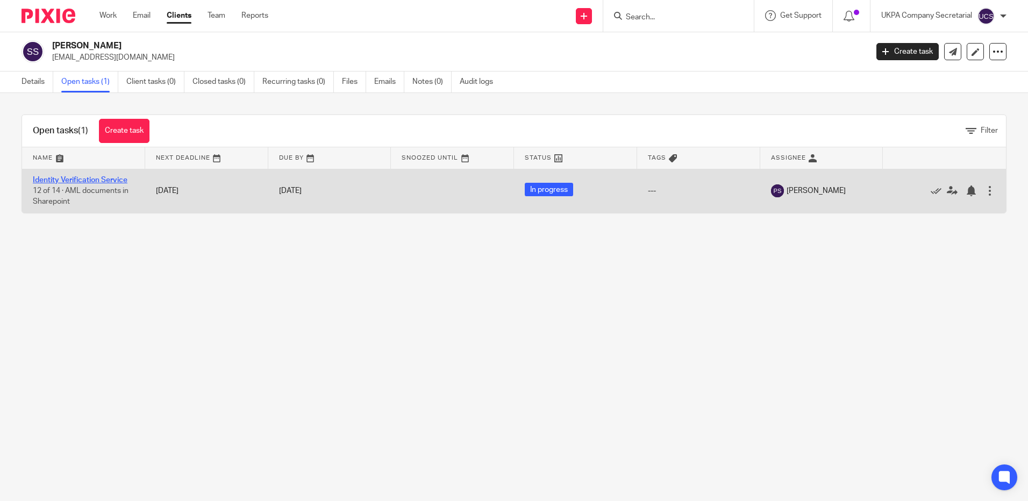
click at [97, 176] on link "Identity Verification Service" at bounding box center [80, 180] width 95 height 8
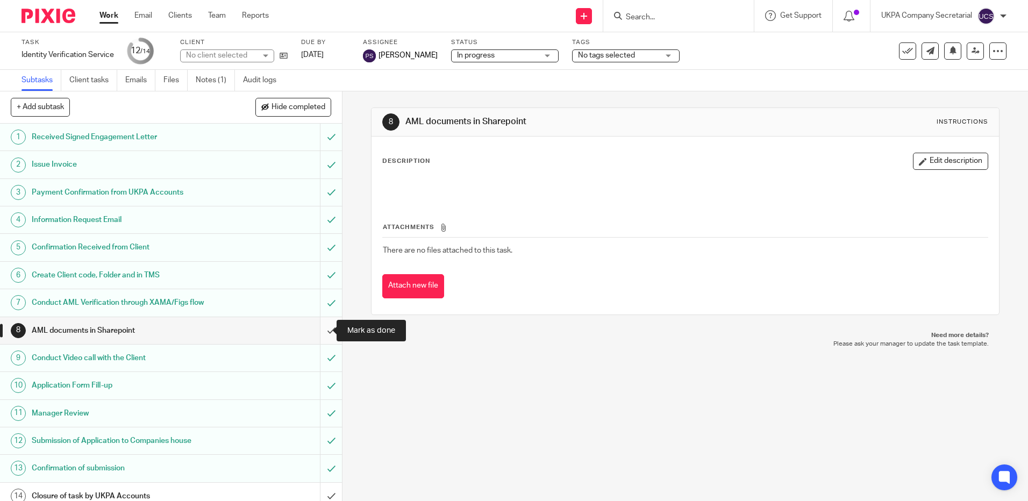
click at [319, 331] on input "submit" at bounding box center [171, 330] width 342 height 27
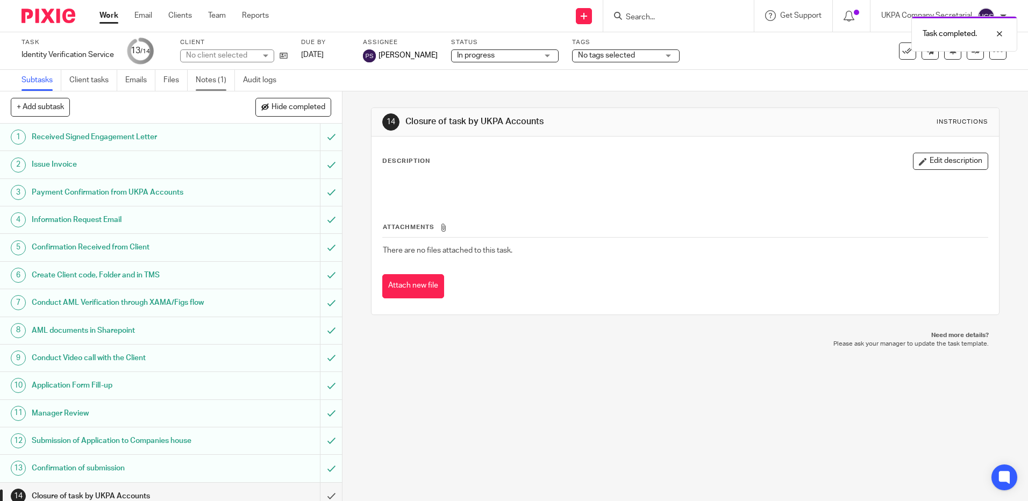
click at [198, 80] on link "Notes (1)" at bounding box center [215, 80] width 39 height 21
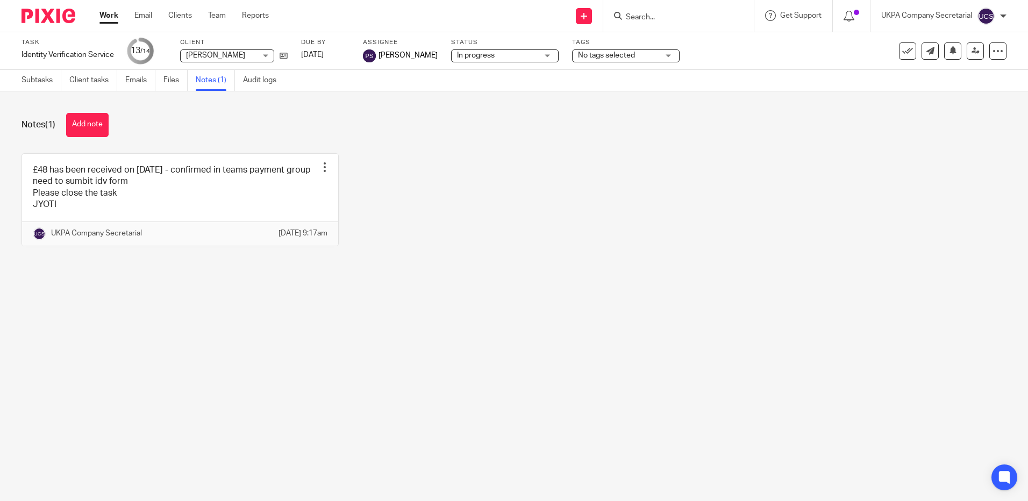
click at [701, 20] on input "Search" at bounding box center [673, 18] width 97 height 10
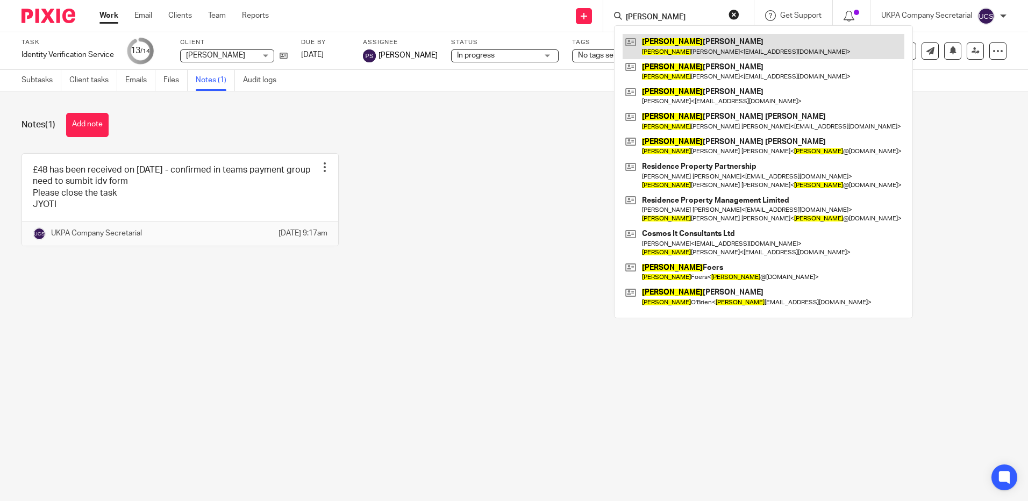
type input "janet"
click at [655, 52] on link at bounding box center [764, 46] width 282 height 25
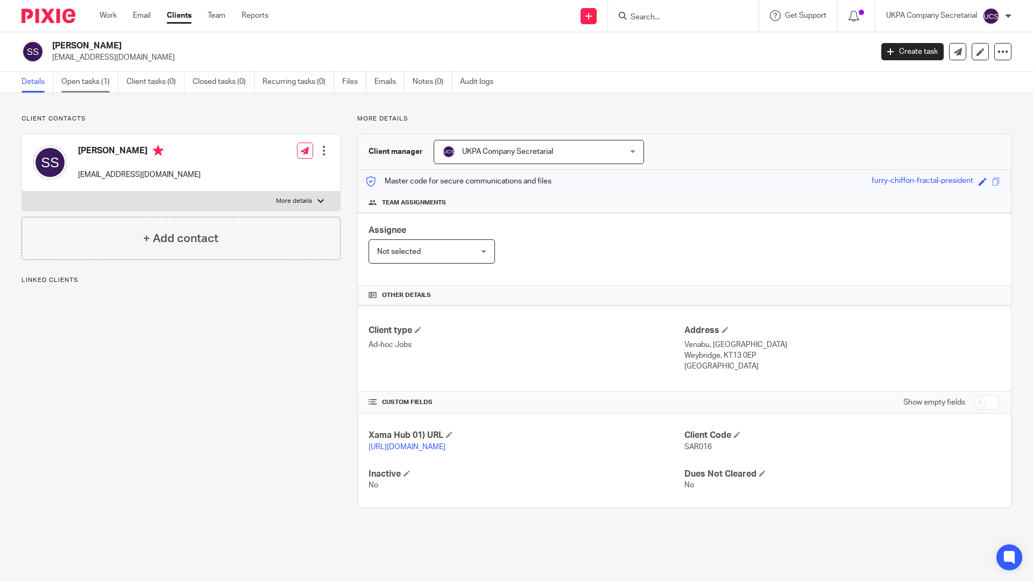
click at [90, 80] on link "Open tasks (1)" at bounding box center [89, 82] width 57 height 21
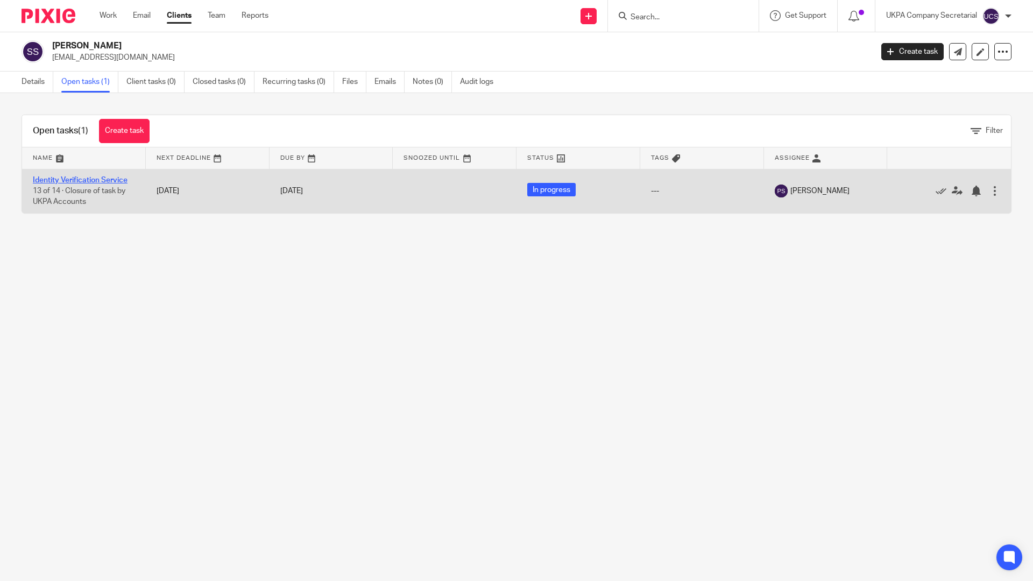
click at [69, 177] on link "Identity Verification Service" at bounding box center [80, 180] width 95 height 8
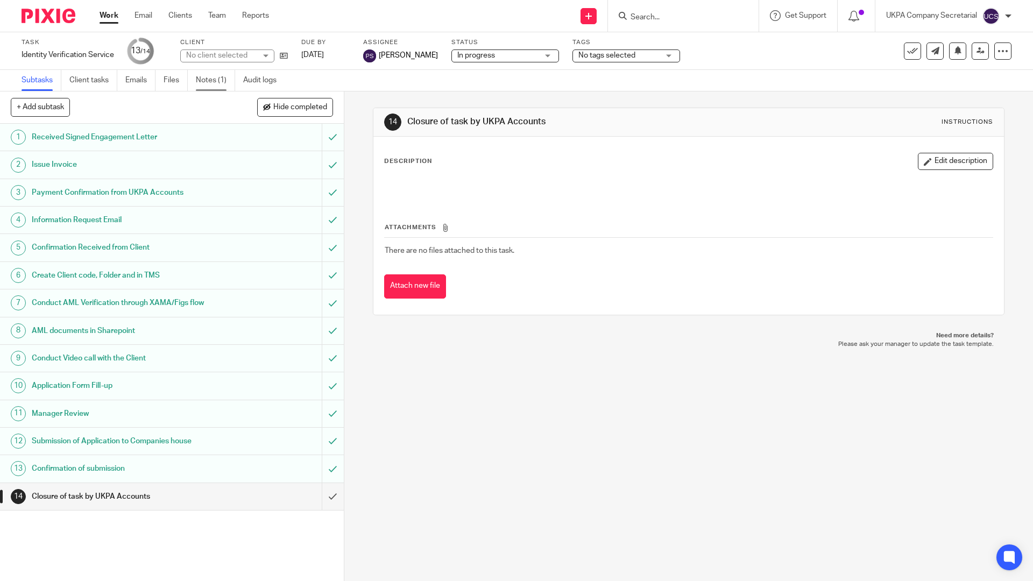
click at [214, 81] on link "Notes (1)" at bounding box center [215, 80] width 39 height 21
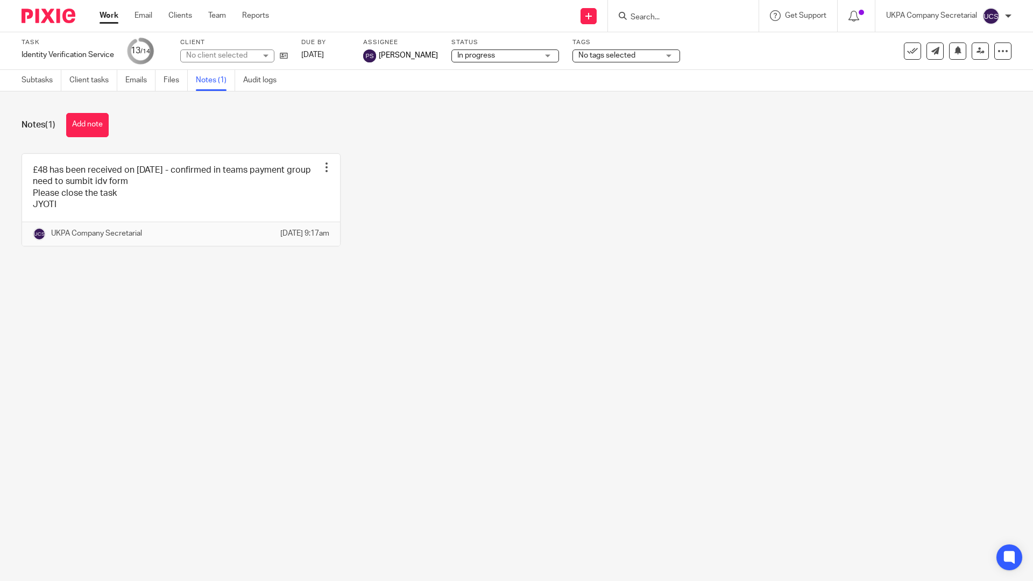
click at [191, 209] on link at bounding box center [181, 200] width 318 height 92
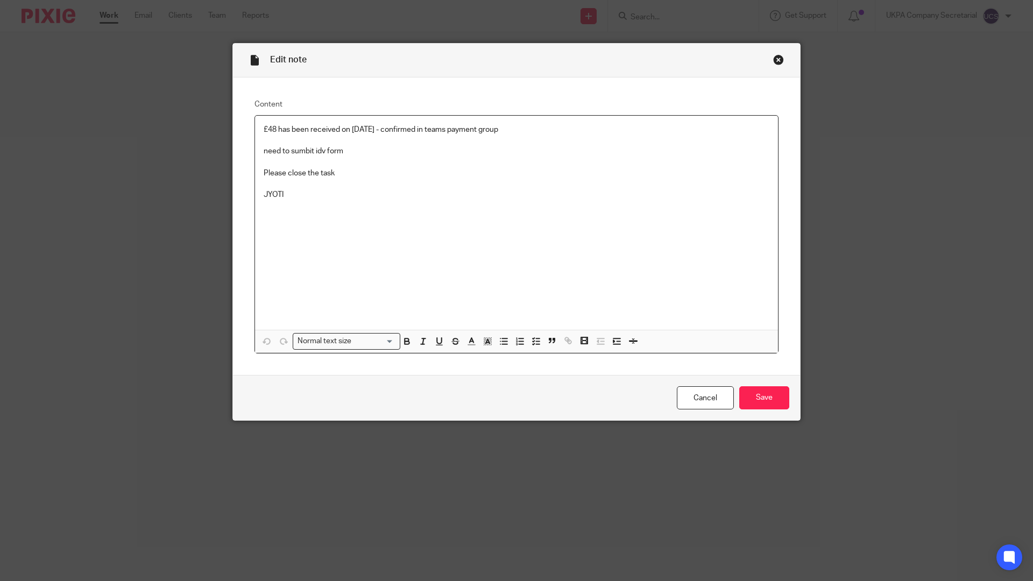
click at [345, 152] on p "need to sumbit idv form" at bounding box center [517, 151] width 506 height 11
click at [764, 399] on input "Save" at bounding box center [764, 397] width 50 height 23
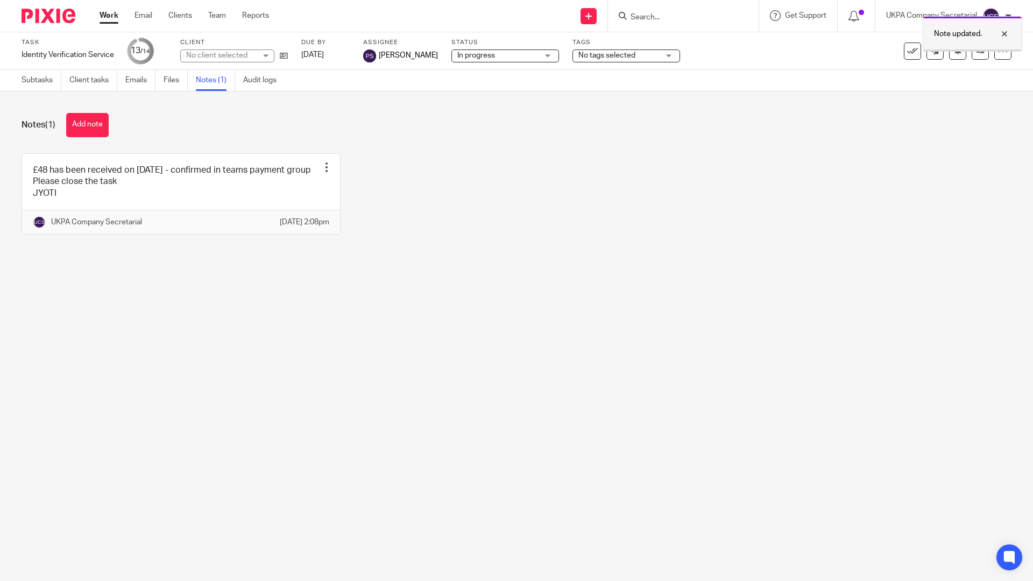
click at [1007, 31] on div at bounding box center [995, 33] width 29 height 13
click at [971, 55] on link at bounding box center [979, 50] width 17 height 17
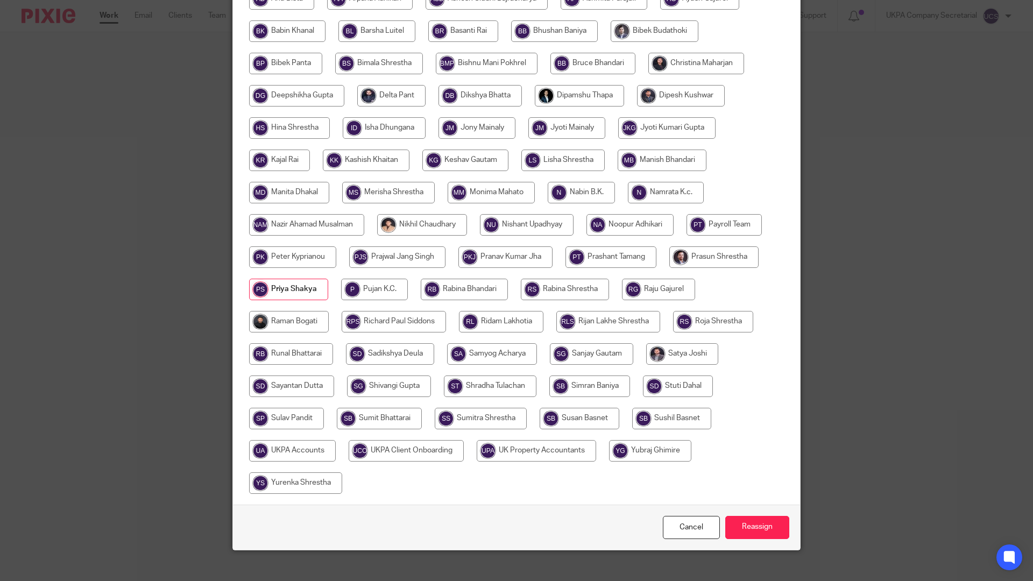
scroll to position [284, 0]
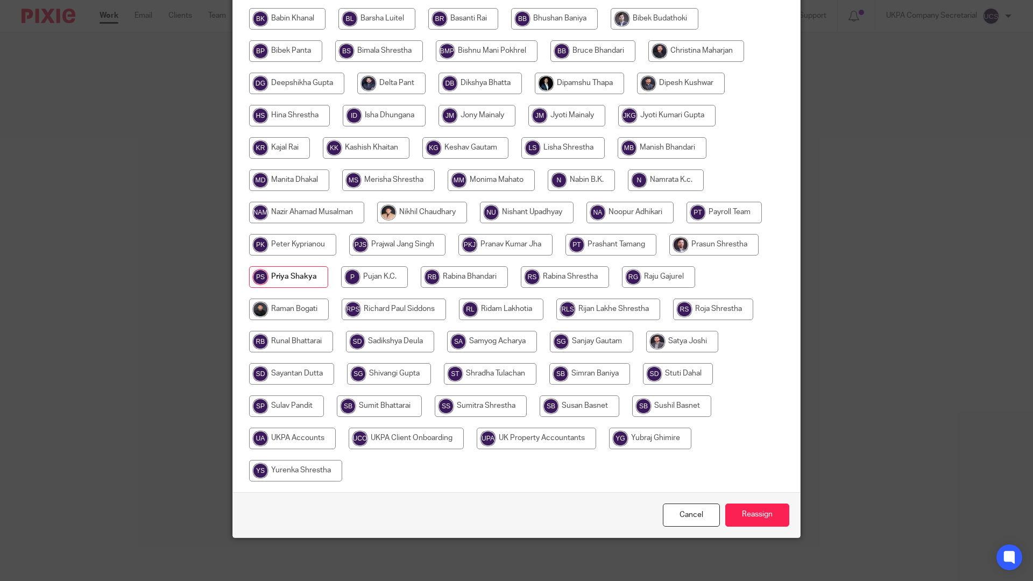
click at [302, 438] on input "radio" at bounding box center [292, 439] width 87 height 22
radio input "true"
click at [758, 518] on input "Reassign" at bounding box center [757, 514] width 64 height 23
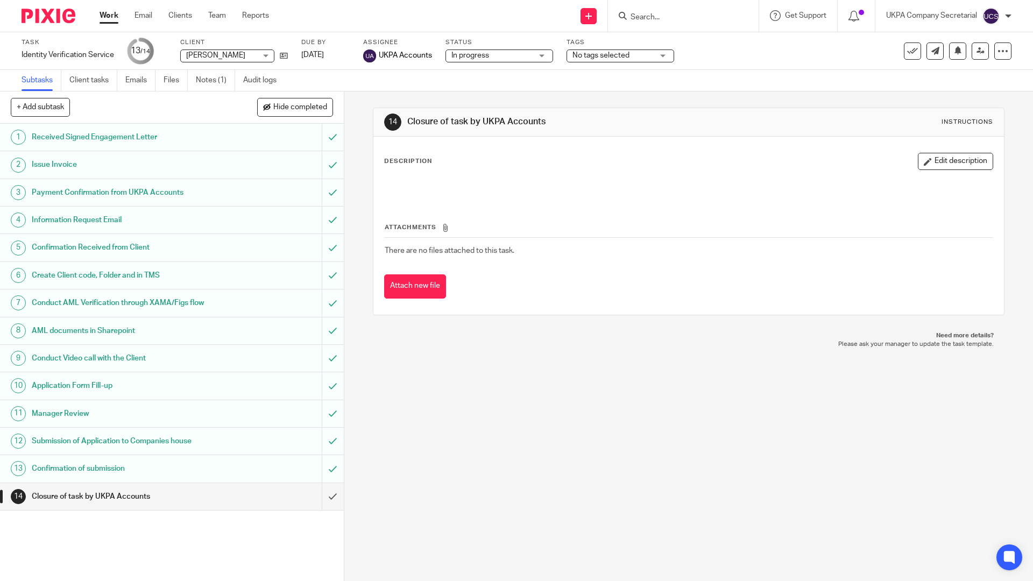
click at [684, 22] on input "Search" at bounding box center [677, 18] width 97 height 10
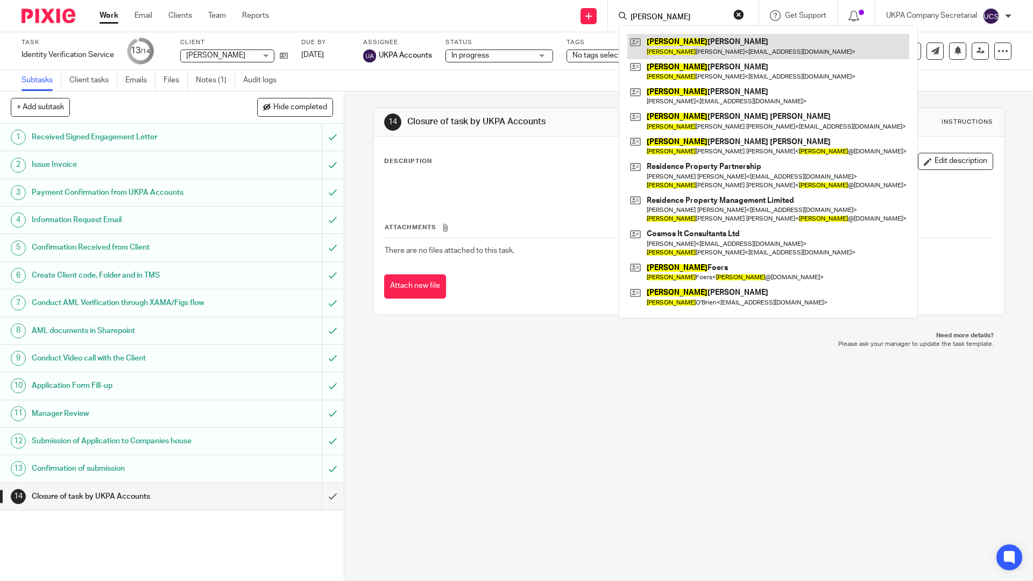
type input "janet"
click at [693, 46] on link at bounding box center [768, 46] width 282 height 25
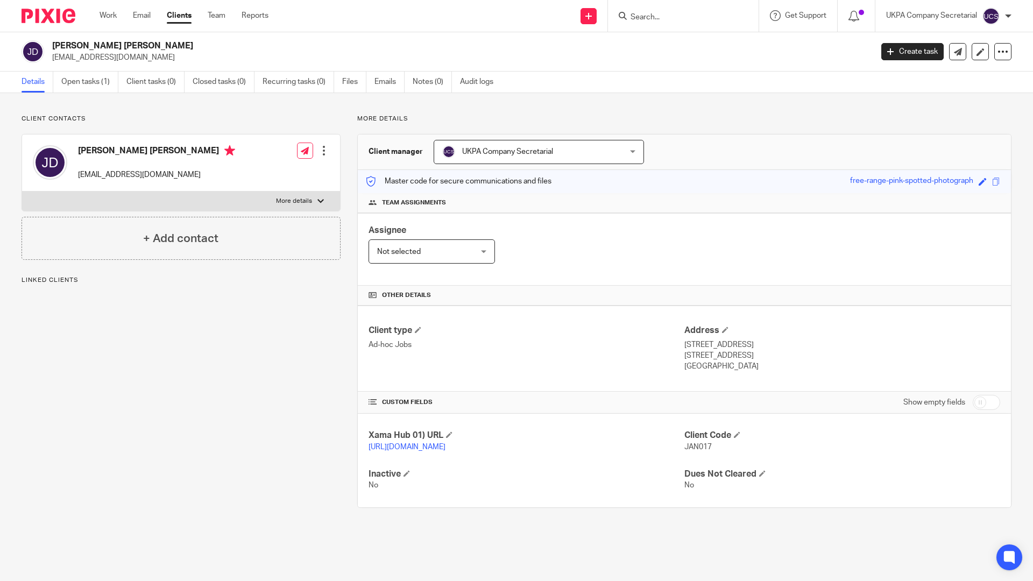
drag, startPoint x: 51, startPoint y: 56, endPoint x: 157, endPoint y: 61, distance: 106.1
click at [157, 61] on div "Janet Wendy Davis jdavisfrimley@btinternet.com" at bounding box center [443, 51] width 843 height 23
copy p "jdavisfrimley@btinternet.com"
click at [87, 81] on link "Open tasks (1)" at bounding box center [89, 82] width 57 height 21
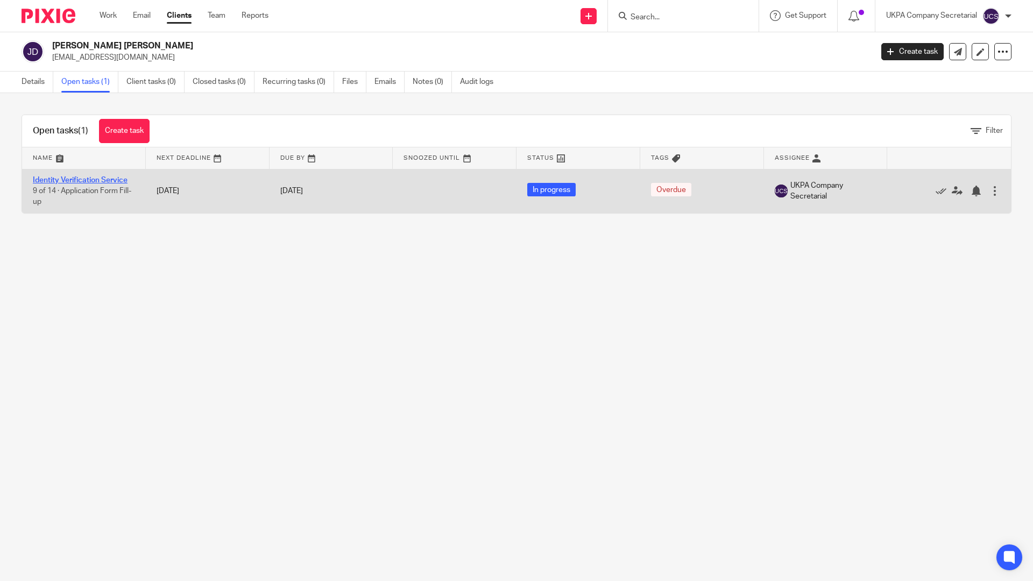
click at [61, 180] on link "Identity Verification Service" at bounding box center [80, 180] width 95 height 8
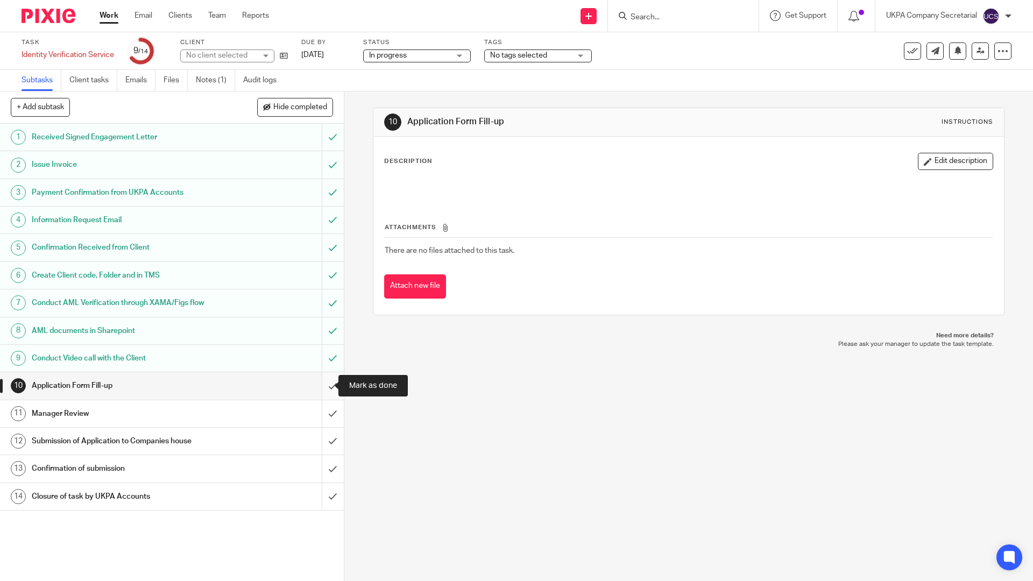
click at [325, 387] on input "submit" at bounding box center [172, 385] width 344 height 27
click at [324, 414] on input "submit" at bounding box center [172, 413] width 344 height 27
click at [322, 438] on input "submit" at bounding box center [172, 441] width 344 height 27
drag, startPoint x: 325, startPoint y: 465, endPoint x: 349, endPoint y: 579, distance: 116.0
click at [325, 466] on input "submit" at bounding box center [172, 468] width 344 height 27
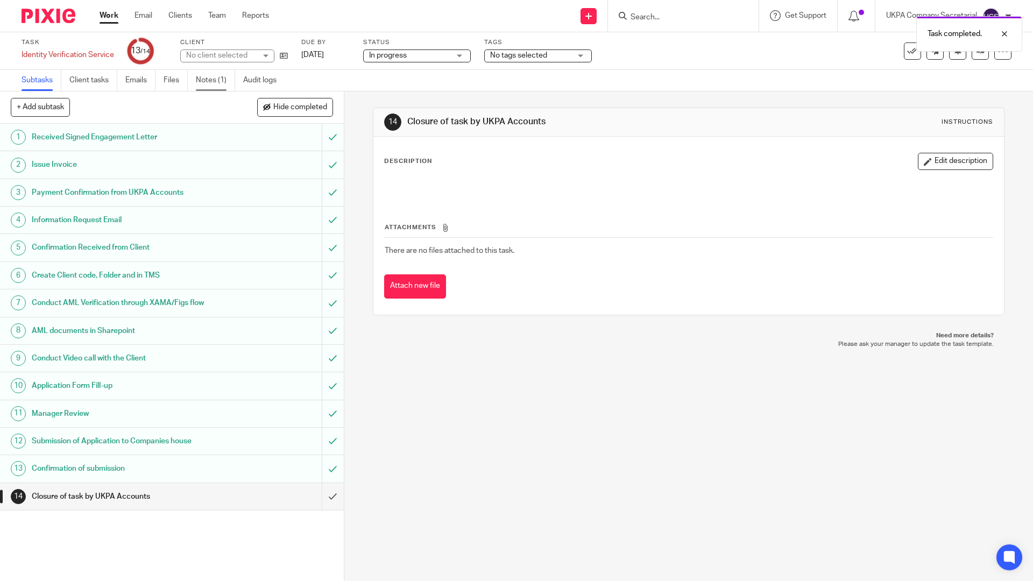
click at [209, 80] on link "Notes (1)" at bounding box center [215, 80] width 39 height 21
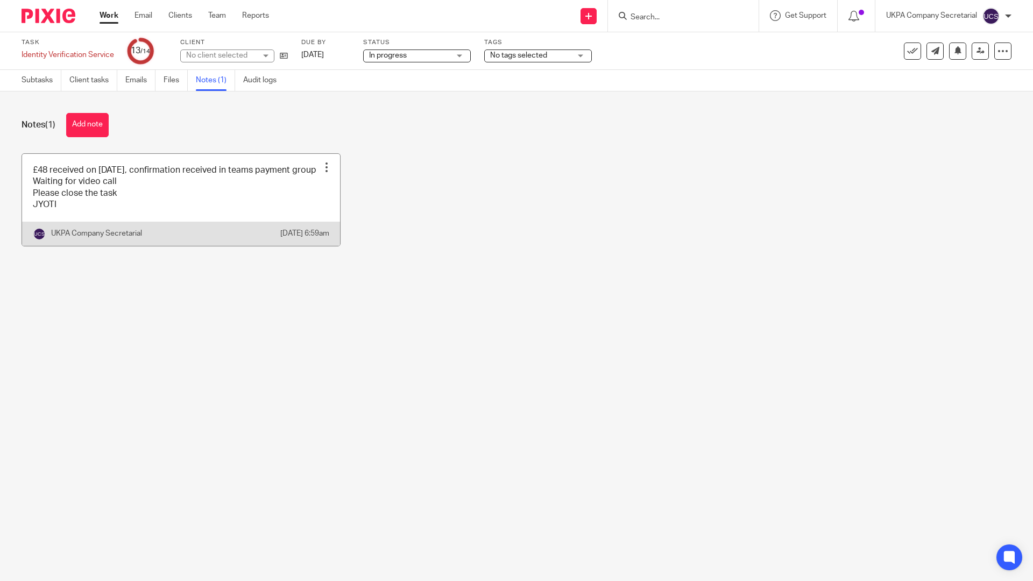
click at [146, 209] on link at bounding box center [181, 200] width 318 height 92
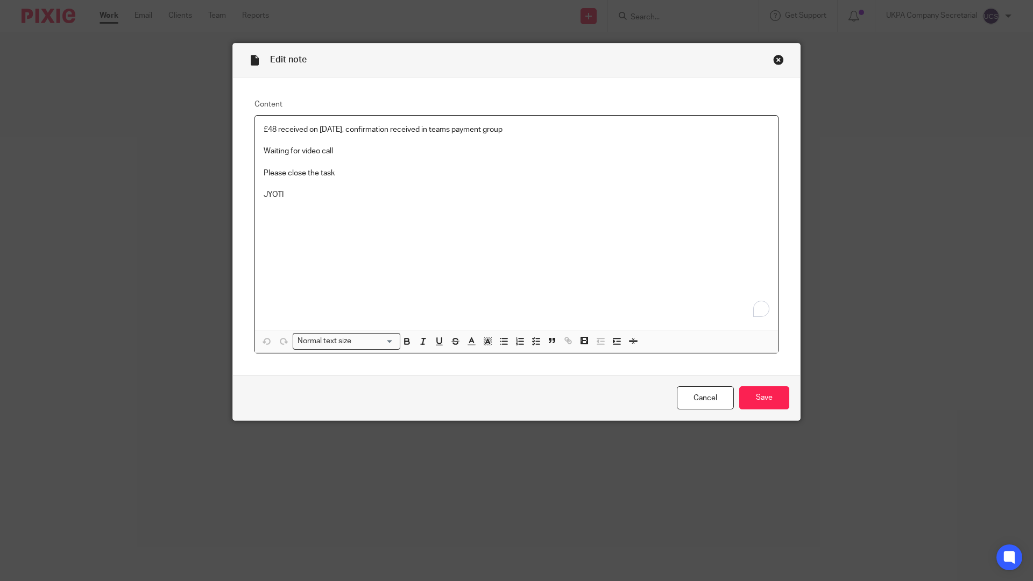
click at [334, 155] on p "Waiting for video call" at bounding box center [517, 151] width 506 height 11
click at [770, 408] on input "Save" at bounding box center [764, 397] width 50 height 23
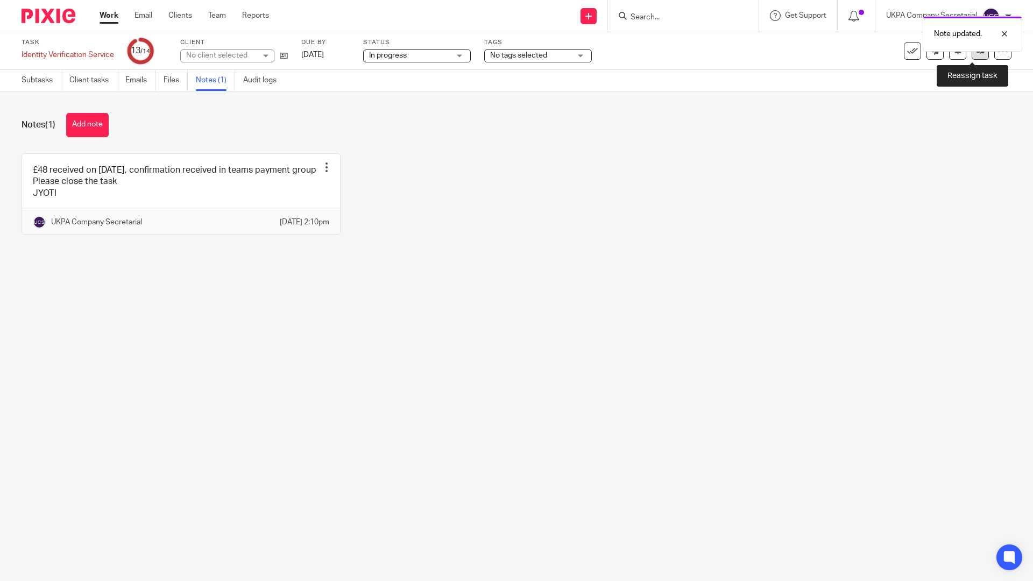
click at [976, 53] on icon at bounding box center [980, 51] width 8 height 8
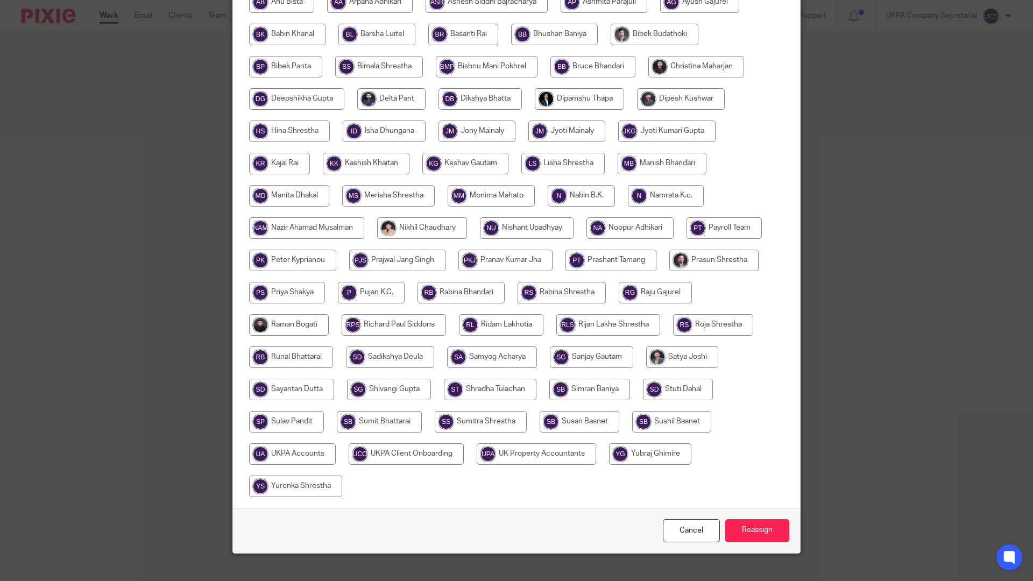
scroll to position [284, 0]
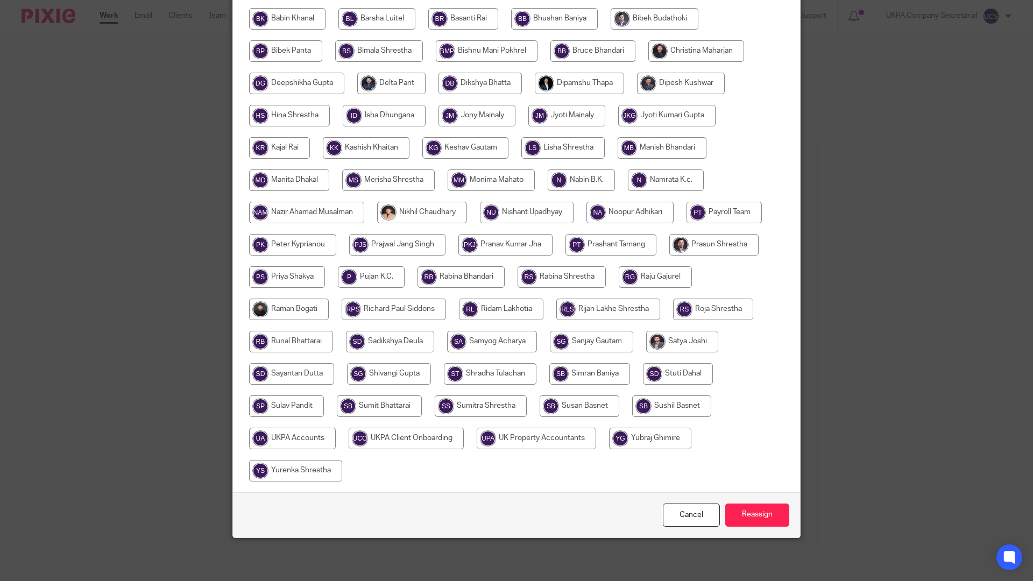
click at [305, 436] on input "radio" at bounding box center [292, 439] width 87 height 22
radio input "true"
click at [741, 509] on input "Reassign" at bounding box center [757, 514] width 64 height 23
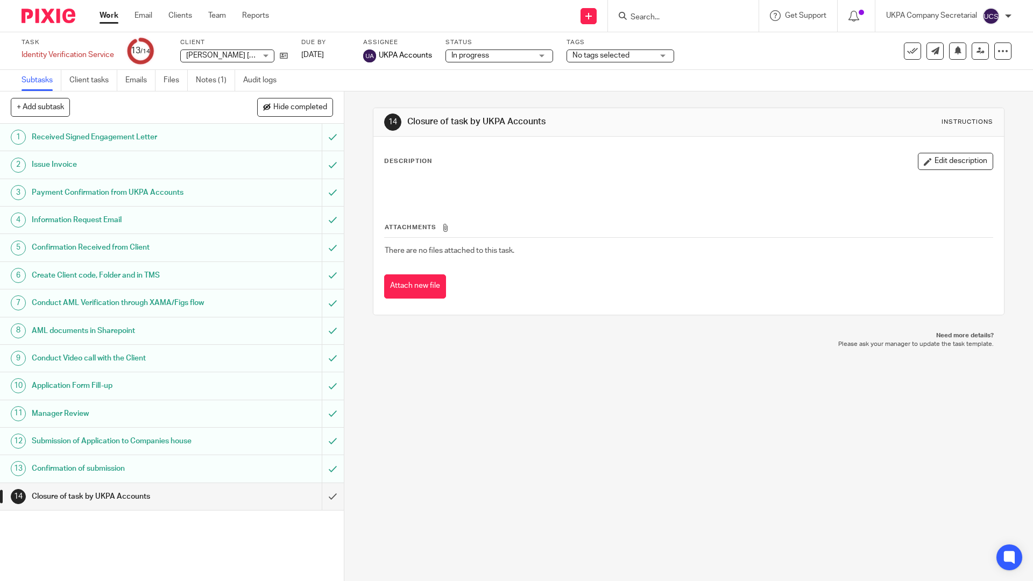
drag, startPoint x: 501, startPoint y: 511, endPoint x: 474, endPoint y: 546, distance: 44.9
click at [501, 511] on div "14 Closure of task by UKPA Accounts Instructions Description Edit description A…" at bounding box center [688, 335] width 688 height 489
click at [916, 0] on div "UKPA Company Secretarial My profile Email integration Logout" at bounding box center [948, 16] width 147 height 32
click at [914, 0] on div "UKPA Company Secretarial My profile Email integration Logout" at bounding box center [948, 16] width 147 height 32
click at [548, 546] on div "14 Closure of task by UKPA Accounts Instructions Description Edit description A…" at bounding box center [688, 335] width 688 height 489
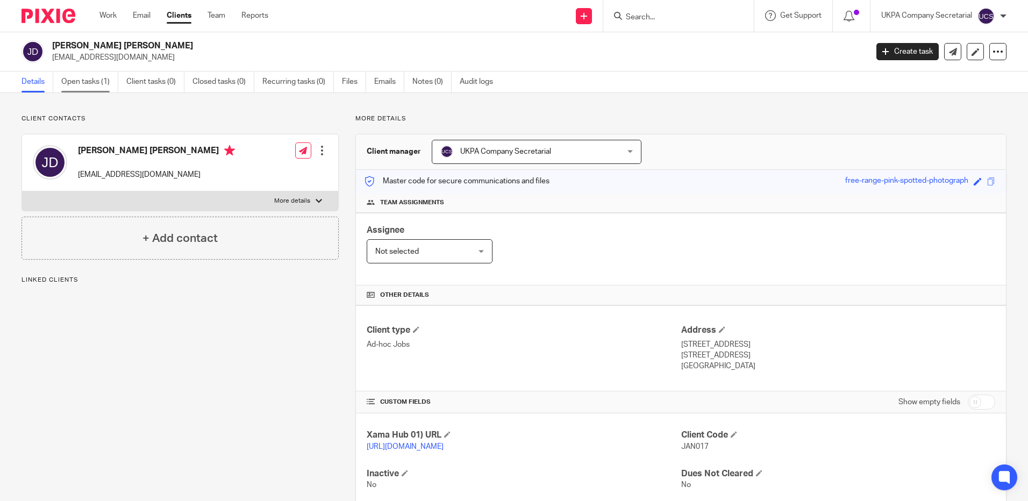
click at [84, 81] on link "Open tasks (1)" at bounding box center [89, 82] width 57 height 21
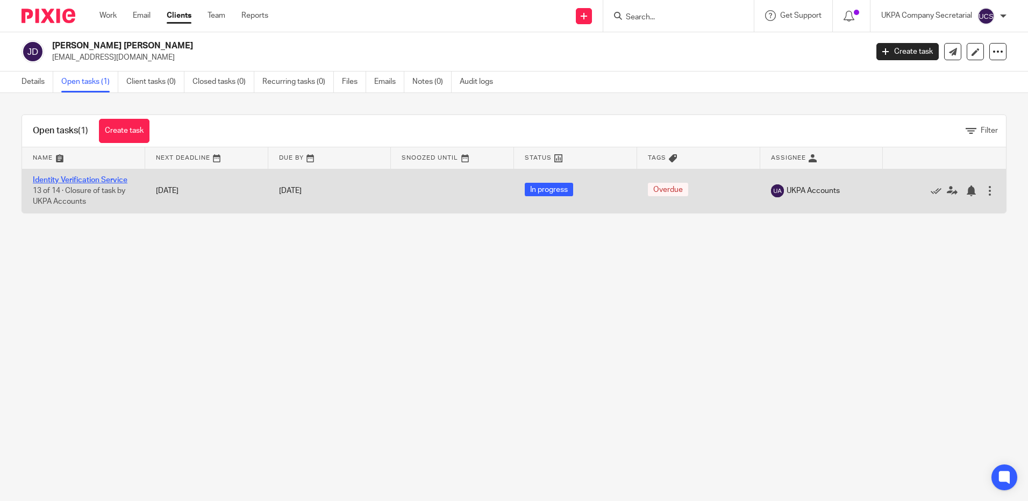
click at [82, 180] on link "Identity Verification Service" at bounding box center [80, 180] width 95 height 8
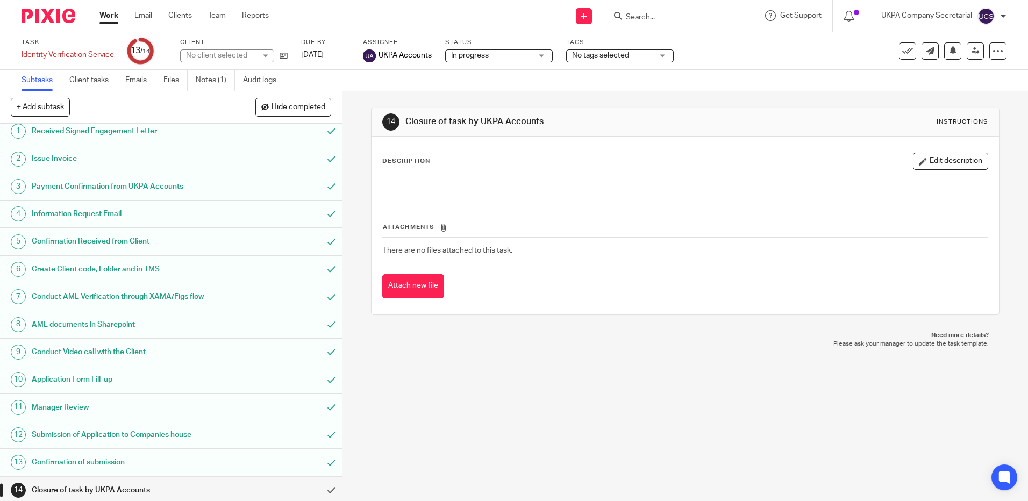
scroll to position [9, 0]
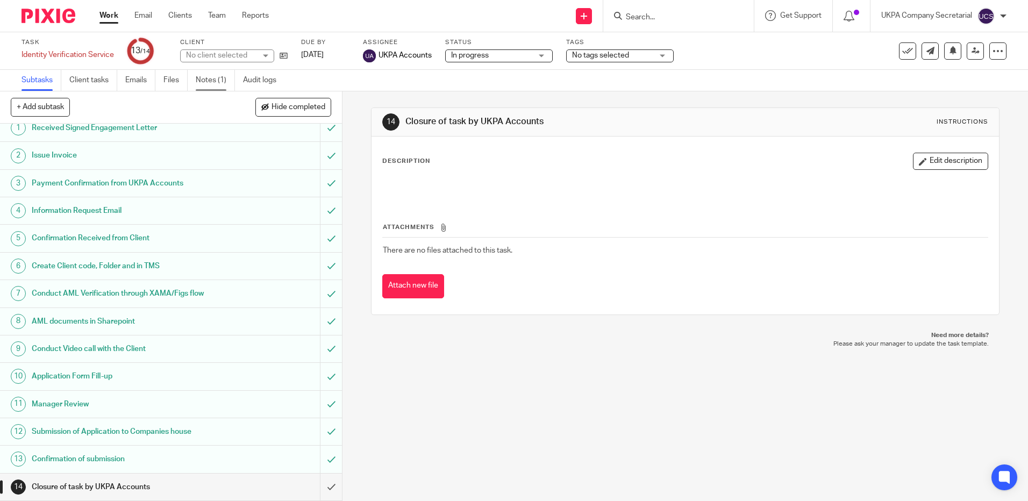
click at [205, 78] on link "Notes (1)" at bounding box center [215, 80] width 39 height 21
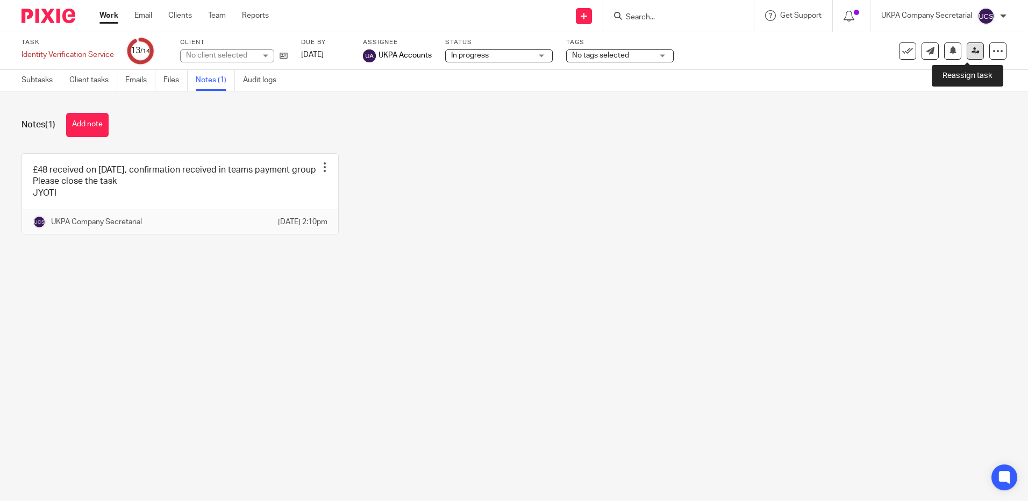
click at [972, 53] on icon at bounding box center [976, 51] width 8 height 8
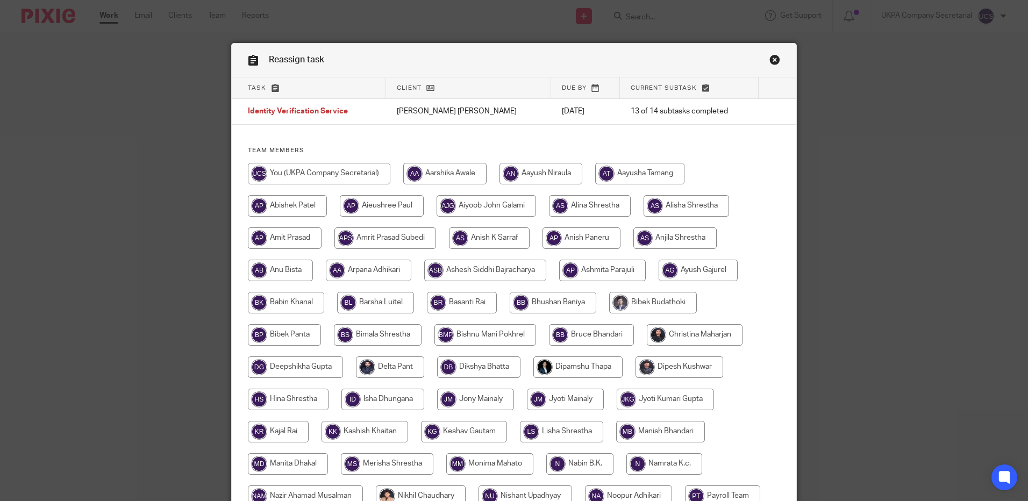
click at [770, 56] on link "Close this dialog window" at bounding box center [775, 61] width 11 height 15
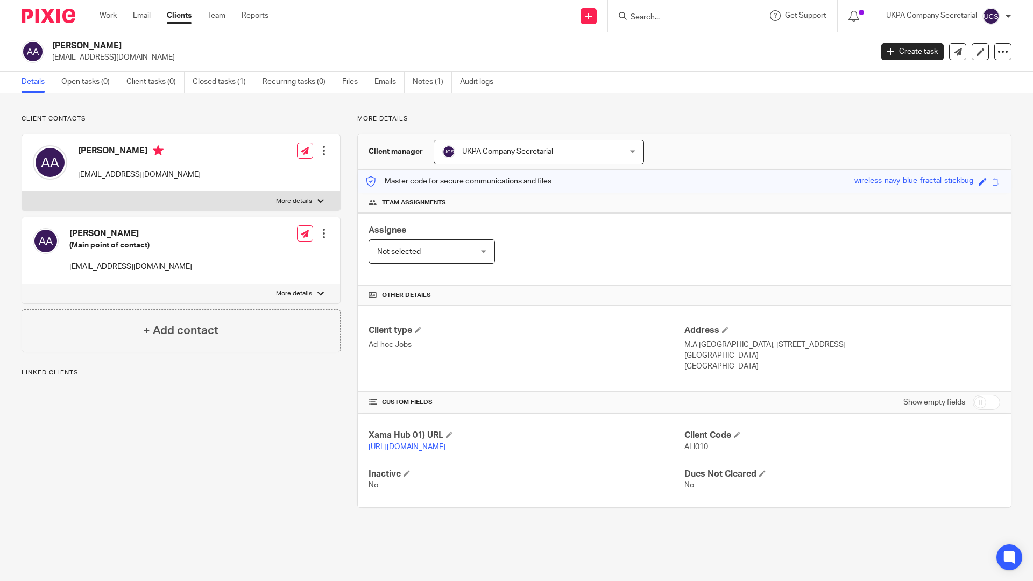
click at [637, 20] on input "Search" at bounding box center [677, 18] width 97 height 10
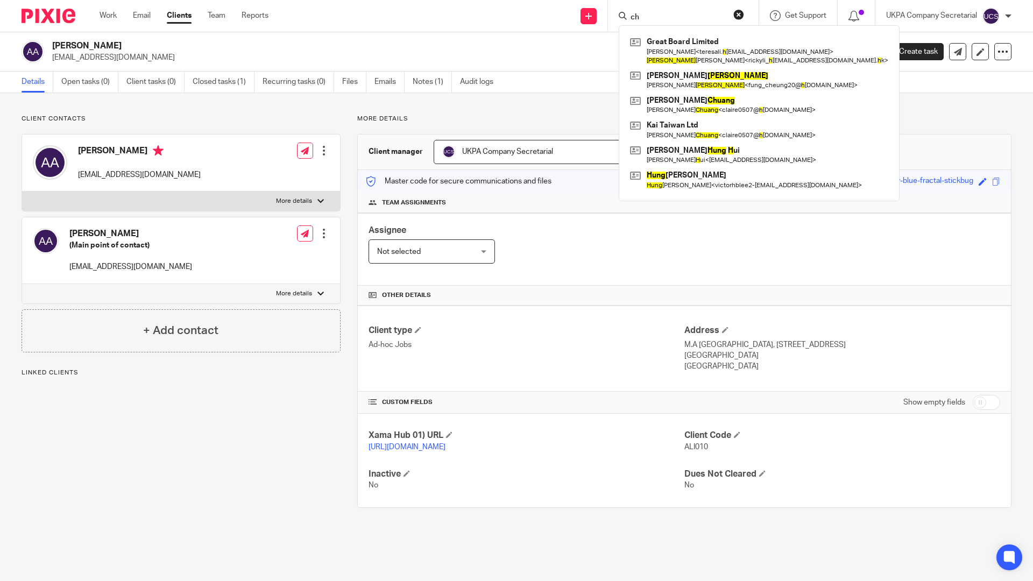
type input "c"
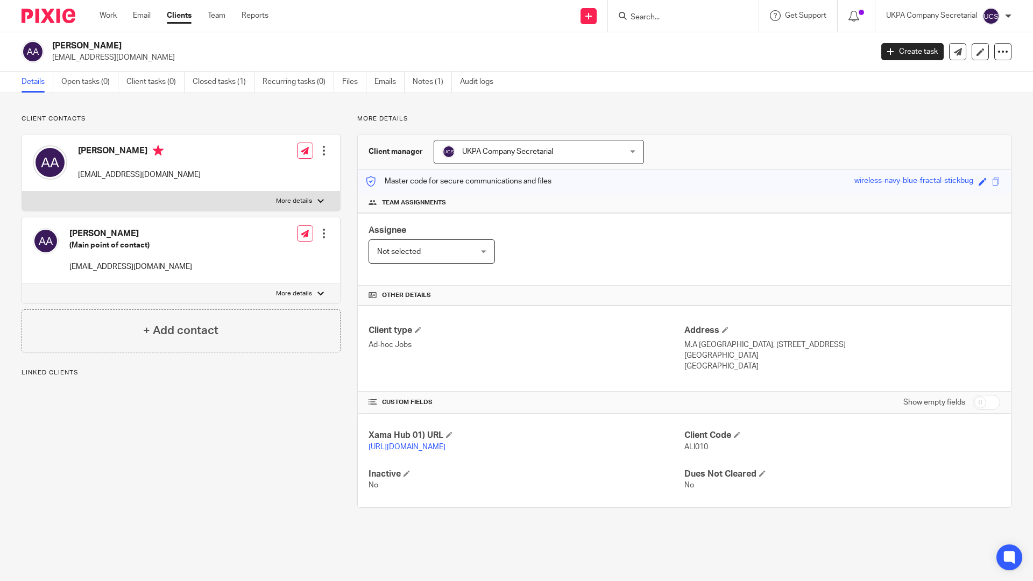
click at [947, 0] on div "UKPA Company Secretarial My profile Email integration Logout" at bounding box center [948, 16] width 147 height 32
